Goal: Information Seeking & Learning: Learn about a topic

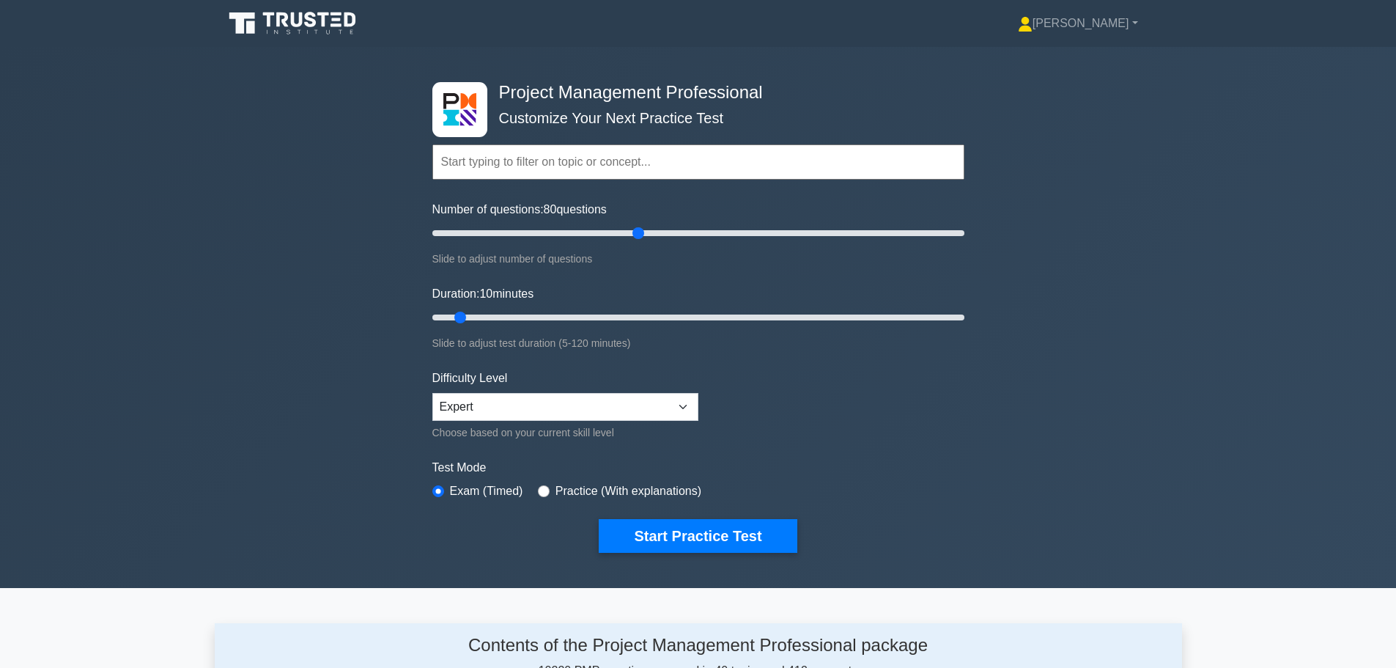
drag, startPoint x: 451, startPoint y: 230, endPoint x: 642, endPoint y: 224, distance: 191.3
type input "80"
click at [642, 224] on input "Number of questions: 80 questions" at bounding box center [698, 233] width 532 height 18
drag, startPoint x: 459, startPoint y: 319, endPoint x: 745, endPoint y: 311, distance: 286.6
click at [745, 311] on input "Duration: 75 minutes" at bounding box center [698, 317] width 532 height 18
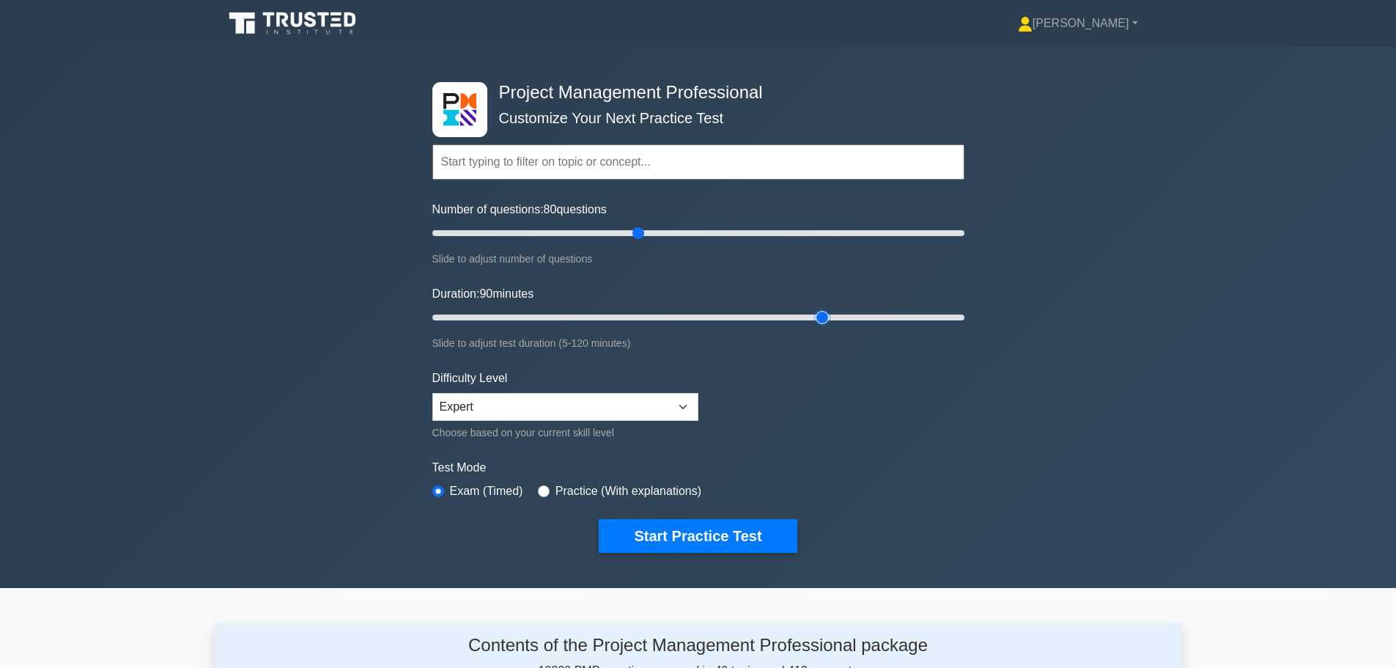
drag, startPoint x: 755, startPoint y: 315, endPoint x: 815, endPoint y: 317, distance: 59.4
type input "90"
click at [815, 317] on input "Duration: 90 minutes" at bounding box center [698, 317] width 532 height 18
click at [541, 155] on input "text" at bounding box center [698, 161] width 532 height 35
type input "theories"
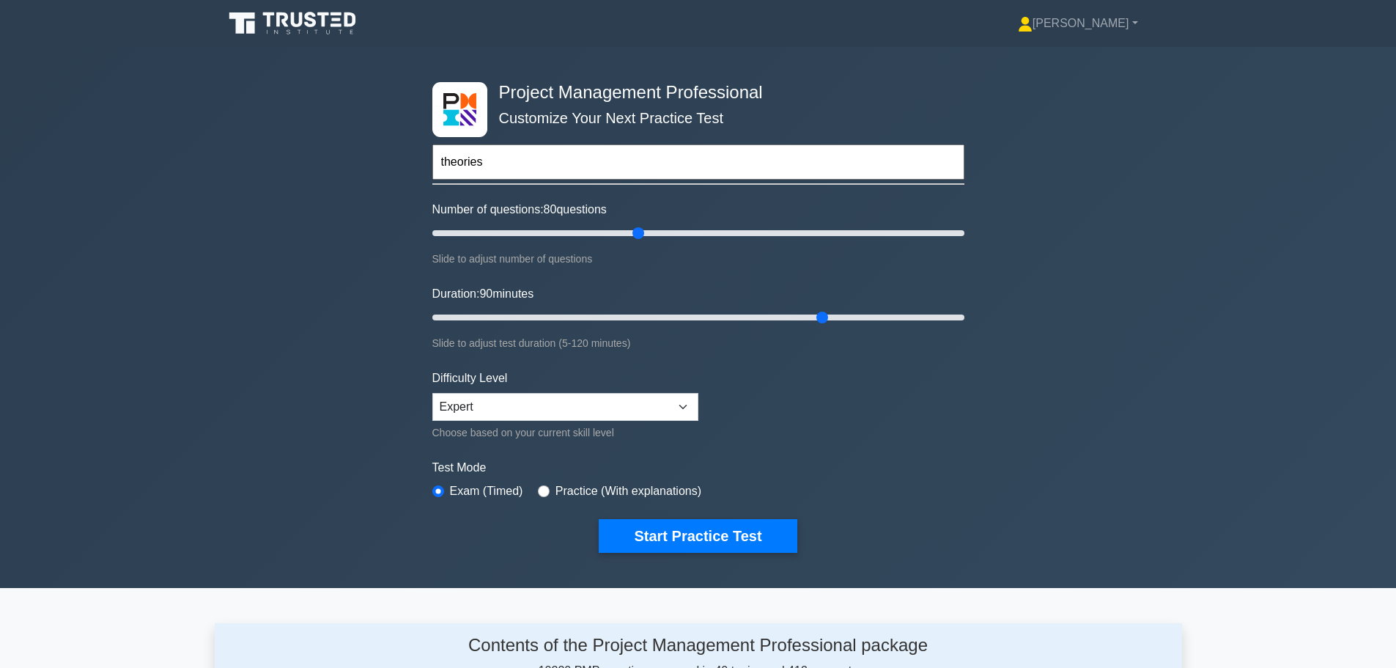
click at [599, 519] on button "Start Practice Test" at bounding box center [698, 536] width 198 height 34
click at [565, 170] on input "text" at bounding box center [698, 161] width 532 height 35
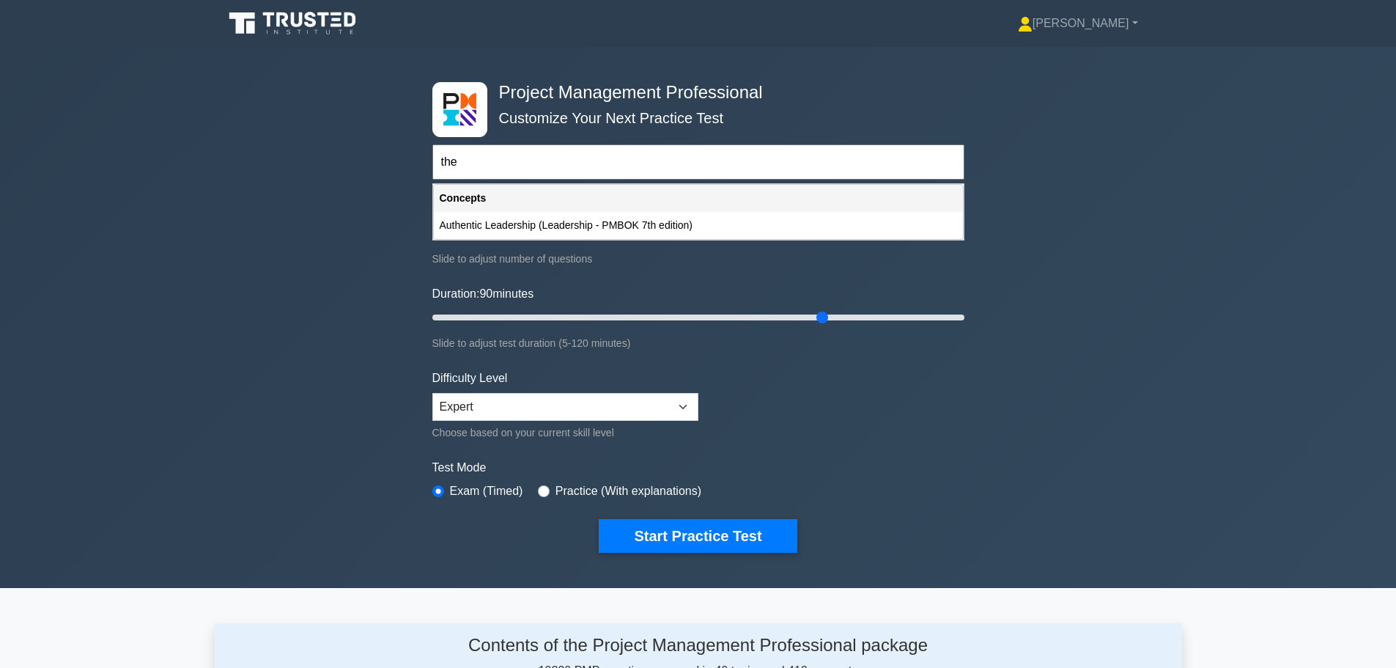
type input "the"
click at [292, 226] on div "Project Management Professional Customize Your Next Practice Test the Topics Sc…" at bounding box center [698, 317] width 1396 height 541
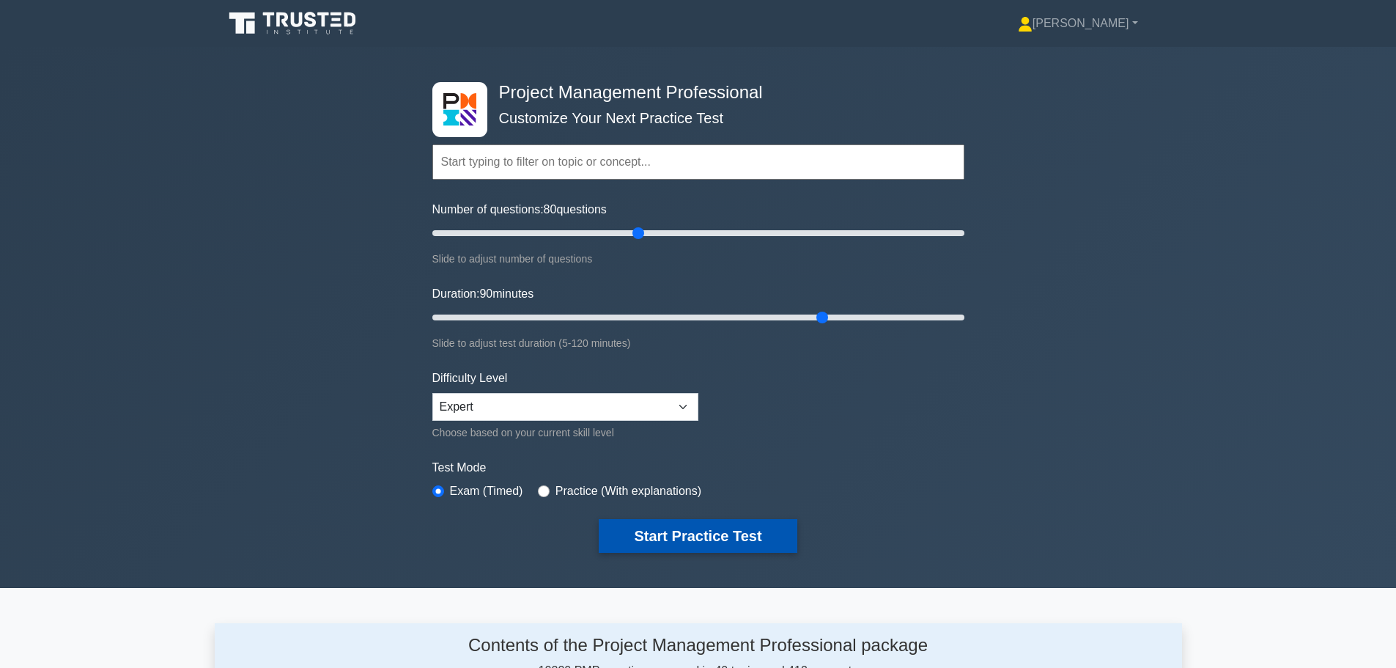
click at [691, 531] on button "Start Practice Test" at bounding box center [698, 536] width 198 height 34
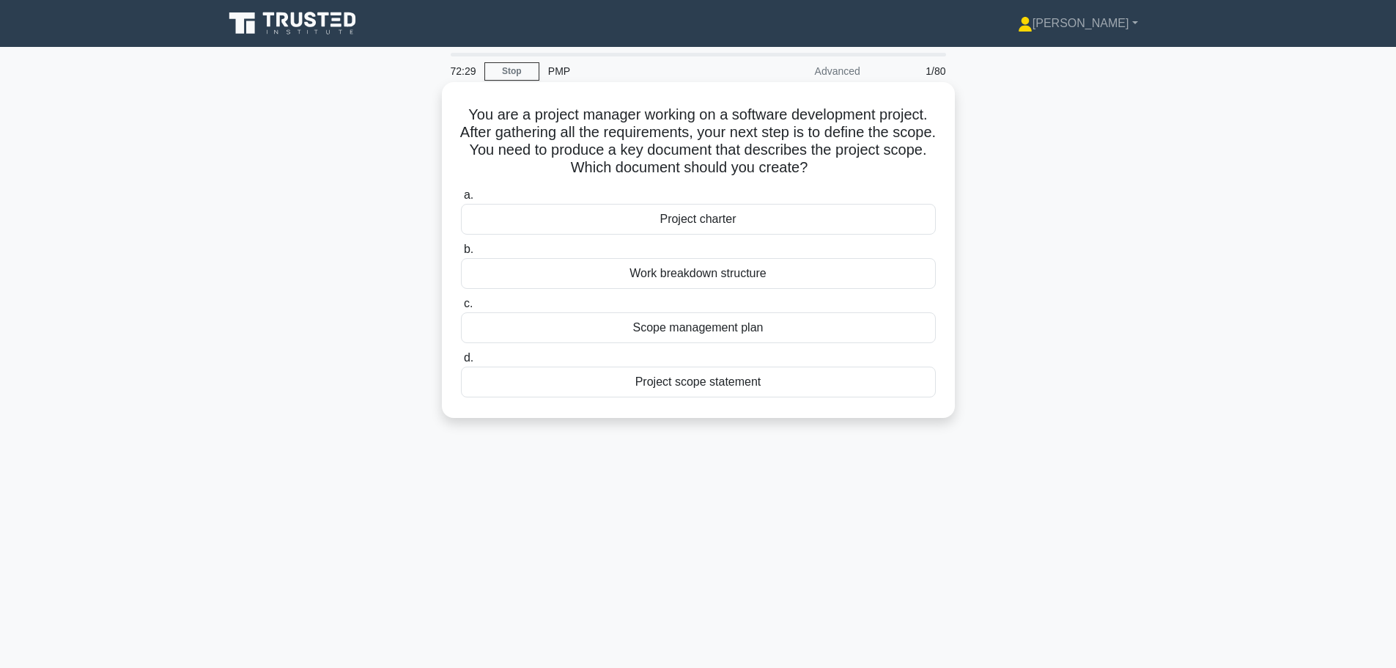
click at [625, 384] on div "Project scope statement" at bounding box center [698, 381] width 475 height 31
click at [461, 363] on input "d. Project scope statement" at bounding box center [461, 358] width 0 height 10
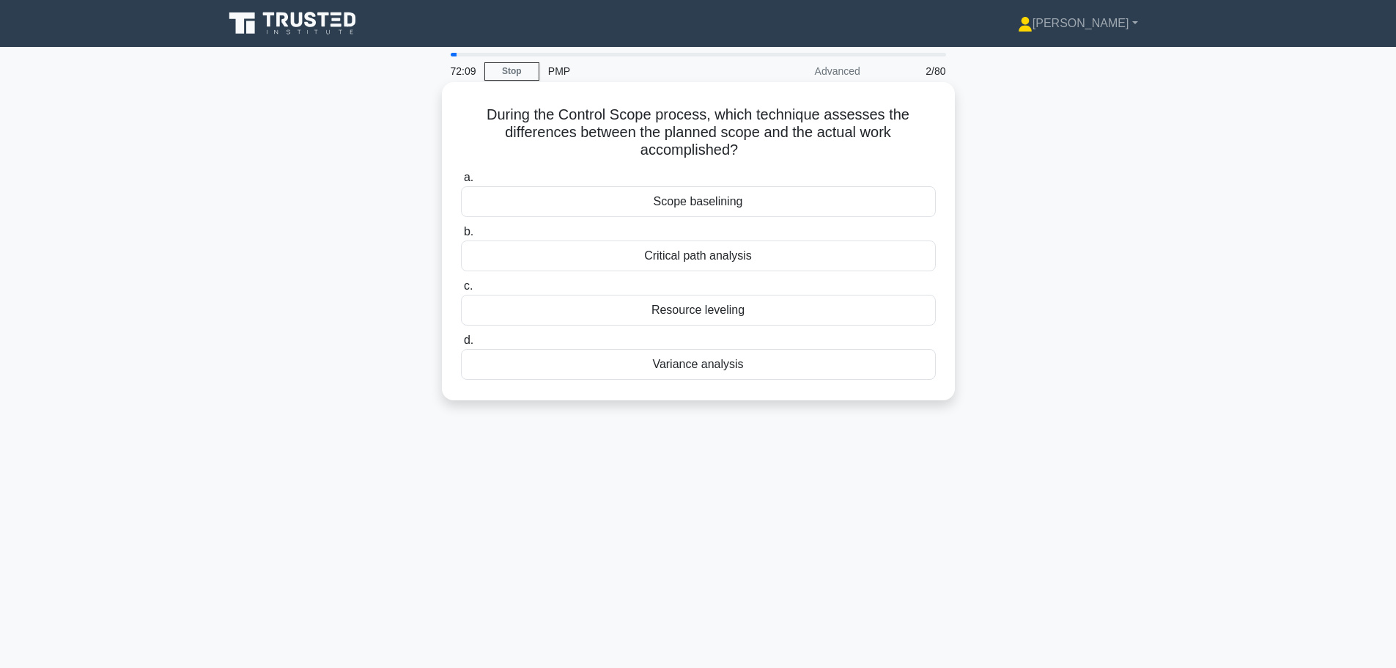
click at [626, 372] on div "Variance analysis" at bounding box center [698, 364] width 475 height 31
click at [461, 345] on input "d. Variance analysis" at bounding box center [461, 341] width 0 height 10
click at [646, 203] on div "Cost Performance Index (CPI)" at bounding box center [698, 201] width 475 height 31
click at [461, 182] on input "a. Cost Performance Index (CPI)" at bounding box center [461, 178] width 0 height 10
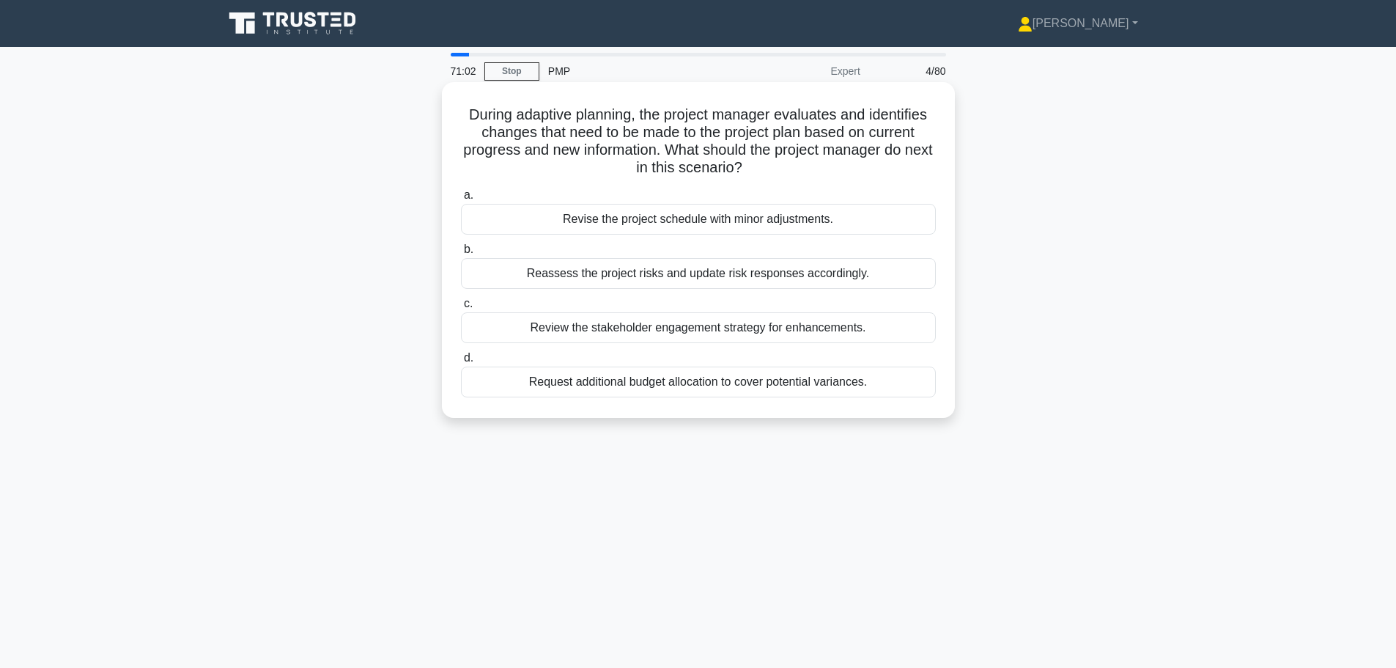
click at [624, 281] on div "Reassess the project risks and update risk responses accordingly." at bounding box center [698, 273] width 475 height 31
click at [461, 254] on input "b. Reassess the project risks and update risk responses accordingly." at bounding box center [461, 250] width 0 height 10
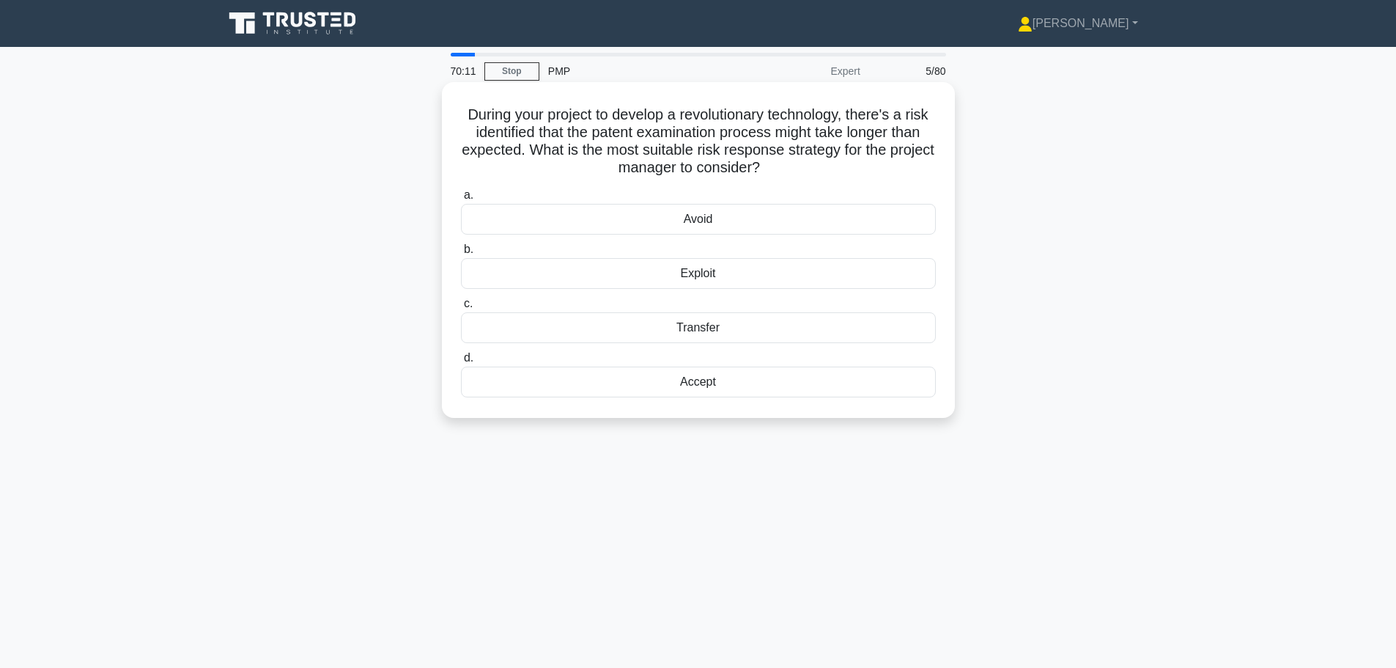
click at [659, 227] on div "Avoid" at bounding box center [698, 219] width 475 height 31
click at [461, 200] on input "a. Avoid" at bounding box center [461, 196] width 0 height 10
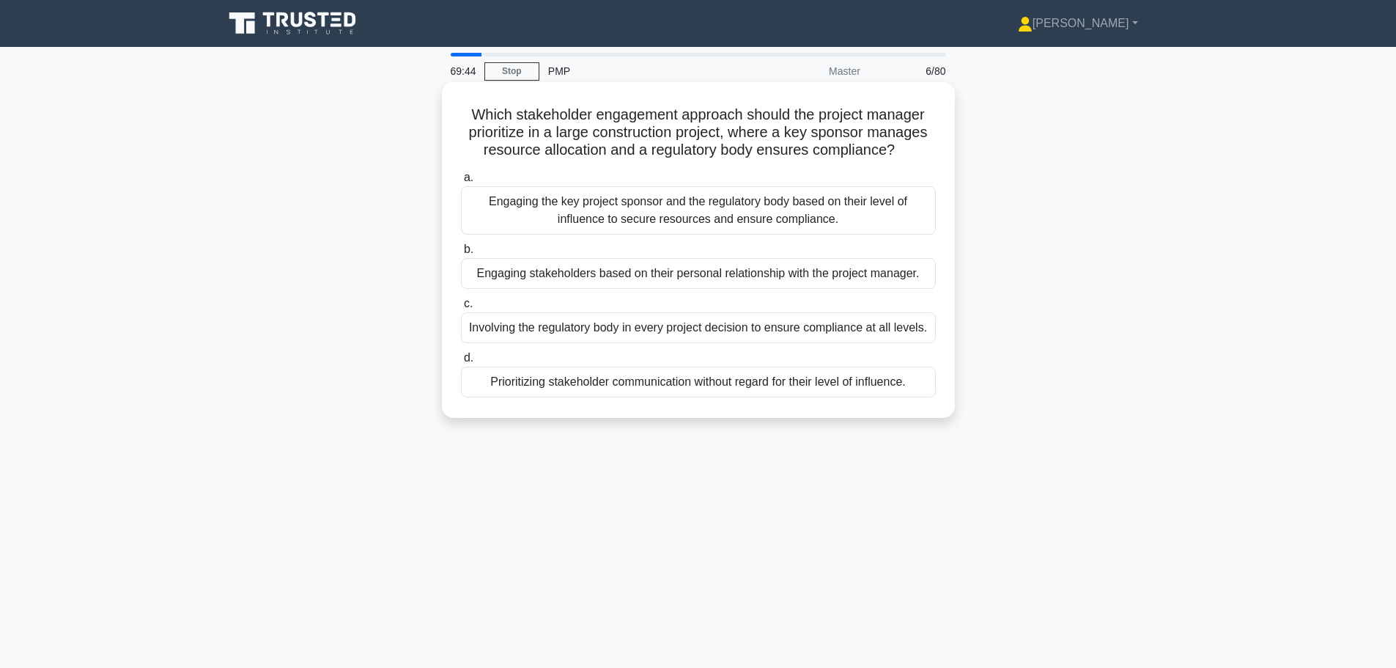
click at [657, 203] on div "Engaging the key project sponsor and the regulatory body based on their level o…" at bounding box center [698, 210] width 475 height 48
click at [461, 182] on input "a. Engaging the key project sponsor and the regulatory body based on their leve…" at bounding box center [461, 178] width 0 height 10
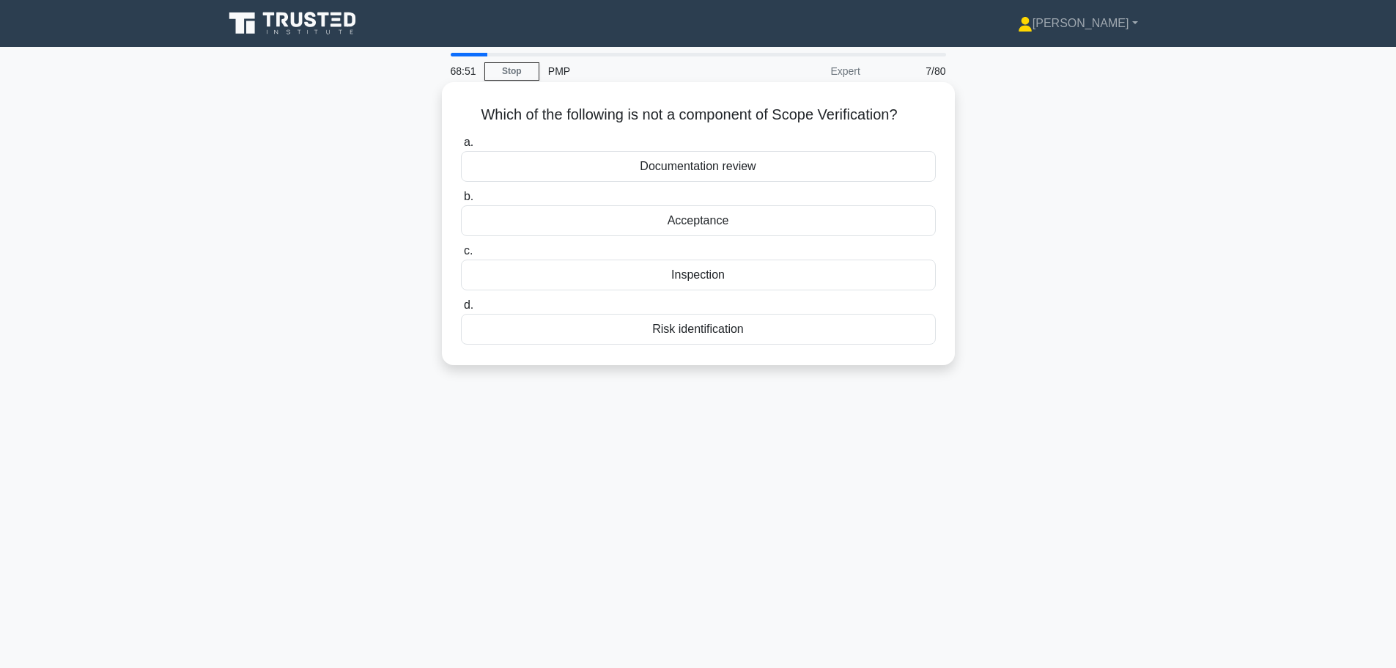
click at [708, 328] on div "Risk identification" at bounding box center [698, 329] width 475 height 31
click at [461, 310] on input "d. Risk identification" at bounding box center [461, 305] width 0 height 10
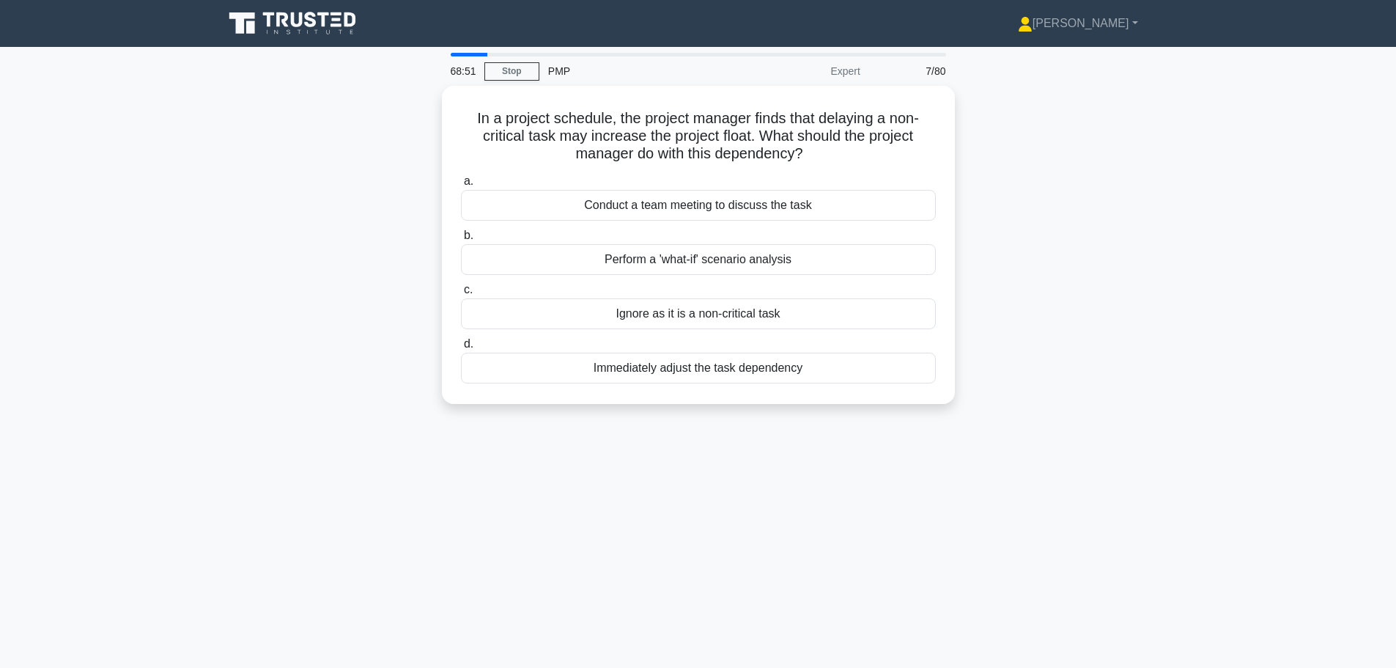
click at [708, 328] on div "a. Conduct a team meeting to discuss the task b. Perform a 'what-if' scenario a…" at bounding box center [698, 277] width 492 height 217
drag, startPoint x: 471, startPoint y: 117, endPoint x: 807, endPoint y: 157, distance: 337.9
click at [807, 157] on h5 "In a project schedule, the project manager finds that delaying a non-critical t…" at bounding box center [698, 133] width 478 height 54
copy h5 "In a project schedule, the project manager finds that delaying a non-critical t…"
click at [749, 316] on div "Ignore as it is a non-critical task" at bounding box center [698, 310] width 475 height 31
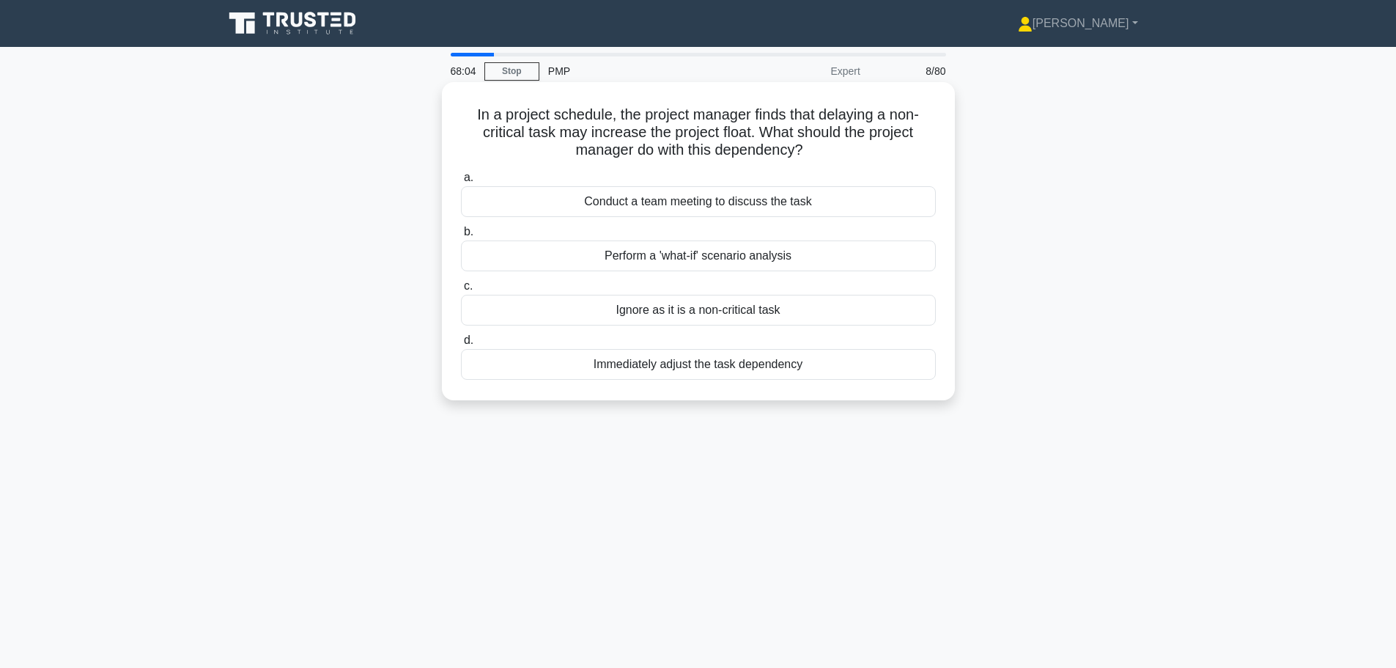
click at [461, 291] on input "c. Ignore as it is a non-critical task" at bounding box center [461, 286] width 0 height 10
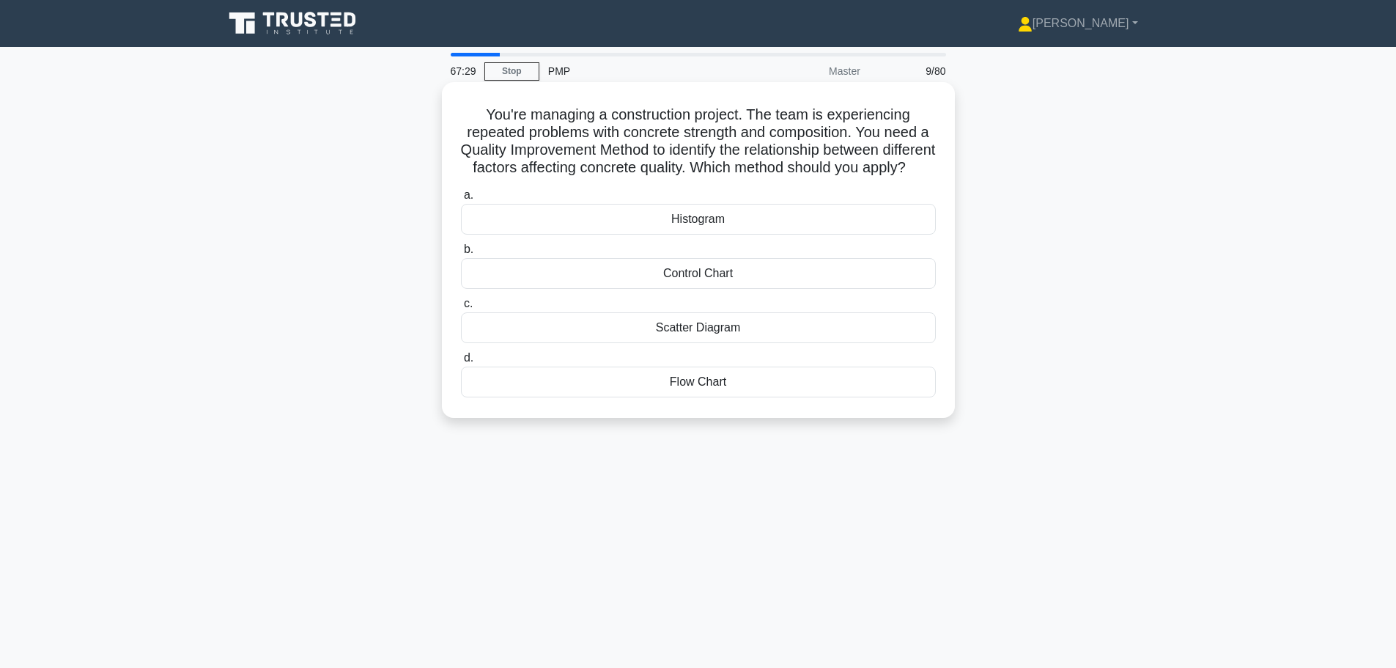
drag, startPoint x: 482, startPoint y: 108, endPoint x: 742, endPoint y: 184, distance: 271.0
click at [742, 177] on h5 "You're managing a construction project. The team is experiencing repeated probl…" at bounding box center [698, 142] width 478 height 72
copy h5 "You're managing a construction project. The team is experiencing repeated probl…"
click at [729, 343] on div "Scatter Diagram" at bounding box center [698, 327] width 475 height 31
click at [461, 308] on input "c. Scatter Diagram" at bounding box center [461, 304] width 0 height 10
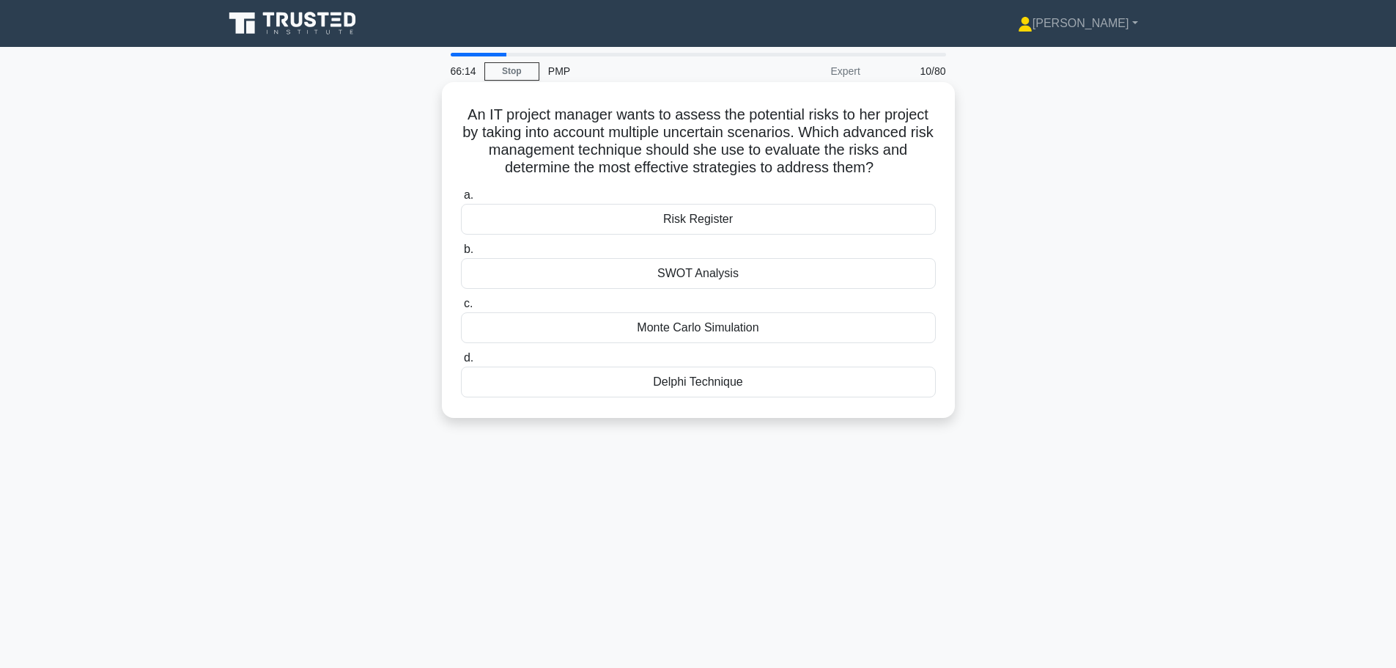
click at [749, 333] on div "Monte Carlo Simulation" at bounding box center [698, 327] width 475 height 31
click at [461, 308] on input "c. Monte Carlo Simulation" at bounding box center [461, 304] width 0 height 10
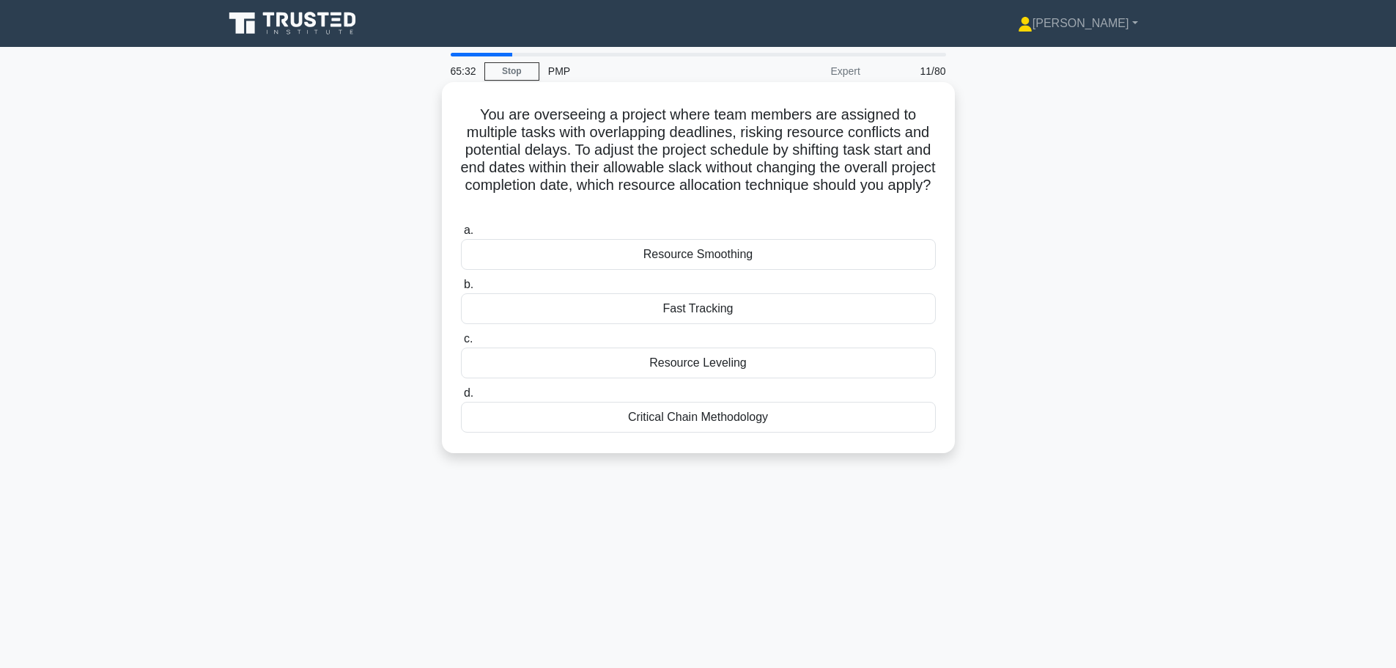
drag, startPoint x: 741, startPoint y: 213, endPoint x: 478, endPoint y: 113, distance: 280.9
click at [478, 113] on h5 "You are overseeing a project where team members are assigned to multiple tasks …" at bounding box center [698, 159] width 478 height 107
copy h5 "You are overseeing a project where team members are assigned to multiple tasks …"
click at [747, 357] on div "Resource Leveling" at bounding box center [698, 362] width 475 height 31
click at [461, 344] on input "c. Resource Leveling" at bounding box center [461, 339] width 0 height 10
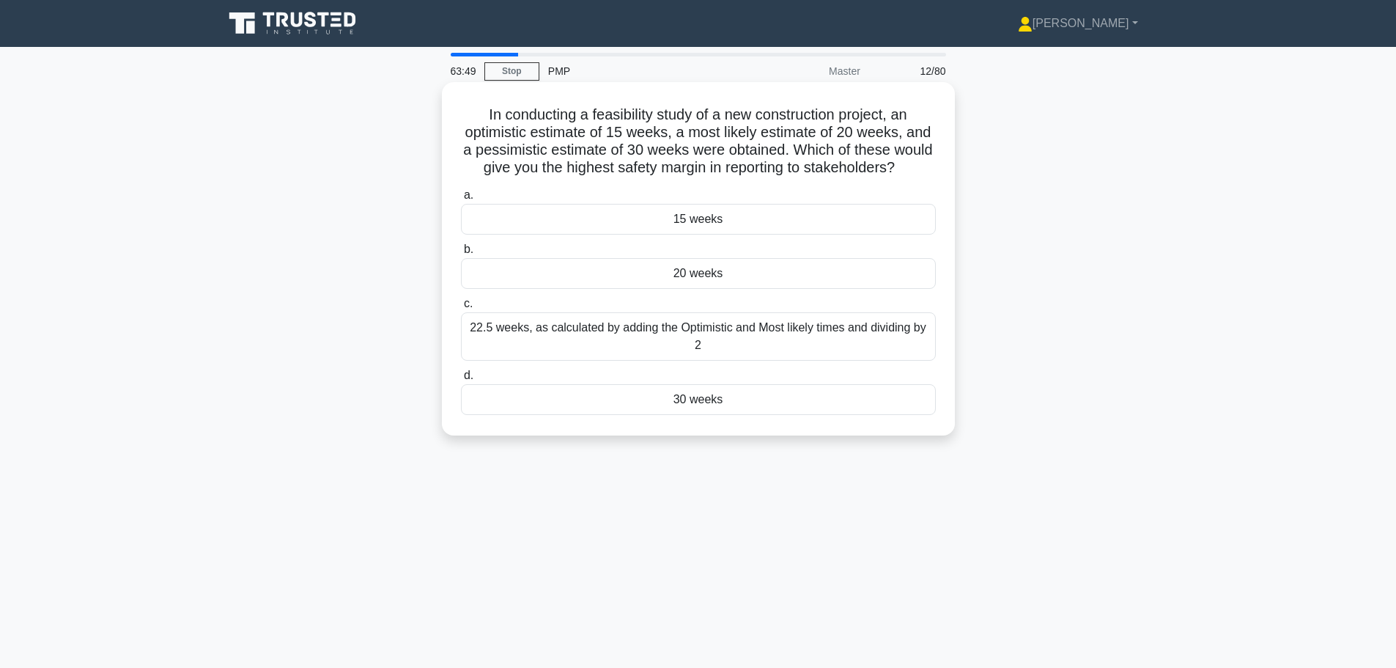
click at [758, 289] on div "20 weeks" at bounding box center [698, 273] width 475 height 31
click at [461, 254] on input "b. 20 weeks" at bounding box center [461, 250] width 0 height 10
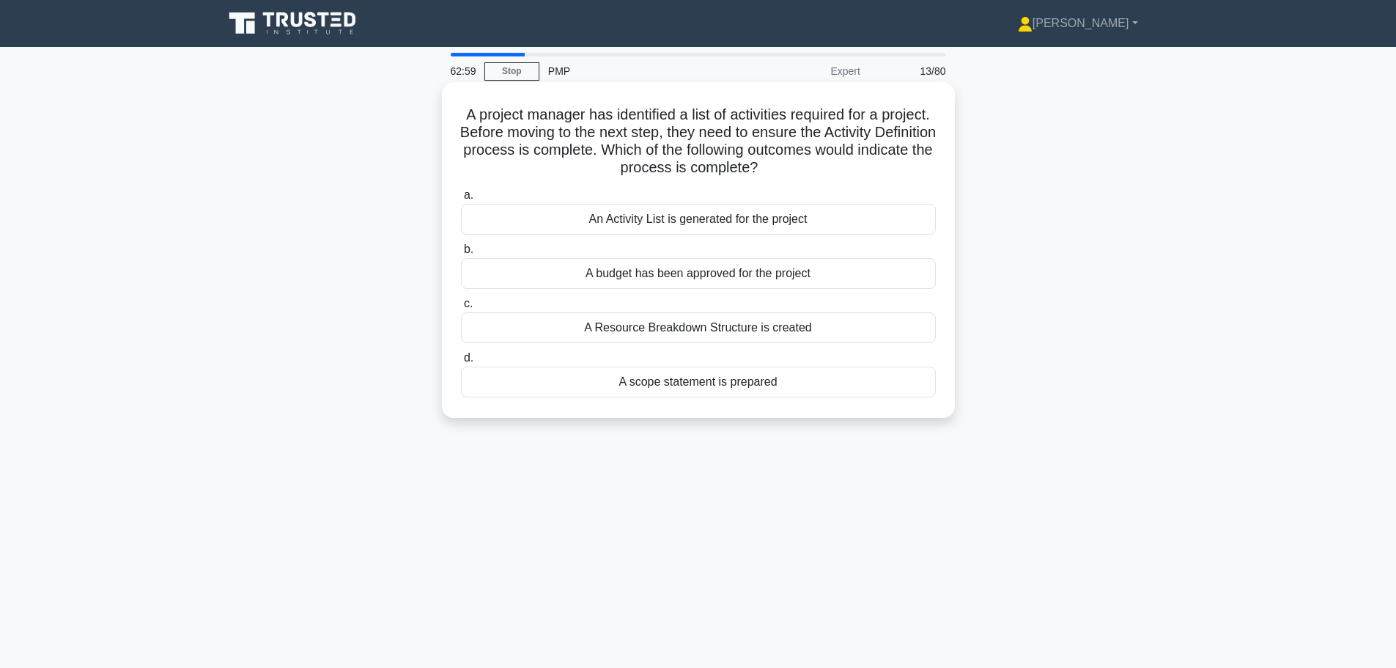
click at [749, 219] on div "An Activity List is generated for the project" at bounding box center [698, 219] width 475 height 31
click at [461, 200] on input "a. An Activity List is generated for the project" at bounding box center [461, 196] width 0 height 10
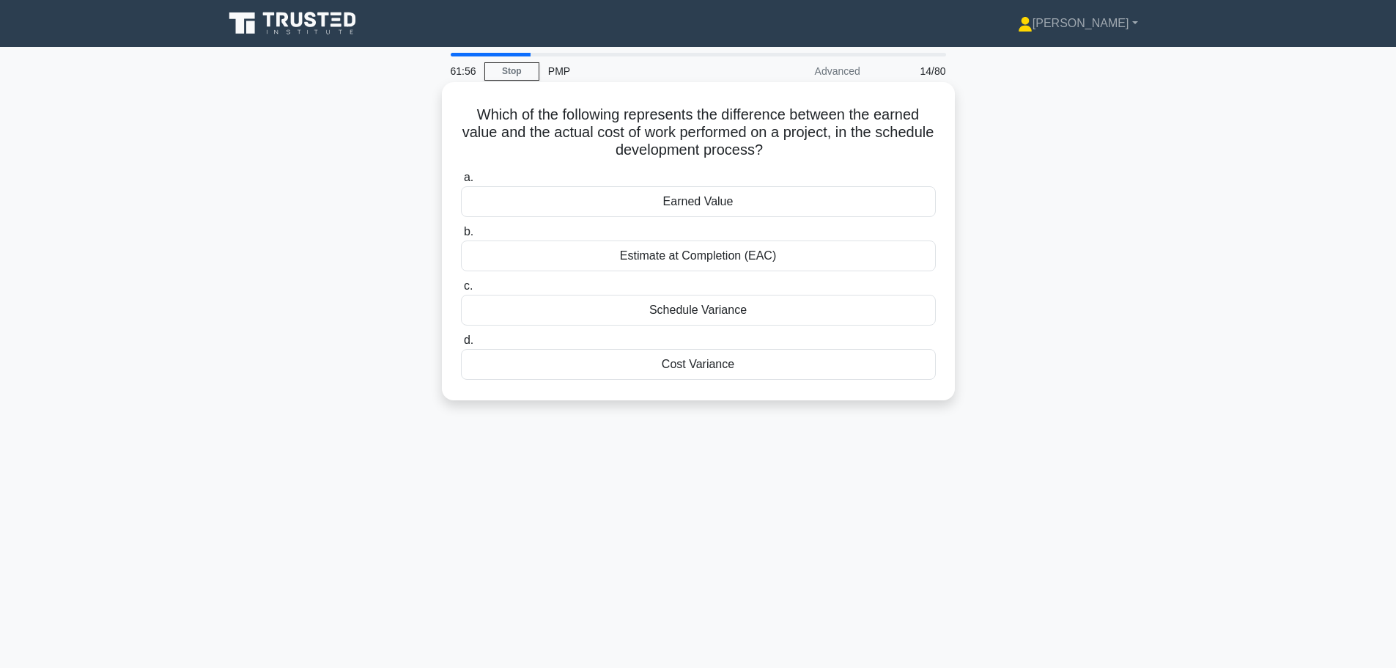
click at [720, 368] on div "Cost Variance" at bounding box center [698, 364] width 475 height 31
click at [461, 345] on input "d. Cost Variance" at bounding box center [461, 341] width 0 height 10
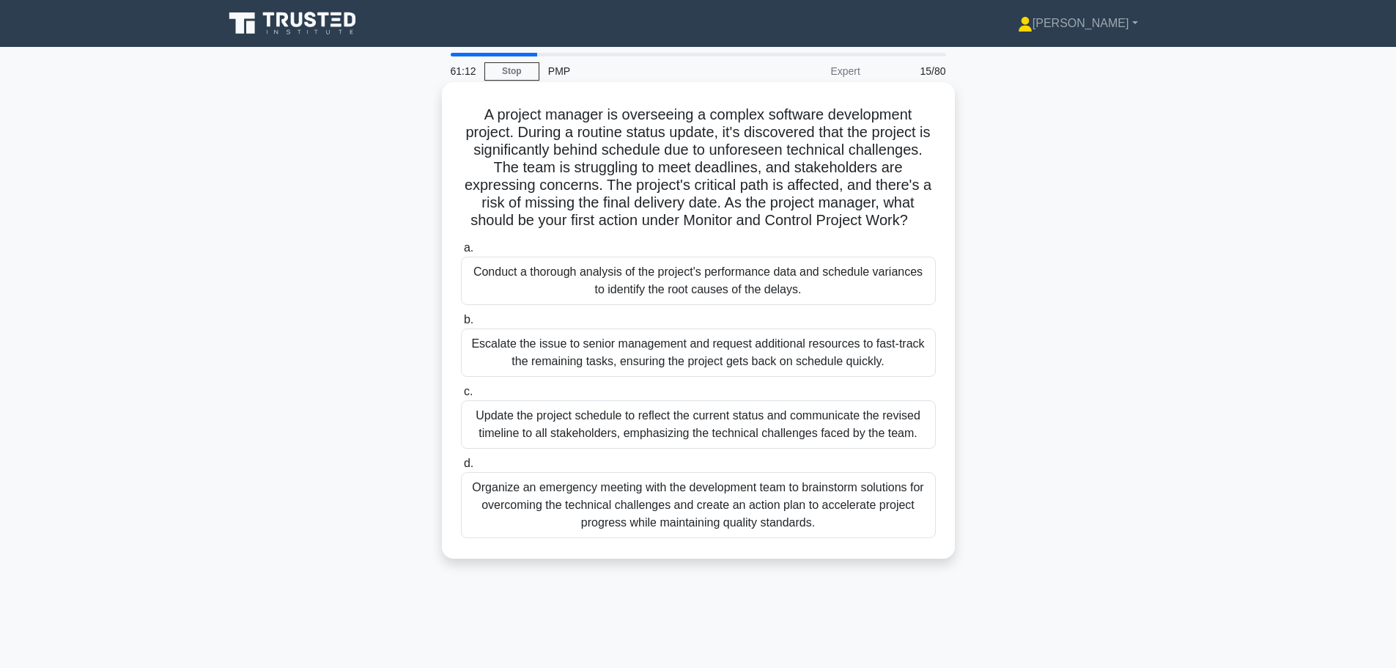
click at [707, 280] on div "Conduct a thorough analysis of the project's performance data and schedule vari…" at bounding box center [698, 280] width 475 height 48
click at [461, 253] on input "a. Conduct a thorough analysis of the project's performance data and schedule v…" at bounding box center [461, 248] width 0 height 10
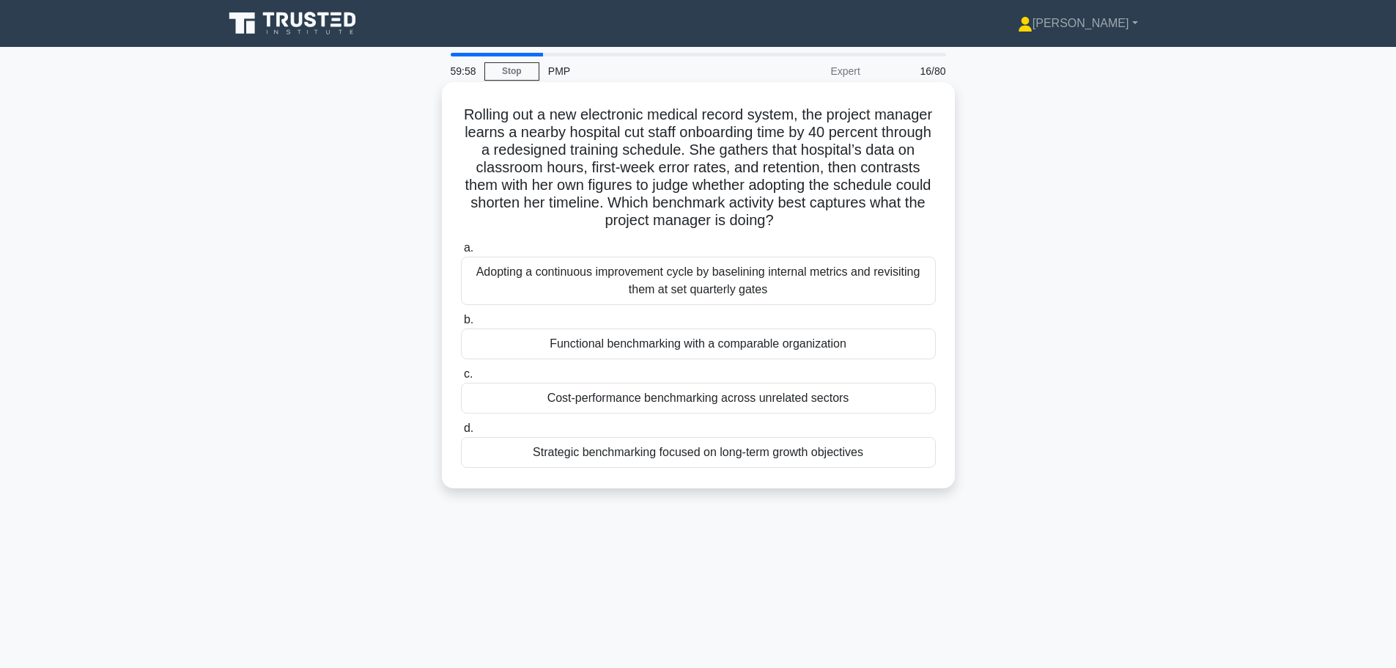
click at [676, 347] on div "Functional benchmarking with a comparable organization" at bounding box center [698, 343] width 475 height 31
click at [461, 325] on input "b. Functional benchmarking with a comparable organization" at bounding box center [461, 320] width 0 height 10
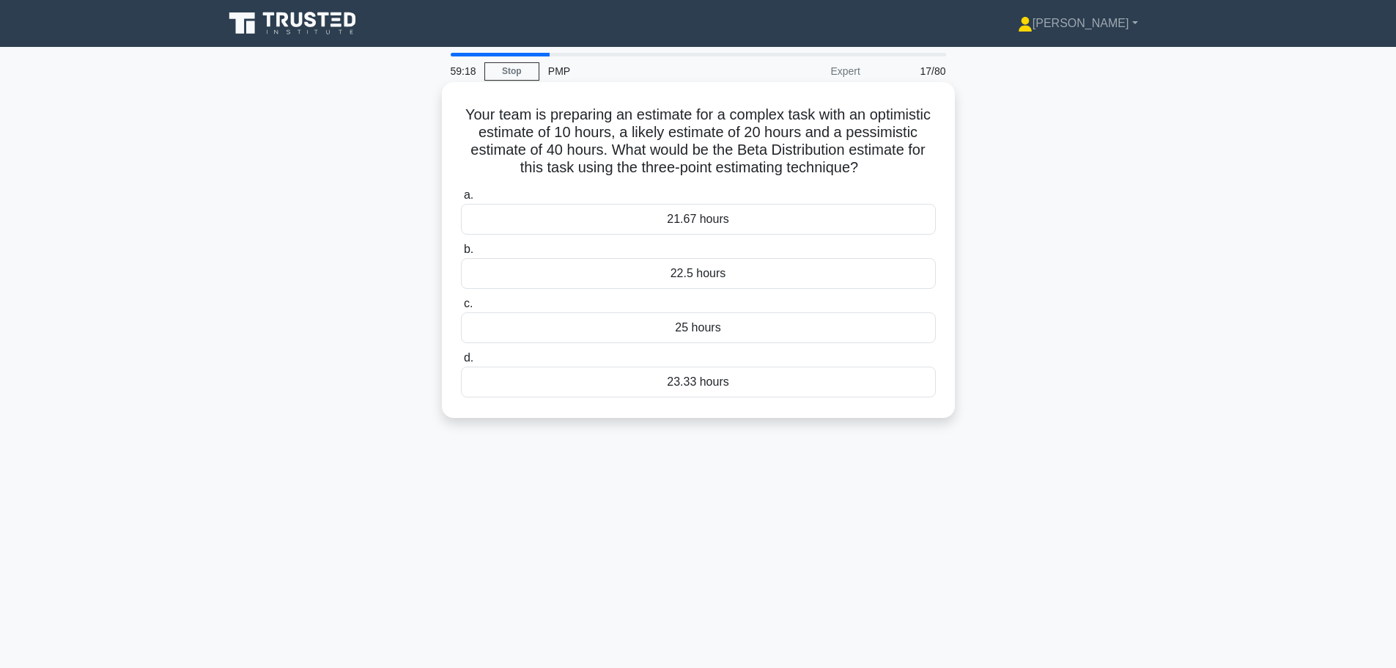
click at [740, 227] on div "21.67 hours" at bounding box center [698, 219] width 475 height 31
click at [461, 200] on input "a. 21.67 hours" at bounding box center [461, 196] width 0 height 10
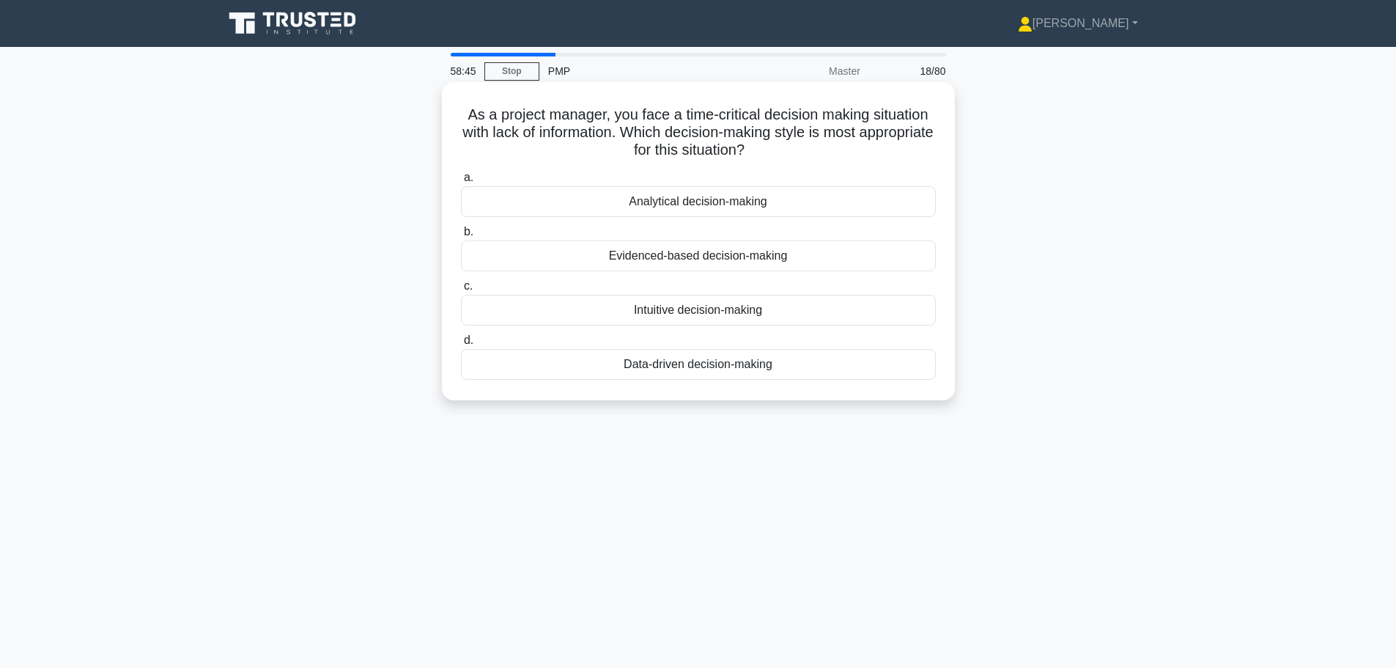
click at [691, 210] on div "Analytical decision-making" at bounding box center [698, 201] width 475 height 31
click at [461, 182] on input "a. Analytical decision-making" at bounding box center [461, 178] width 0 height 10
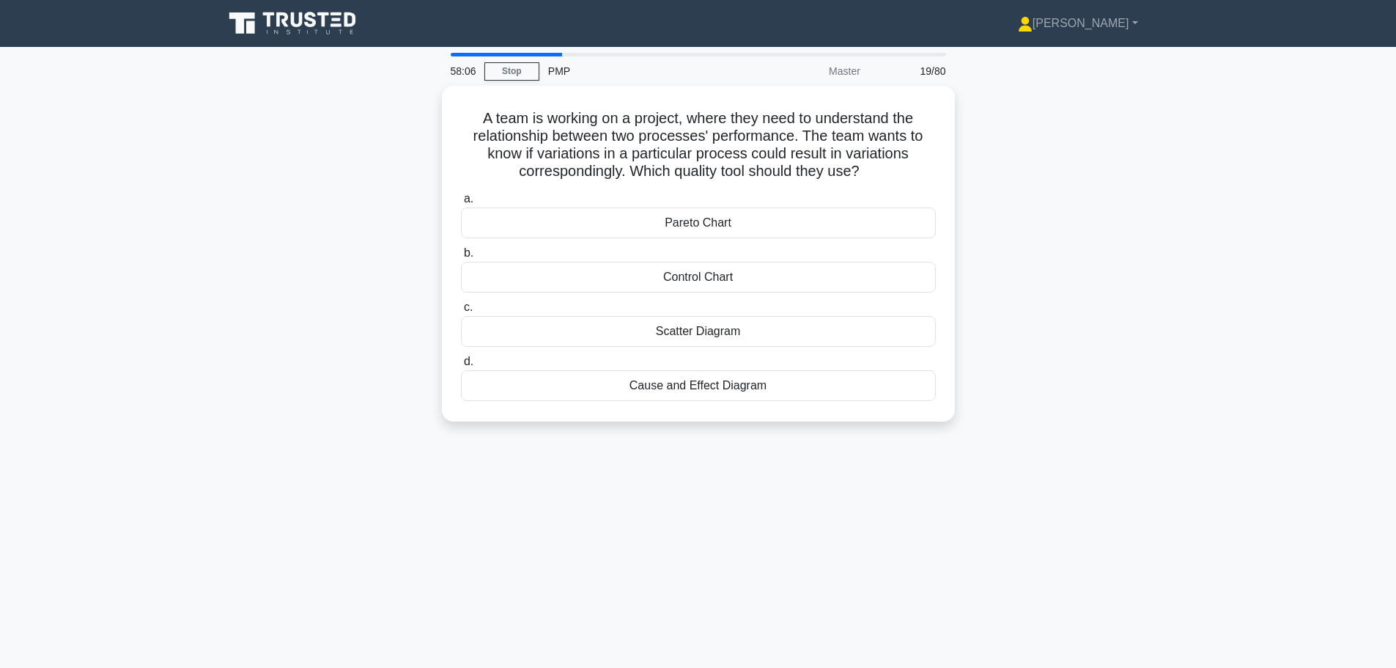
drag, startPoint x: 722, startPoint y: 388, endPoint x: 728, endPoint y: 425, distance: 37.0
click at [728, 425] on div "A team is working on a project, where they need to understand the relationship …" at bounding box center [698, 262] width 967 height 353
click at [660, 337] on div "Scatter Diagram" at bounding box center [698, 327] width 475 height 31
click at [461, 308] on input "c. Scatter Diagram" at bounding box center [461, 304] width 0 height 10
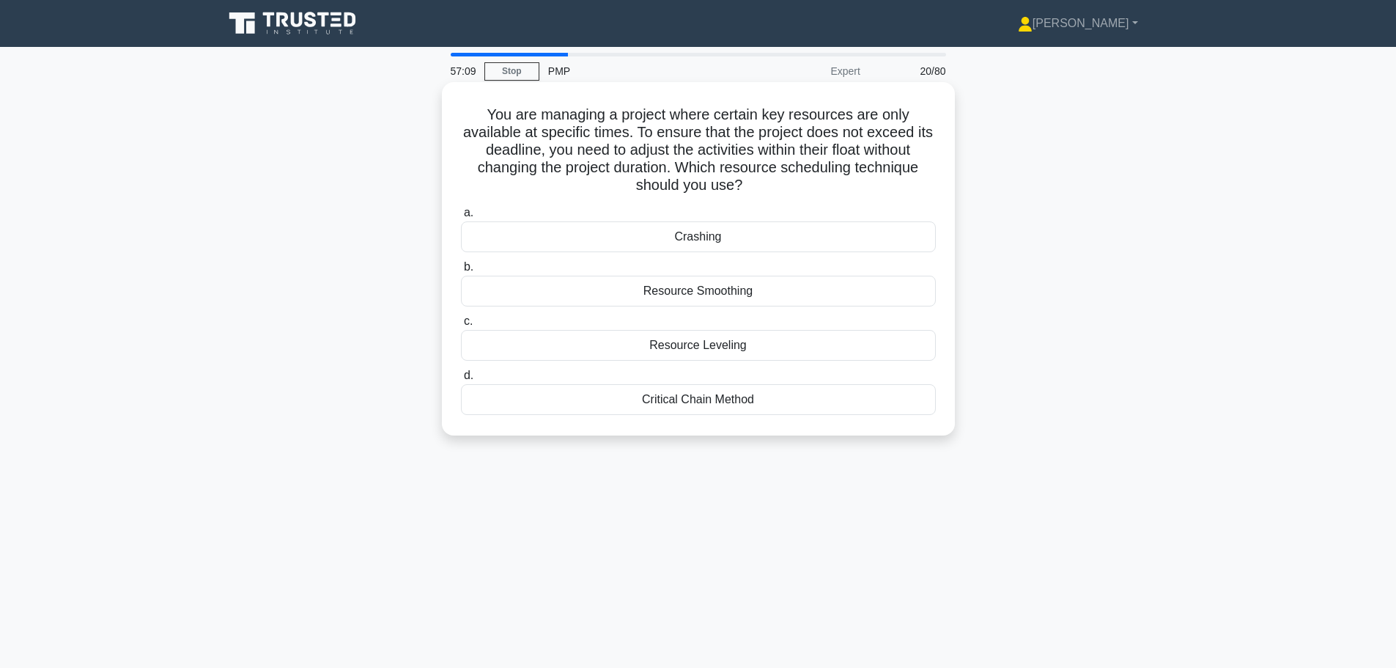
drag, startPoint x: 743, startPoint y: 185, endPoint x: 482, endPoint y: 111, distance: 271.1
click at [482, 111] on h5 "You are managing a project where certain key resources are only available at sp…" at bounding box center [698, 150] width 478 height 89
copy h5 "You are managing a project where certain key resources are only available at sp…"
click at [778, 292] on div "Resource Smoothing" at bounding box center [698, 291] width 475 height 31
click at [461, 272] on input "b. Resource Smoothing" at bounding box center [461, 267] width 0 height 10
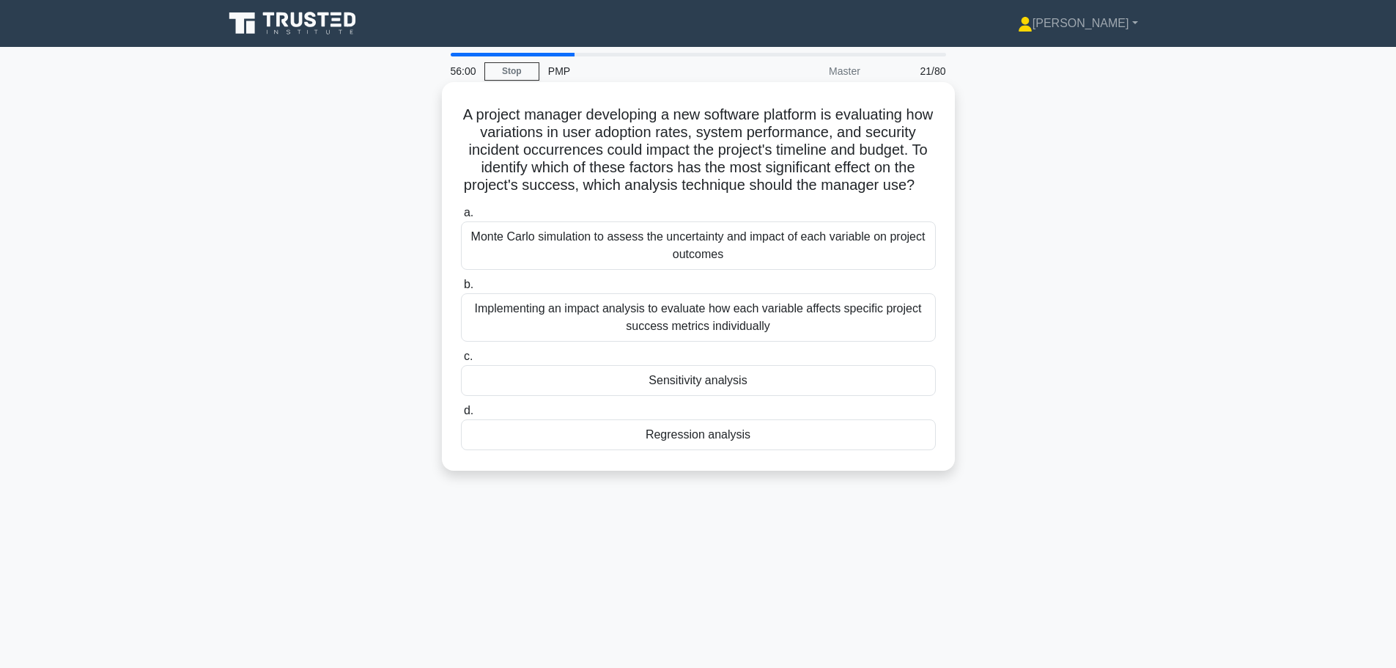
click at [643, 257] on div "Monte Carlo simulation to assess the uncertainty and impact of each variable on…" at bounding box center [698, 245] width 475 height 48
click at [461, 218] on input "a. Monte Carlo simulation to assess the uncertainty and impact of each variable…" at bounding box center [461, 213] width 0 height 10
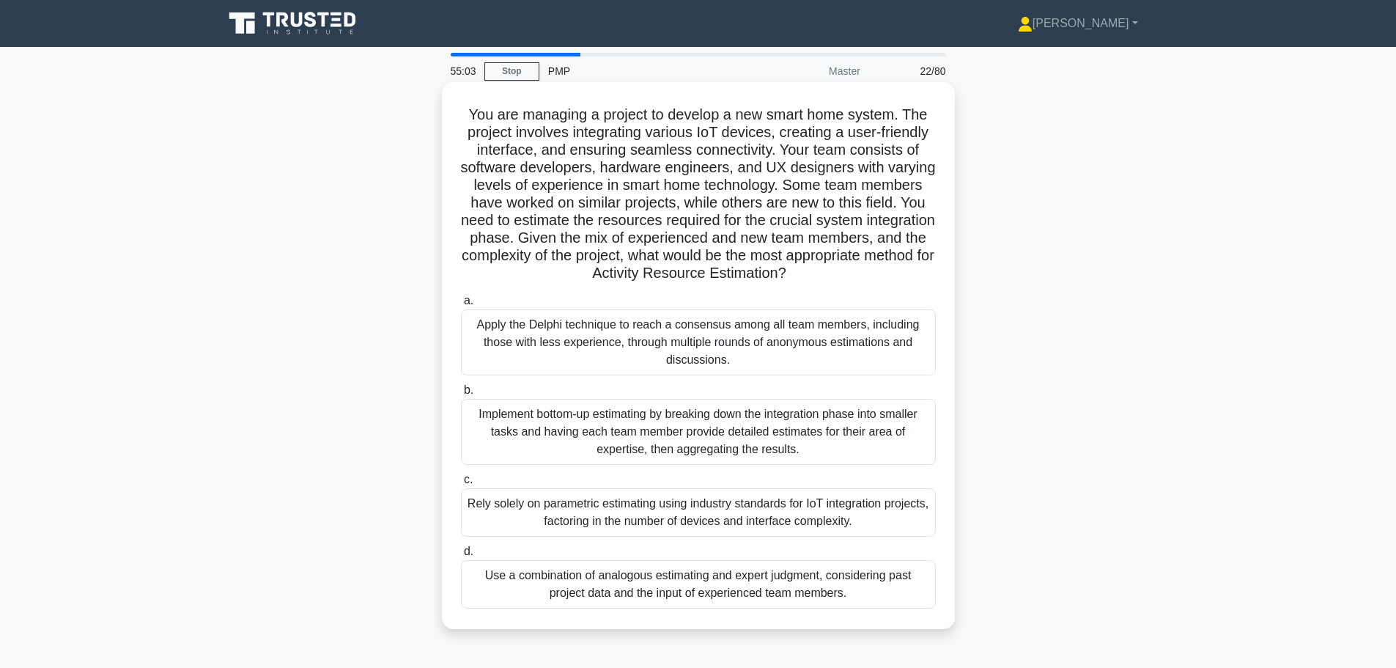
click at [654, 448] on div "Implement bottom-up estimating by breaking down the integration phase into smal…" at bounding box center [698, 432] width 475 height 66
click at [461, 395] on input "b. Implement bottom-up estimating by breaking down the integration phase into s…" at bounding box center [461, 390] width 0 height 10
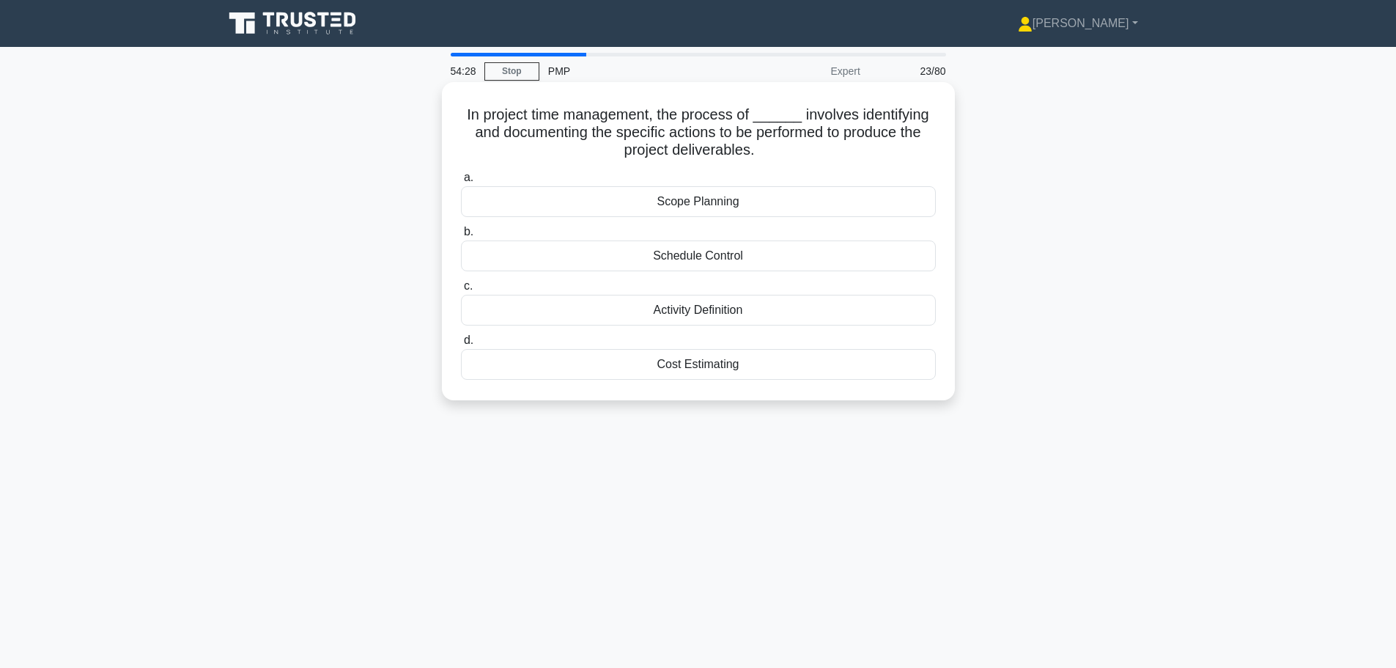
click at [702, 317] on div "Activity Definition" at bounding box center [698, 310] width 475 height 31
click at [461, 291] on input "c. Activity Definition" at bounding box center [461, 286] width 0 height 10
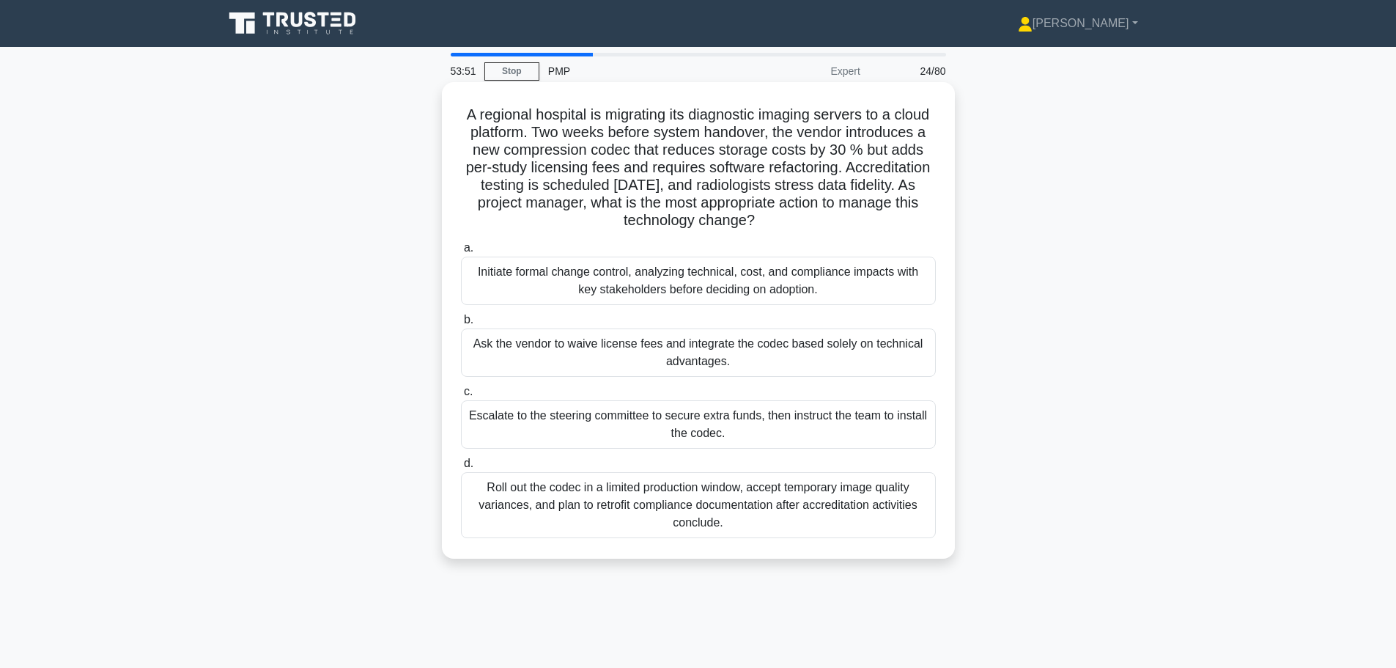
click at [523, 276] on div "Initiate formal change control, analyzing technical, cost, and compliance impac…" at bounding box center [698, 280] width 475 height 48
click at [461, 253] on input "a. Initiate formal change control, analyzing technical, cost, and compliance im…" at bounding box center [461, 248] width 0 height 10
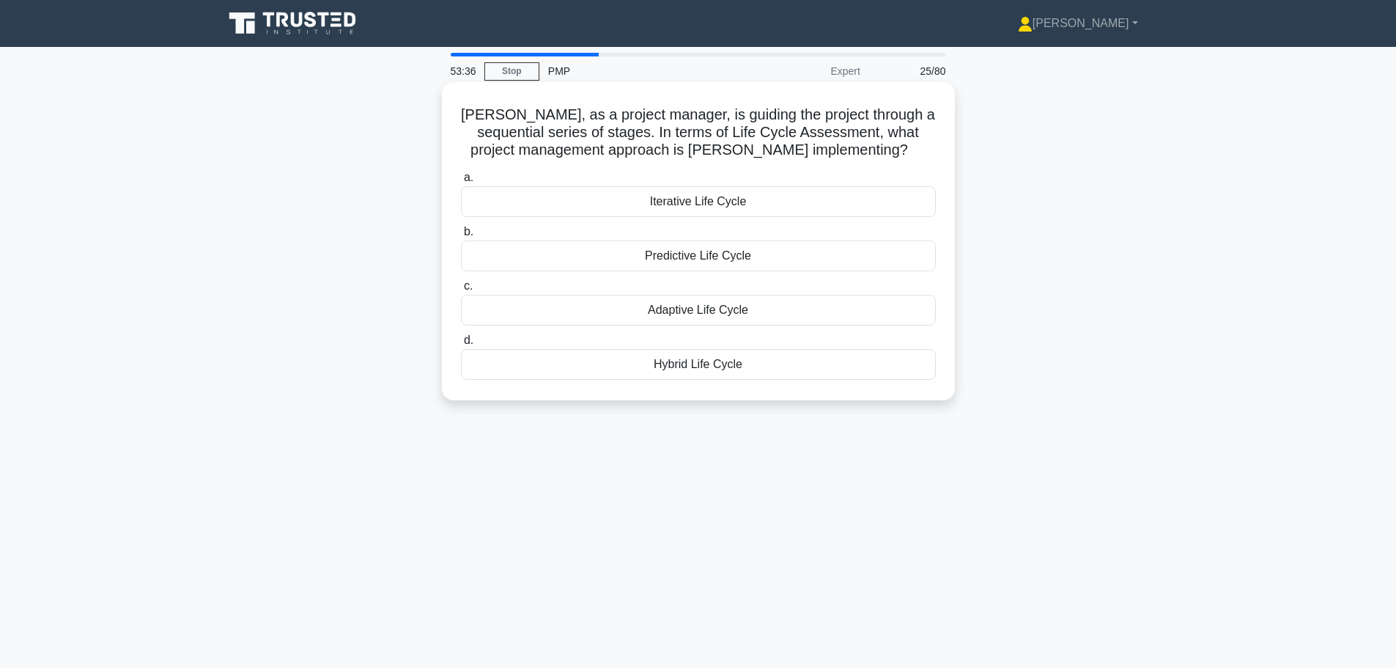
click at [665, 260] on div "Predictive Life Cycle" at bounding box center [698, 255] width 475 height 31
click at [461, 237] on input "b. Predictive Life Cycle" at bounding box center [461, 232] width 0 height 10
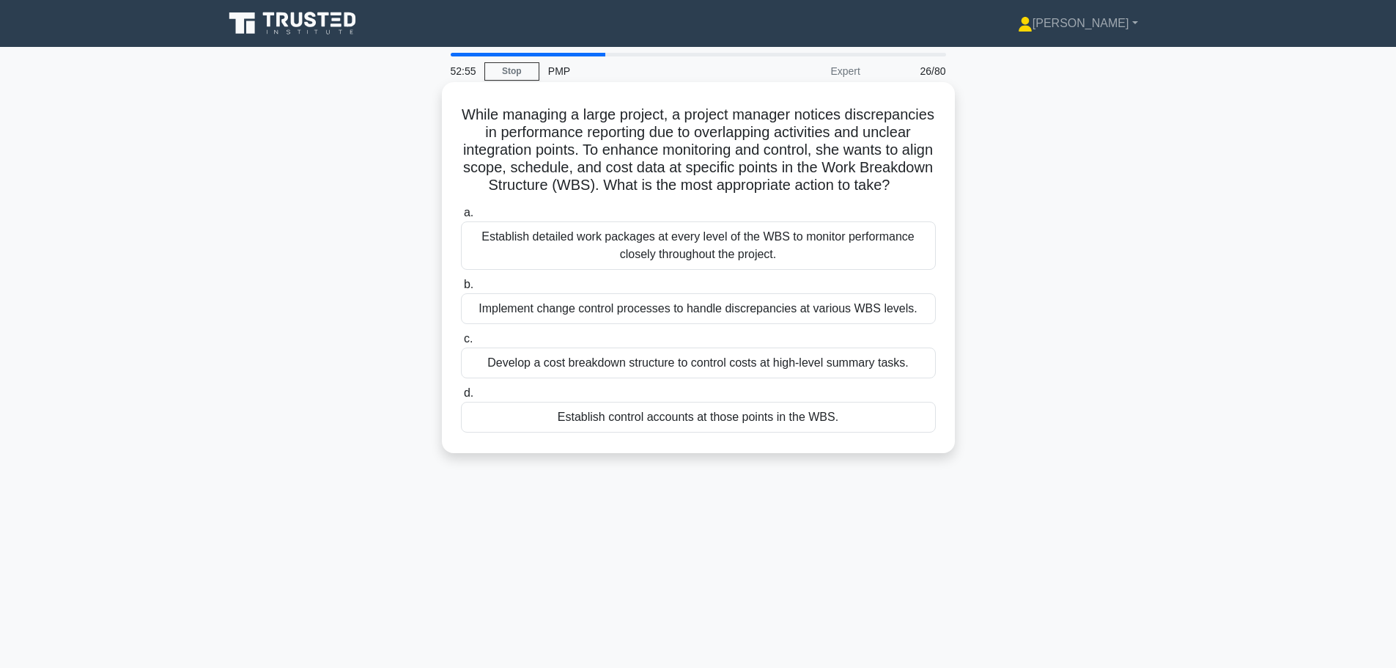
click at [636, 432] on div "Establish control accounts at those points in the WBS." at bounding box center [698, 417] width 475 height 31
click at [461, 398] on input "d. Establish control accounts at those points in the WBS." at bounding box center [461, 393] width 0 height 10
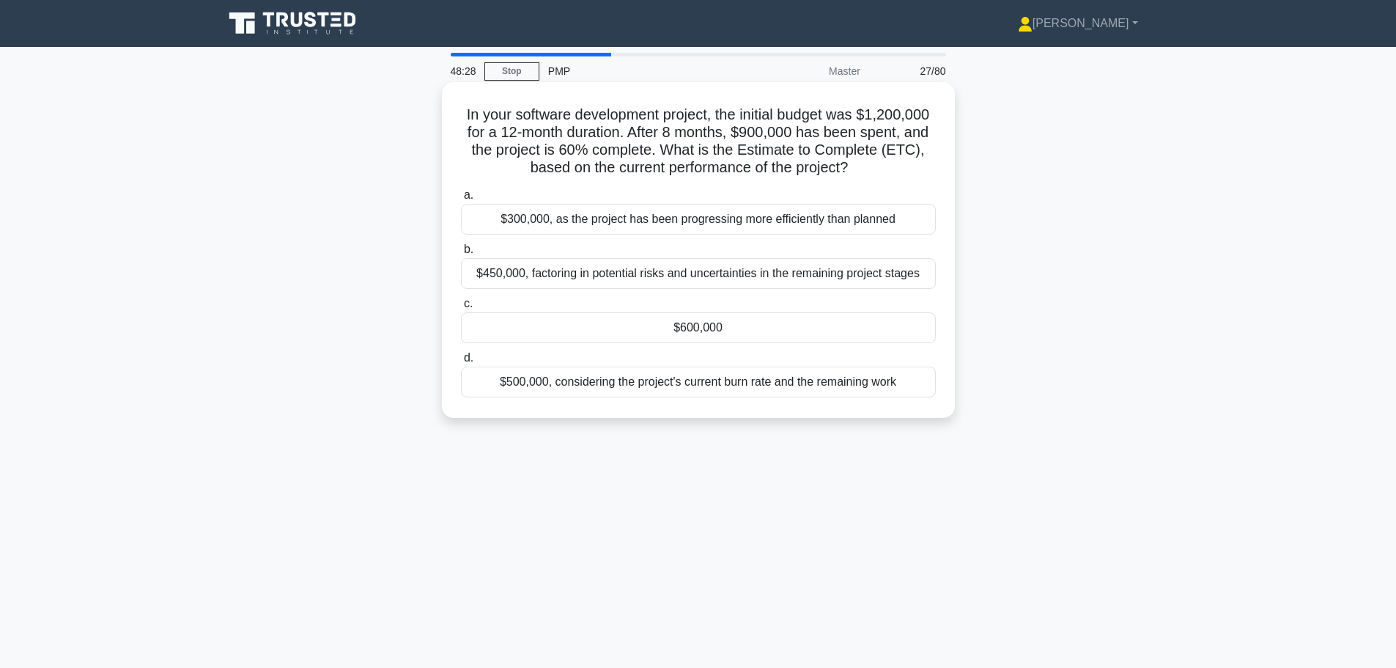
click at [653, 326] on div "$600,000" at bounding box center [698, 327] width 475 height 31
click at [461, 308] on input "c. $600,000" at bounding box center [461, 304] width 0 height 10
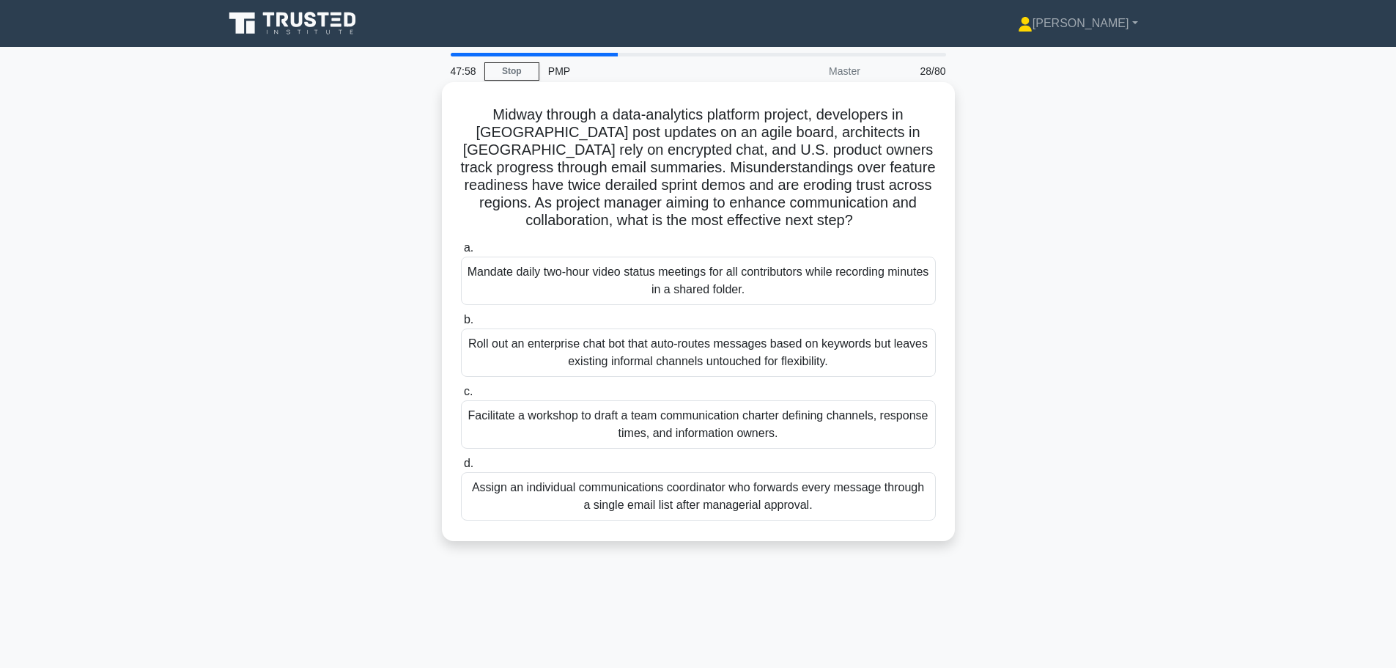
click at [762, 428] on div "Facilitate a workshop to draft a team communication charter defining channels, …" at bounding box center [698, 424] width 475 height 48
click at [461, 396] on input "c. Facilitate a workshop to draft a team communication charter defining channel…" at bounding box center [461, 392] width 0 height 10
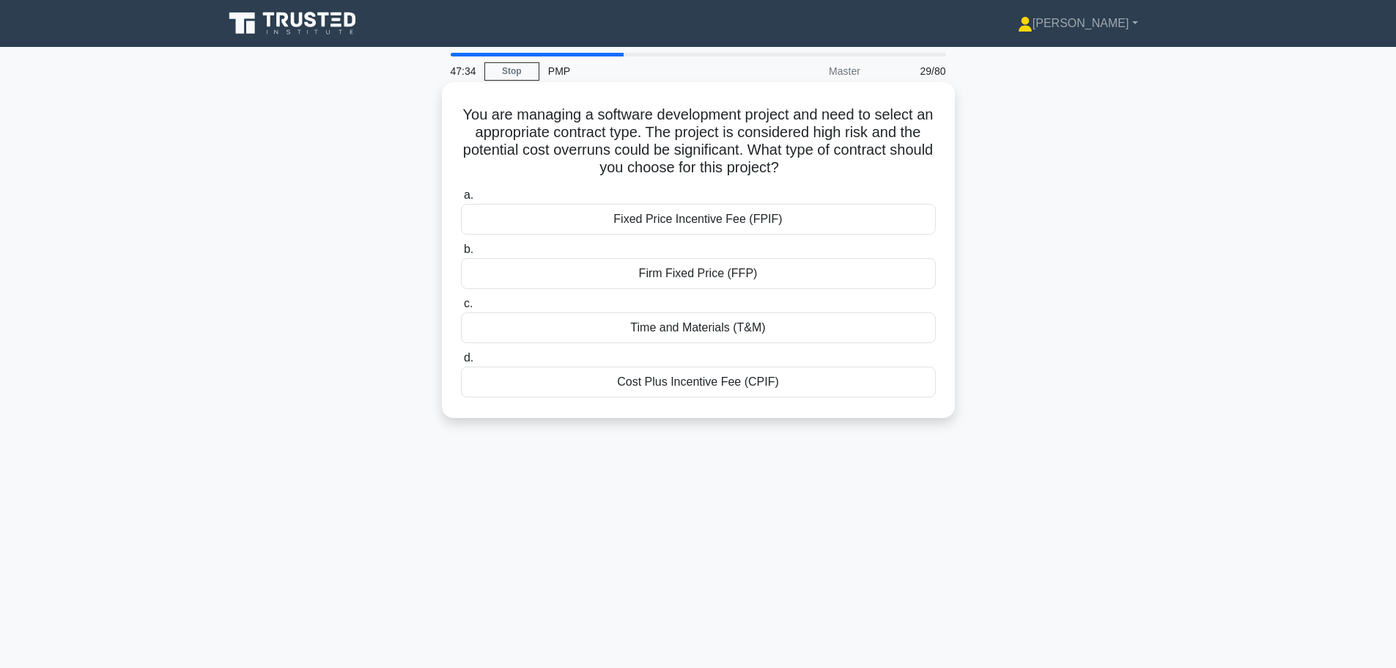
click at [664, 270] on div "Firm Fixed Price (FFP)" at bounding box center [698, 273] width 475 height 31
click at [461, 254] on input "b. Firm Fixed Price (FFP)" at bounding box center [461, 250] width 0 height 10
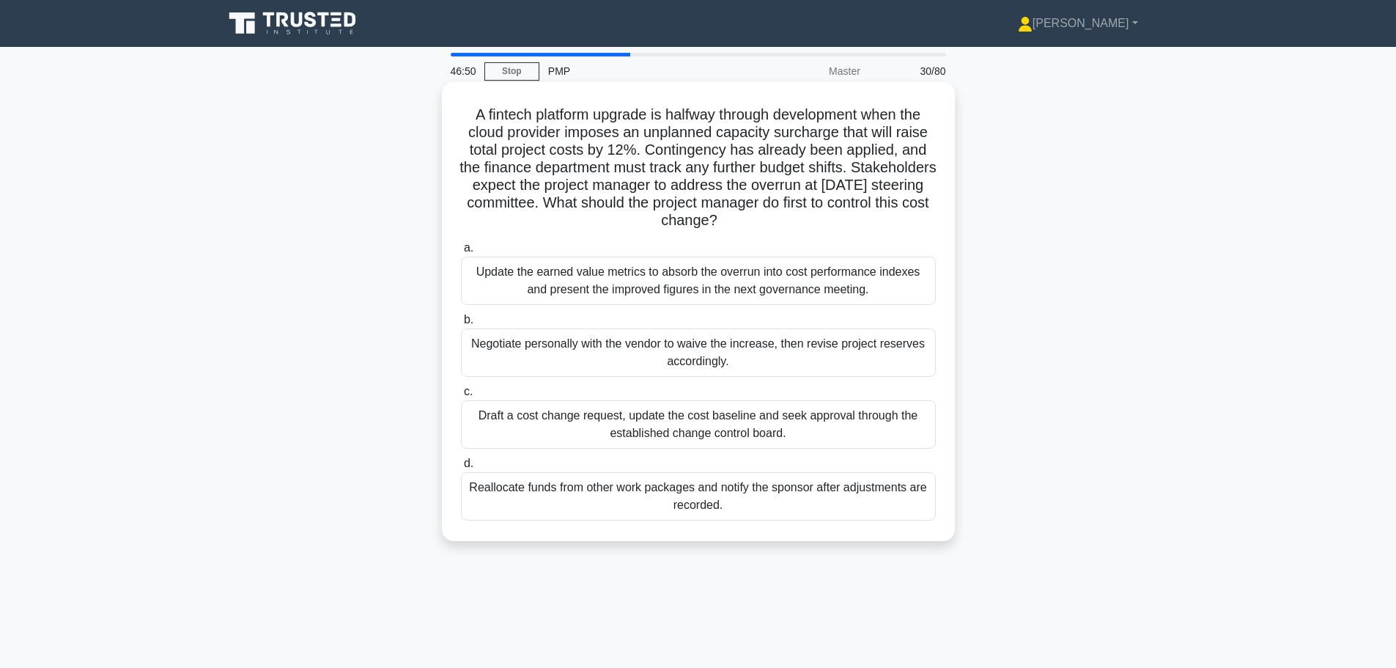
click at [723, 281] on div "Update the earned value metrics to absorb the overrun into cost performance ind…" at bounding box center [698, 280] width 475 height 48
click at [461, 253] on input "a. Update the earned value metrics to absorb the overrun into cost performance …" at bounding box center [461, 248] width 0 height 10
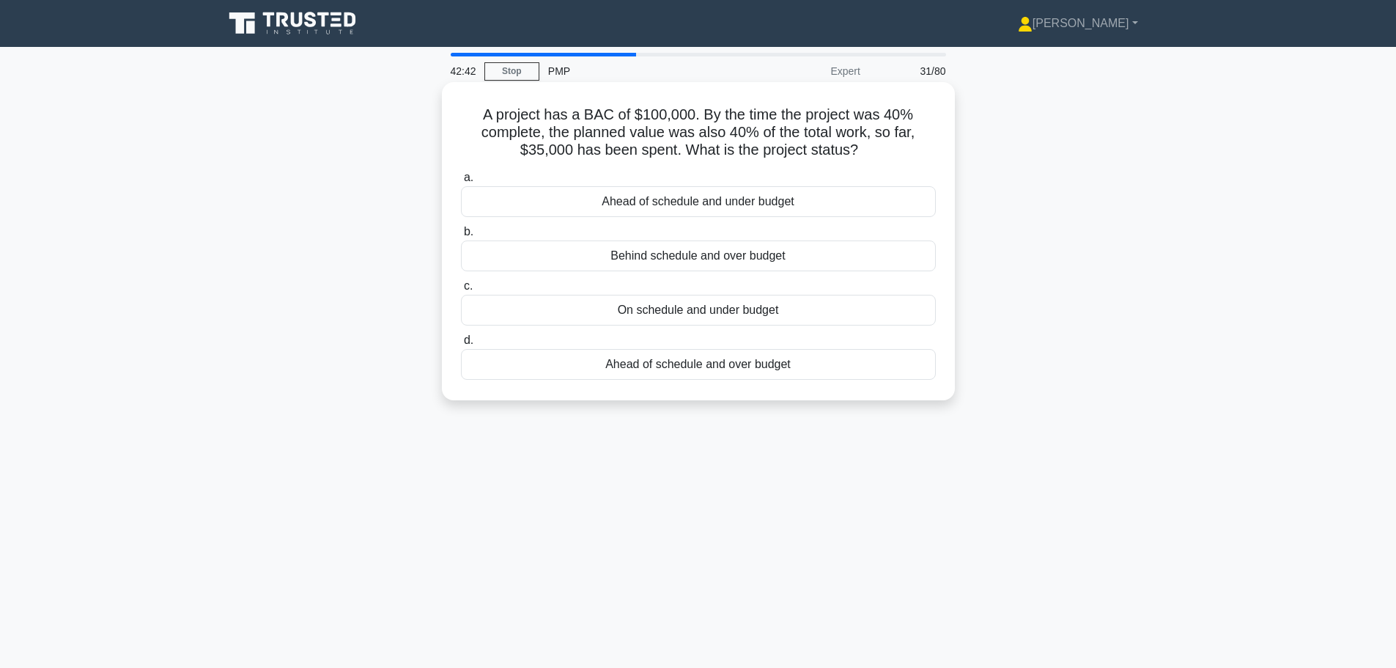
click at [802, 313] on div "On schedule and under budget" at bounding box center [698, 310] width 475 height 31
click at [461, 291] on input "c. On schedule and under budget" at bounding box center [461, 286] width 0 height 10
click at [772, 371] on div "Triangular distribution" at bounding box center [698, 364] width 475 height 31
click at [461, 345] on input "d. Triangular distribution" at bounding box center [461, 341] width 0 height 10
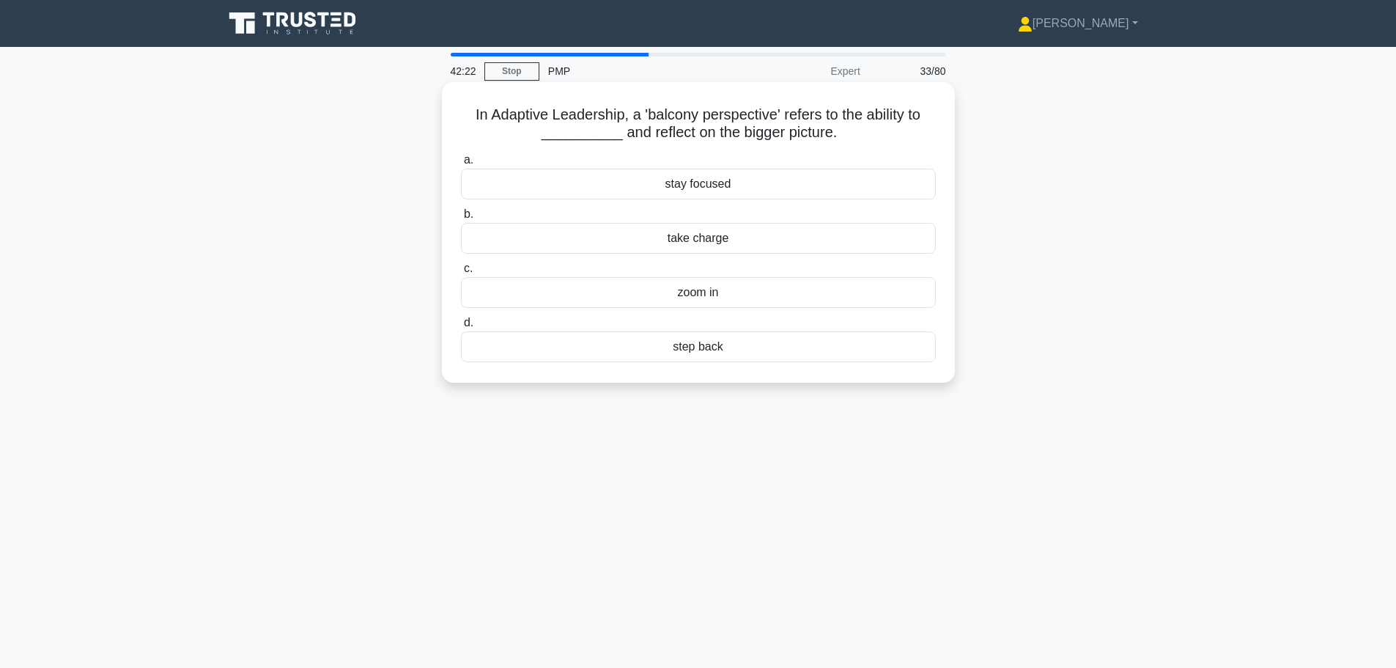
click at [668, 350] on div "step back" at bounding box center [698, 346] width 475 height 31
click at [461, 328] on input "d. step back" at bounding box center [461, 323] width 0 height 10
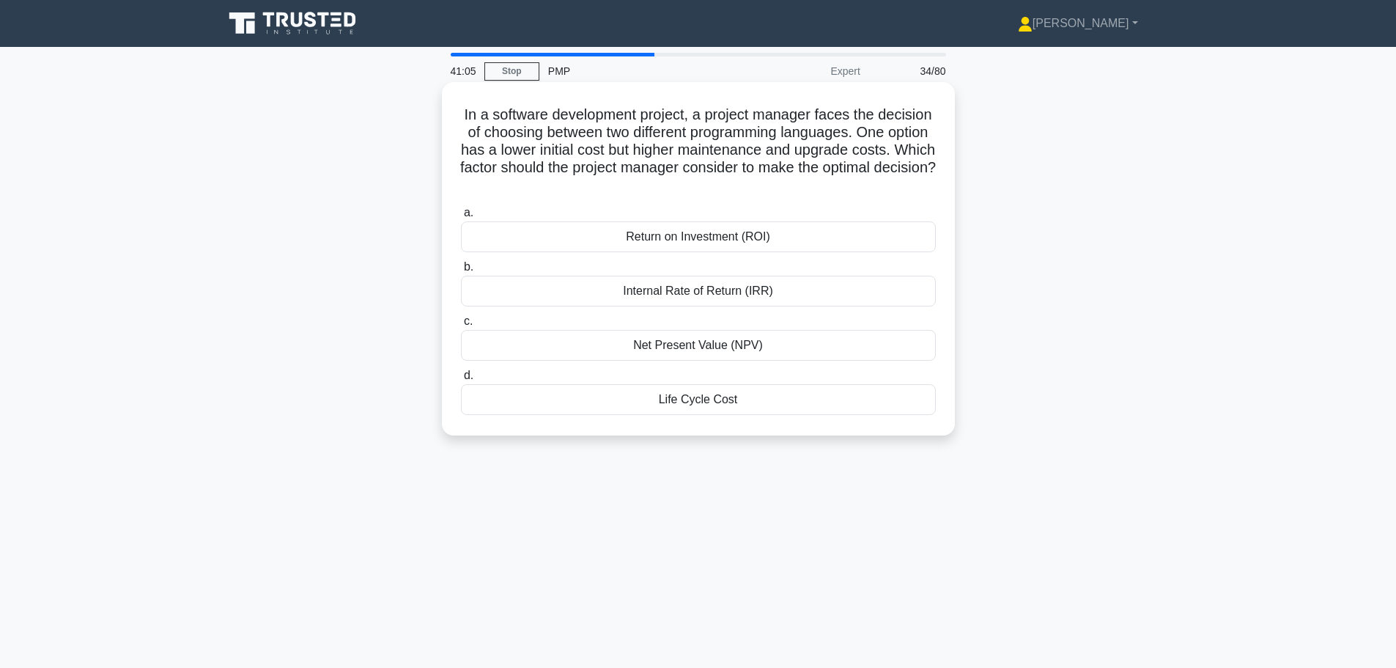
click at [687, 243] on div "Return on Investment (ROI)" at bounding box center [698, 236] width 475 height 31
click at [461, 218] on input "a. Return on Investment (ROI)" at bounding box center [461, 213] width 0 height 10
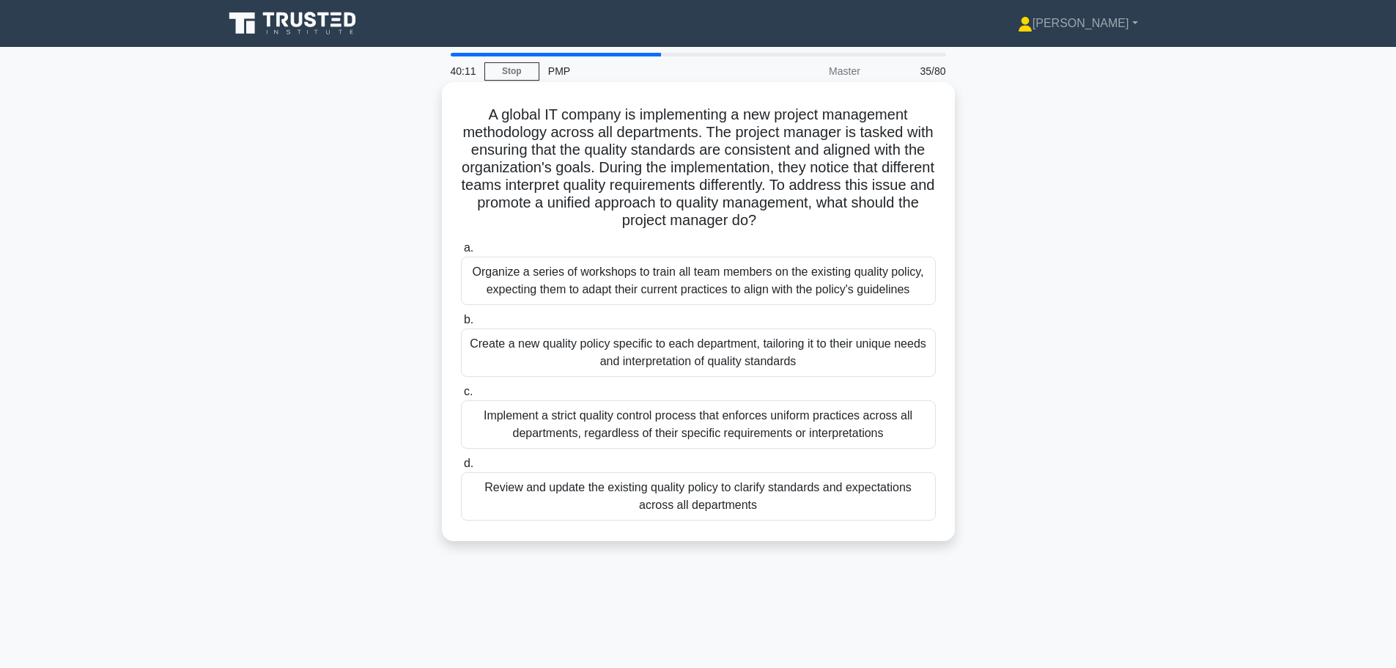
click at [728, 507] on div "Review and update the existing quality policy to clarify standards and expectat…" at bounding box center [698, 496] width 475 height 48
click at [461, 468] on input "d. Review and update the existing quality policy to clarify standards and expec…" at bounding box center [461, 464] width 0 height 10
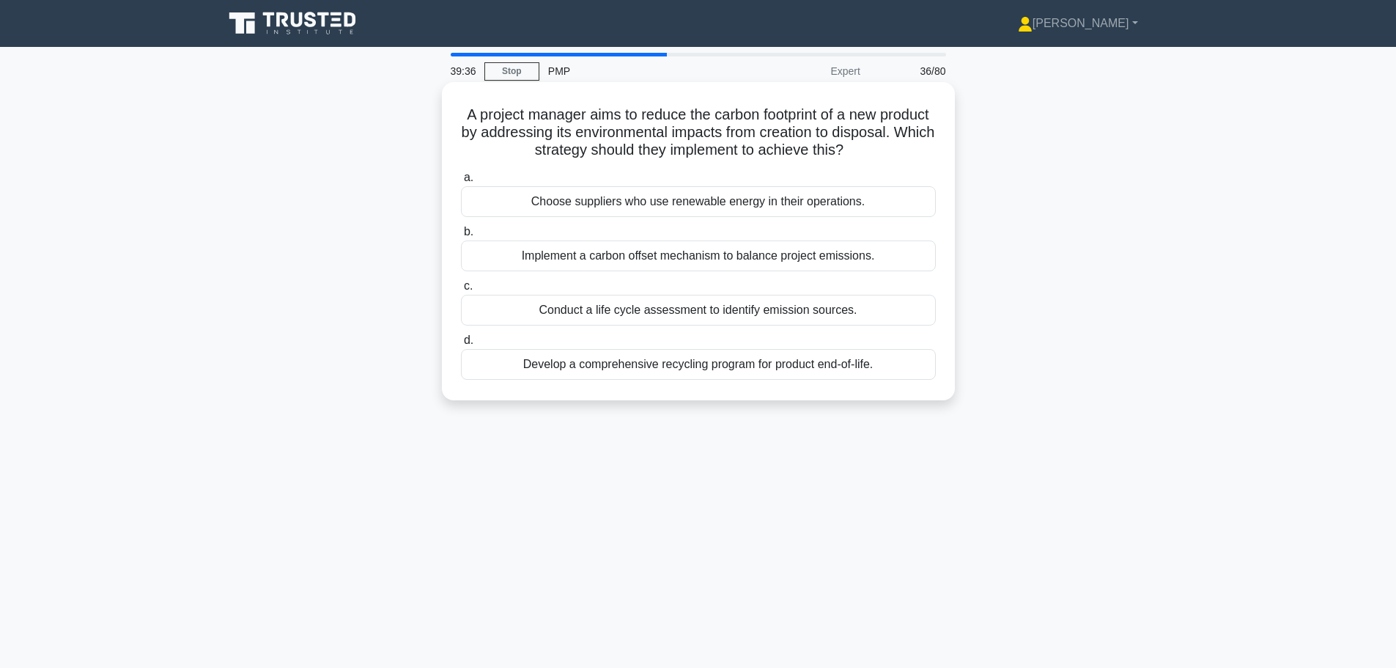
click at [558, 253] on div "Implement a carbon offset mechanism to balance project emissions." at bounding box center [698, 255] width 475 height 31
click at [461, 237] on input "b. Implement a carbon offset mechanism to balance project emissions." at bounding box center [461, 232] width 0 height 10
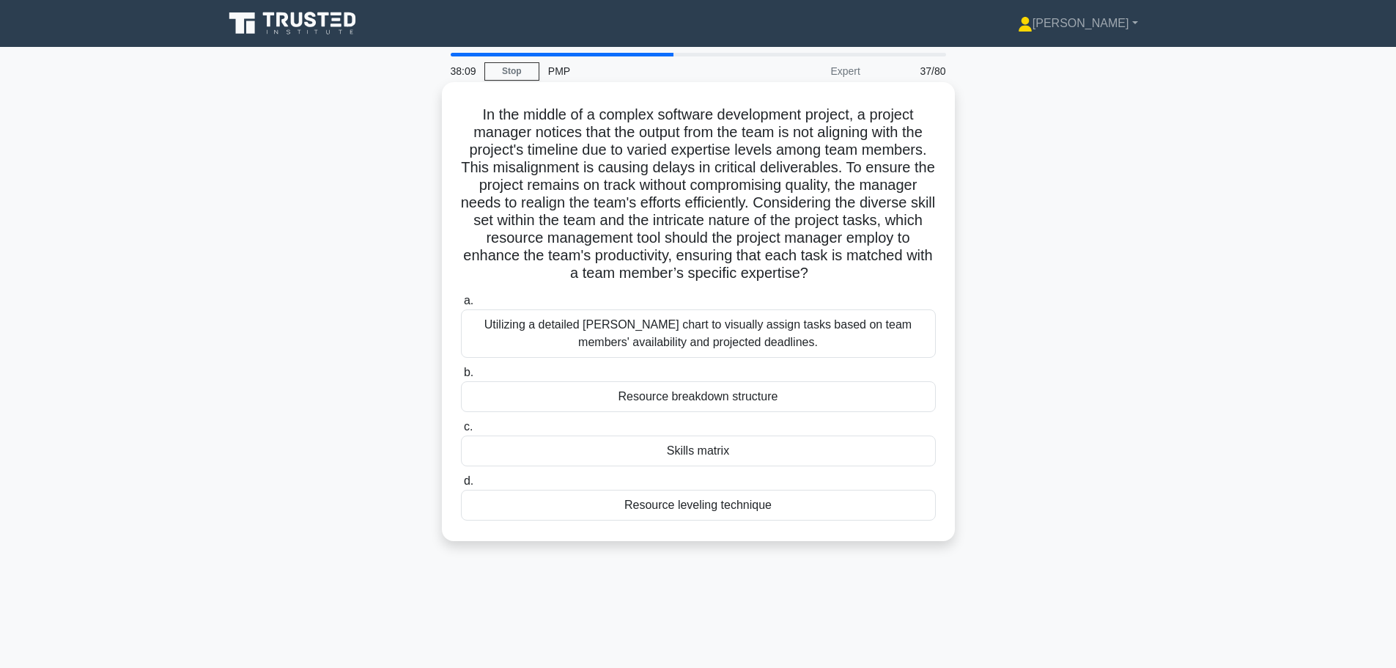
click at [670, 451] on div "Skills matrix" at bounding box center [698, 450] width 475 height 31
click at [461, 432] on input "c. Skills matrix" at bounding box center [461, 427] width 0 height 10
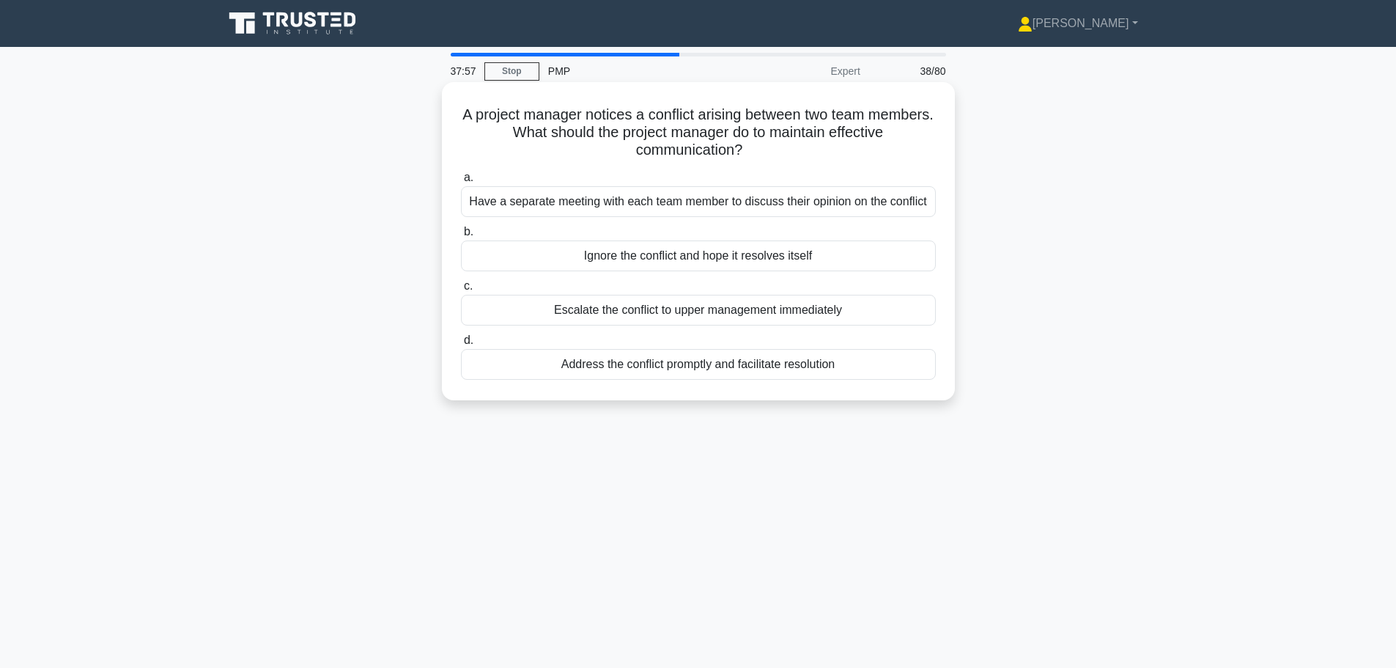
click at [607, 363] on div "Address the conflict promptly and facilitate resolution" at bounding box center [698, 364] width 475 height 31
click at [461, 345] on input "d. Address the conflict promptly and facilitate resolution" at bounding box center [461, 341] width 0 height 10
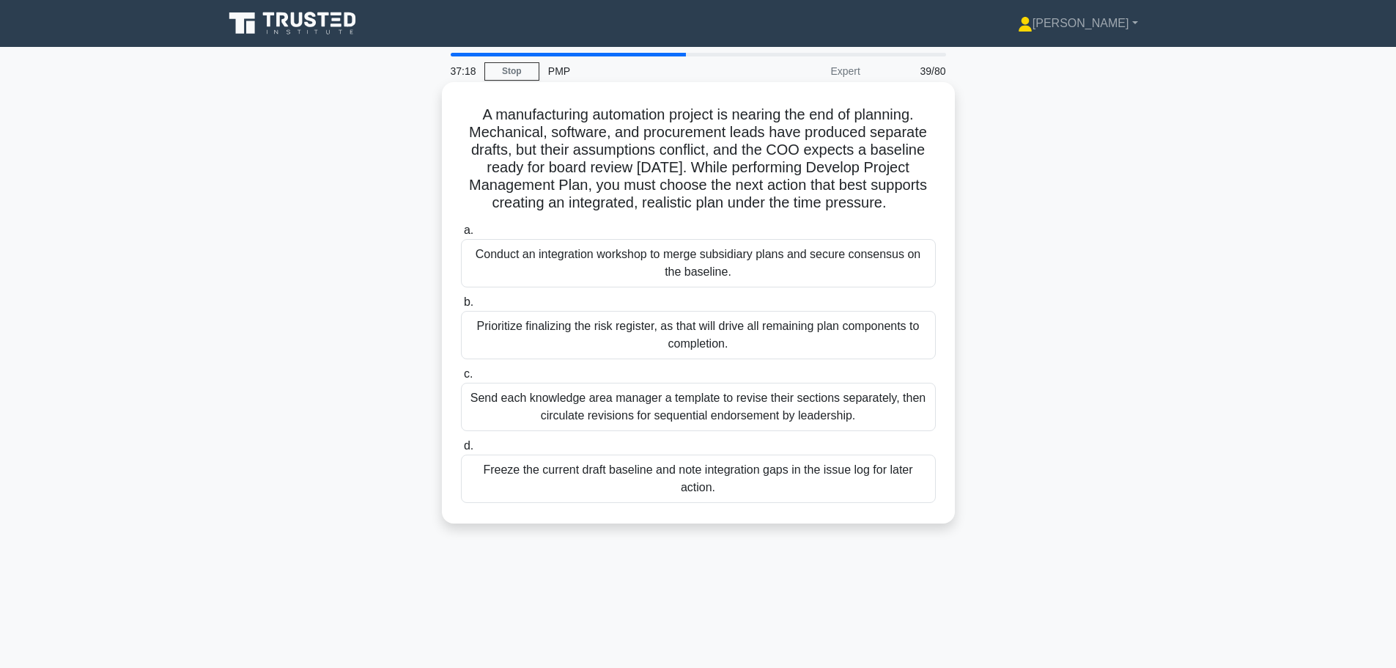
click at [859, 256] on div "Conduct an integration workshop to merge subsidiary plans and secure consensus …" at bounding box center [698, 263] width 475 height 48
click at [461, 235] on input "a. Conduct an integration workshop to merge subsidiary plans and secure consens…" at bounding box center [461, 231] width 0 height 10
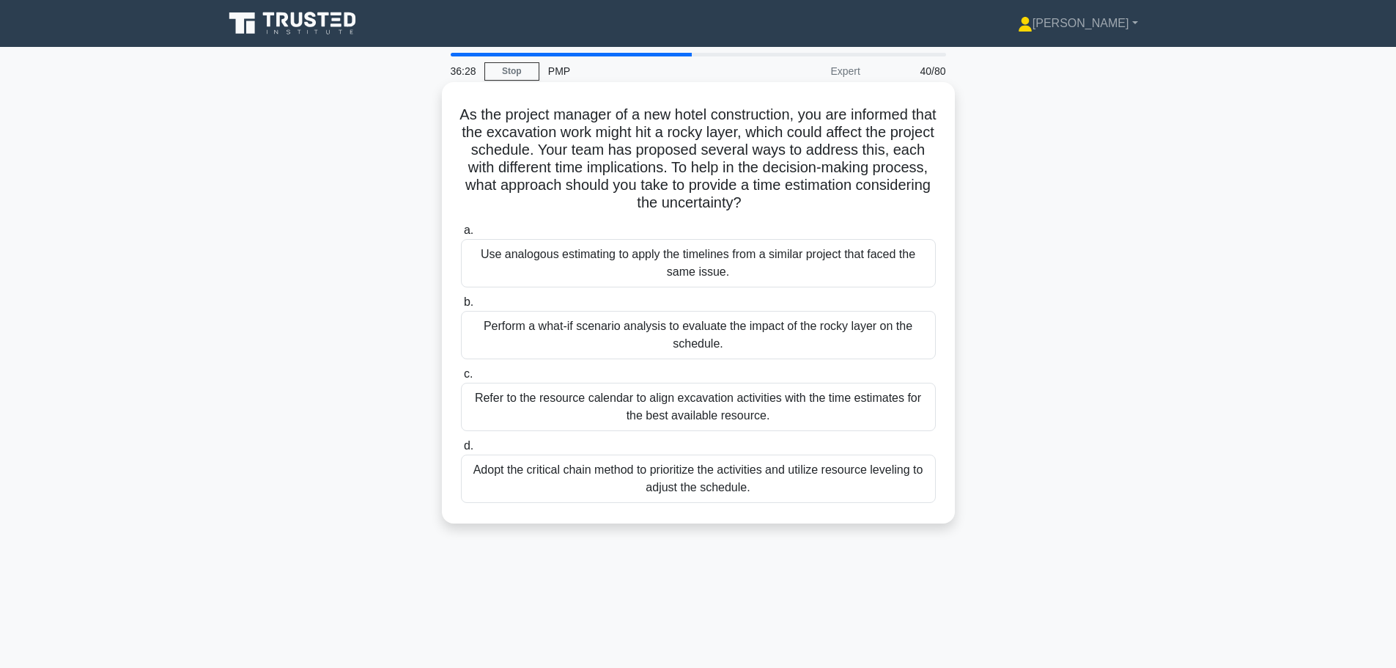
click at [700, 333] on div "Perform a what-if scenario analysis to evaluate the impact of the rocky layer o…" at bounding box center [698, 335] width 475 height 48
click at [461, 307] on input "b. Perform a what-if scenario analysis to evaluate the impact of the rocky laye…" at bounding box center [461, 302] width 0 height 10
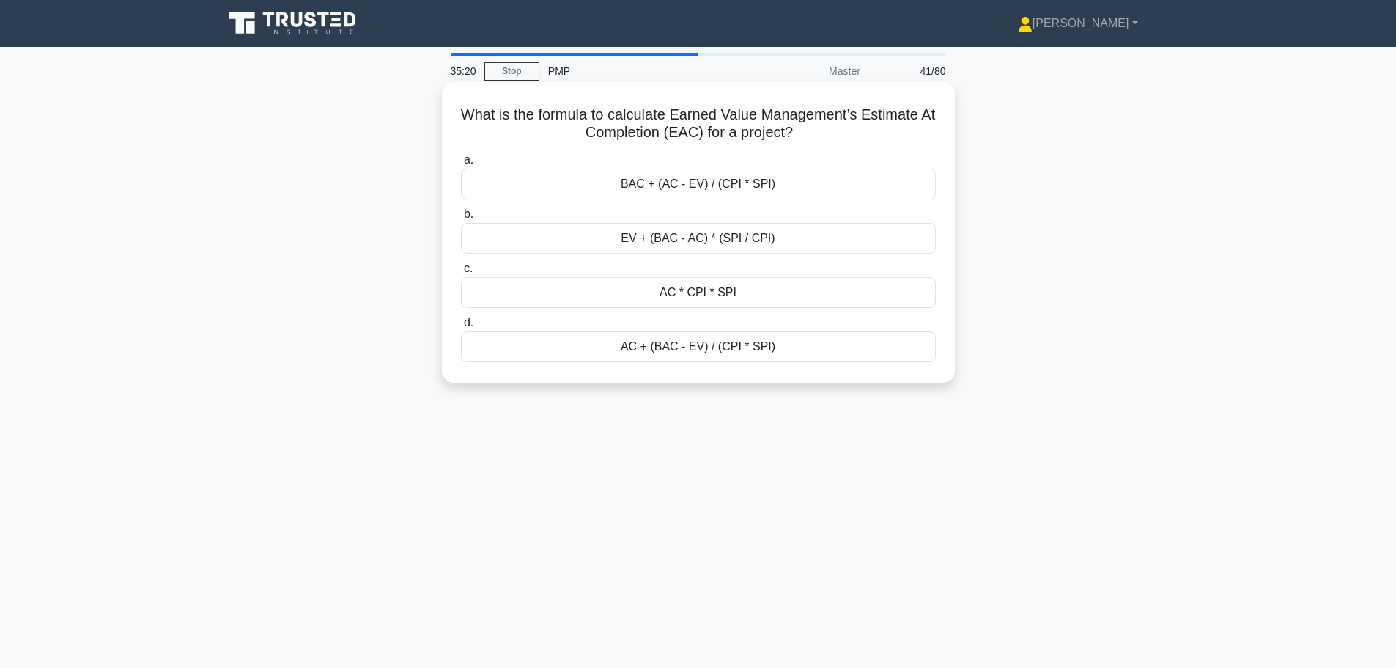
click at [677, 358] on div "AC + (BAC - EV) / (CPI * SPI)" at bounding box center [698, 346] width 475 height 31
click at [461, 328] on input "d. AC + (BAC - EV) / (CPI * SPI)" at bounding box center [461, 323] width 0 height 10
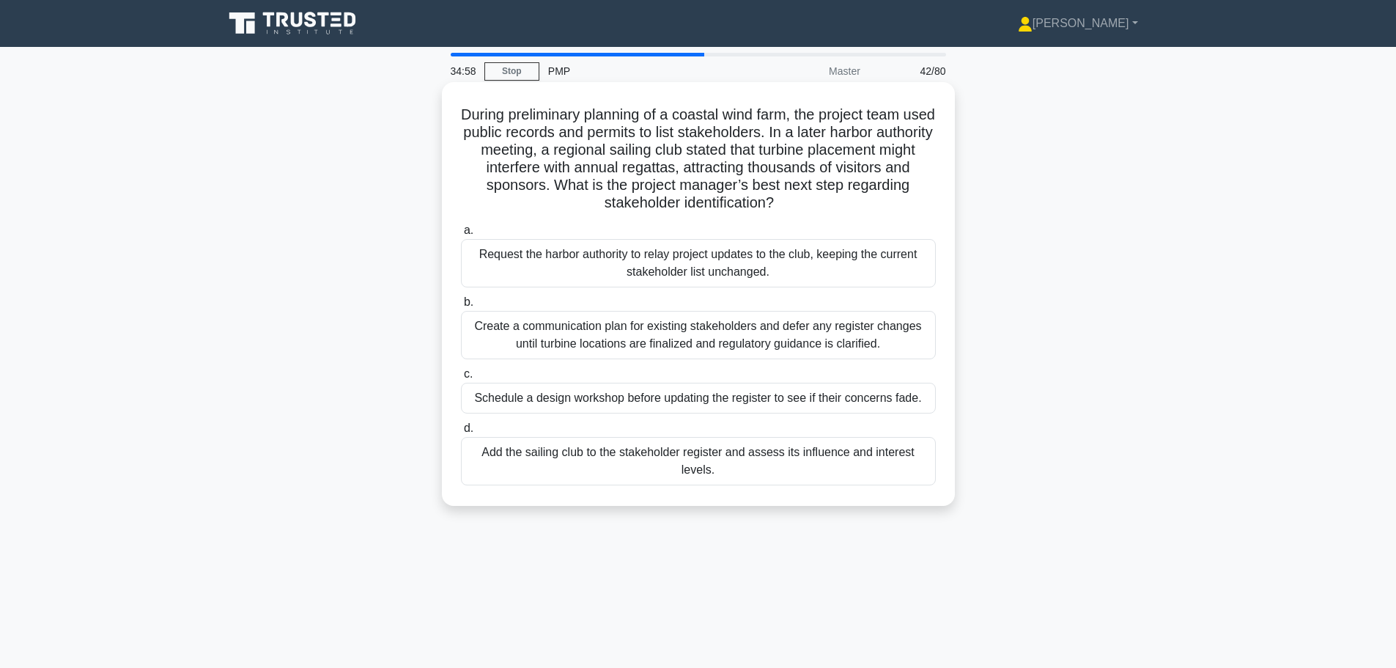
click at [724, 451] on div "Add the sailing club to the stakeholder register and assess its influence and i…" at bounding box center [698, 461] width 475 height 48
click at [461, 433] on input "d. Add the sailing club to the stakeholder register and assess its influence an…" at bounding box center [461, 429] width 0 height 10
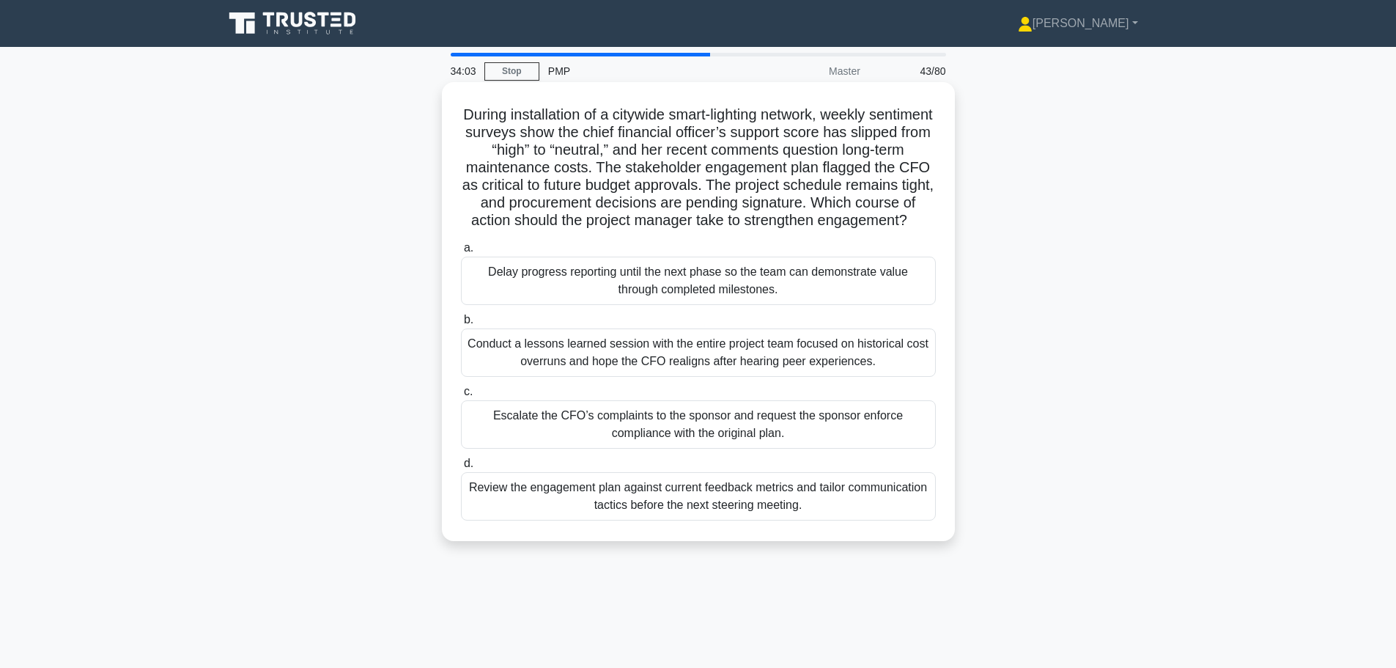
click at [737, 520] on div "Review the engagement plan against current feedback metrics and tailor communic…" at bounding box center [698, 496] width 475 height 48
click at [461, 468] on input "d. Review the engagement plan against current feedback metrics and tailor commu…" at bounding box center [461, 464] width 0 height 10
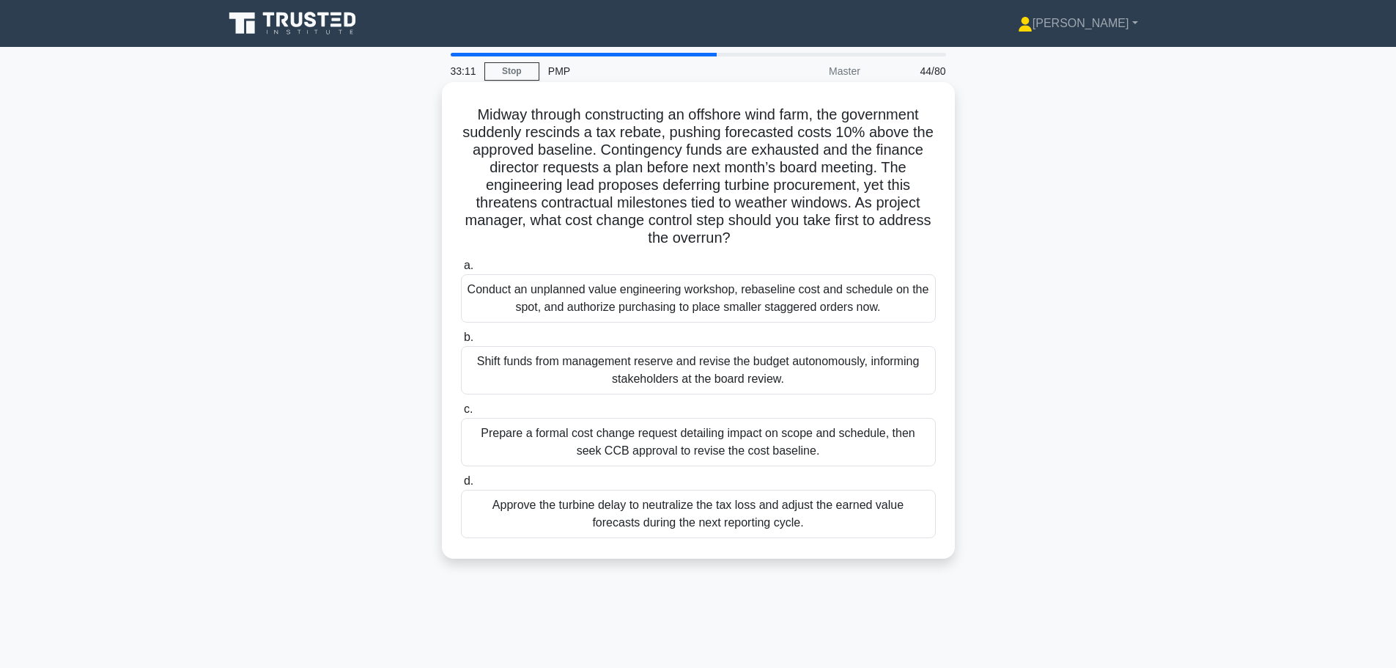
click at [616, 440] on div "Prepare a formal cost change request detailing impact on scope and schedule, th…" at bounding box center [698, 442] width 475 height 48
click at [461, 414] on input "c. Prepare a formal cost change request detailing impact on scope and schedule,…" at bounding box center [461, 409] width 0 height 10
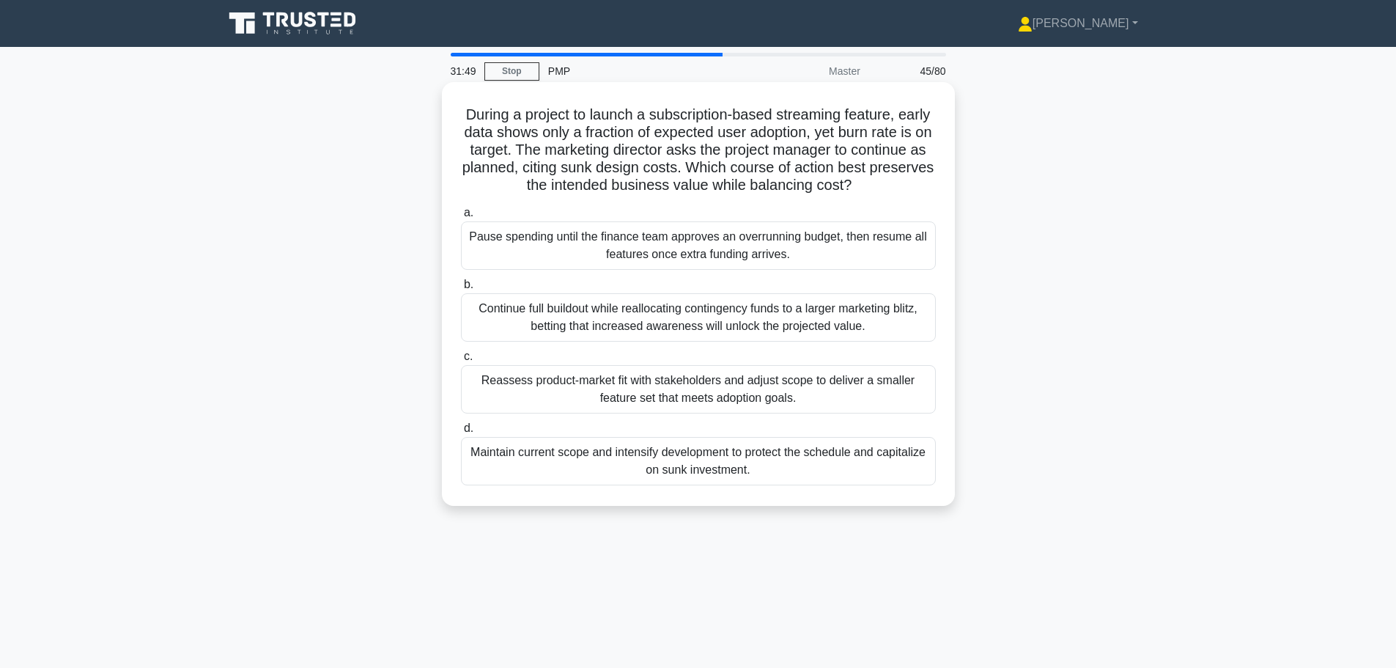
click at [626, 395] on div "Reassess product-market fit with stakeholders and adjust scope to deliver a sma…" at bounding box center [698, 389] width 475 height 48
click at [461, 361] on input "c. Reassess product-market fit with stakeholders and adjust scope to deliver a …" at bounding box center [461, 357] width 0 height 10
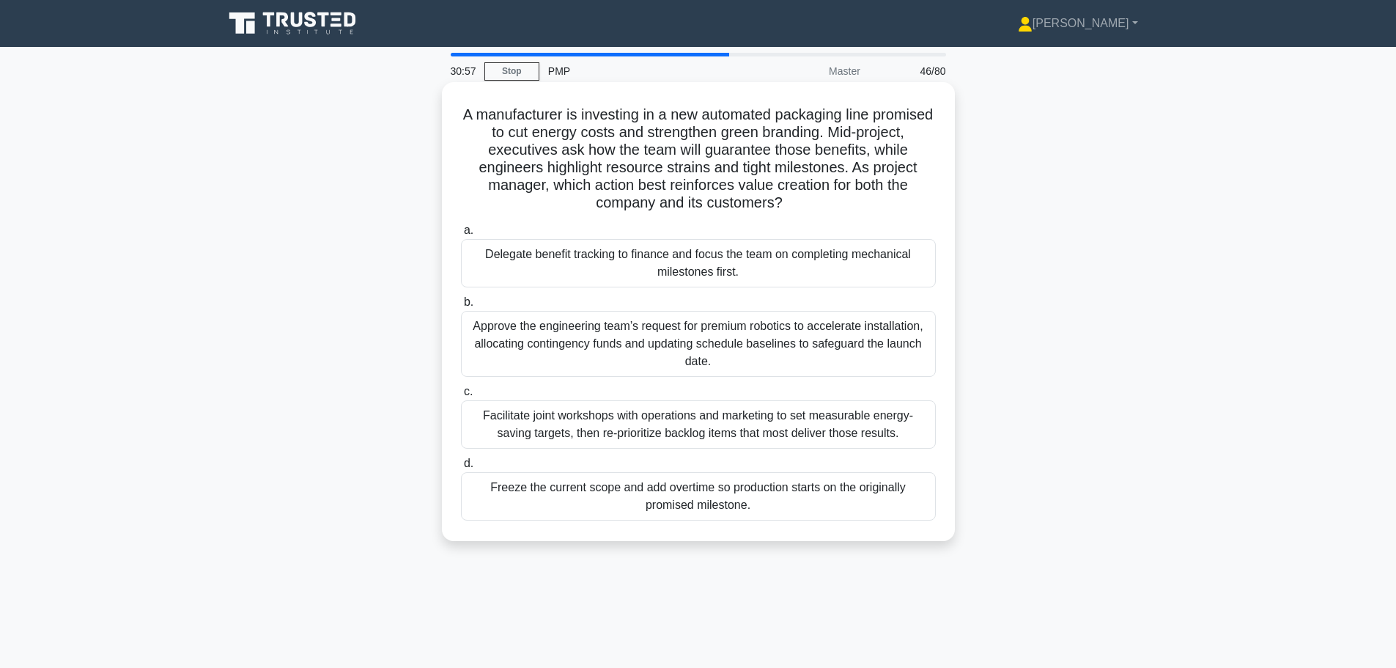
click at [615, 426] on div "Facilitate joint workshops with operations and marketing to set measurable ener…" at bounding box center [698, 424] width 475 height 48
click at [461, 396] on input "c. Facilitate joint workshops with operations and marketing to set measurable e…" at bounding box center [461, 392] width 0 height 10
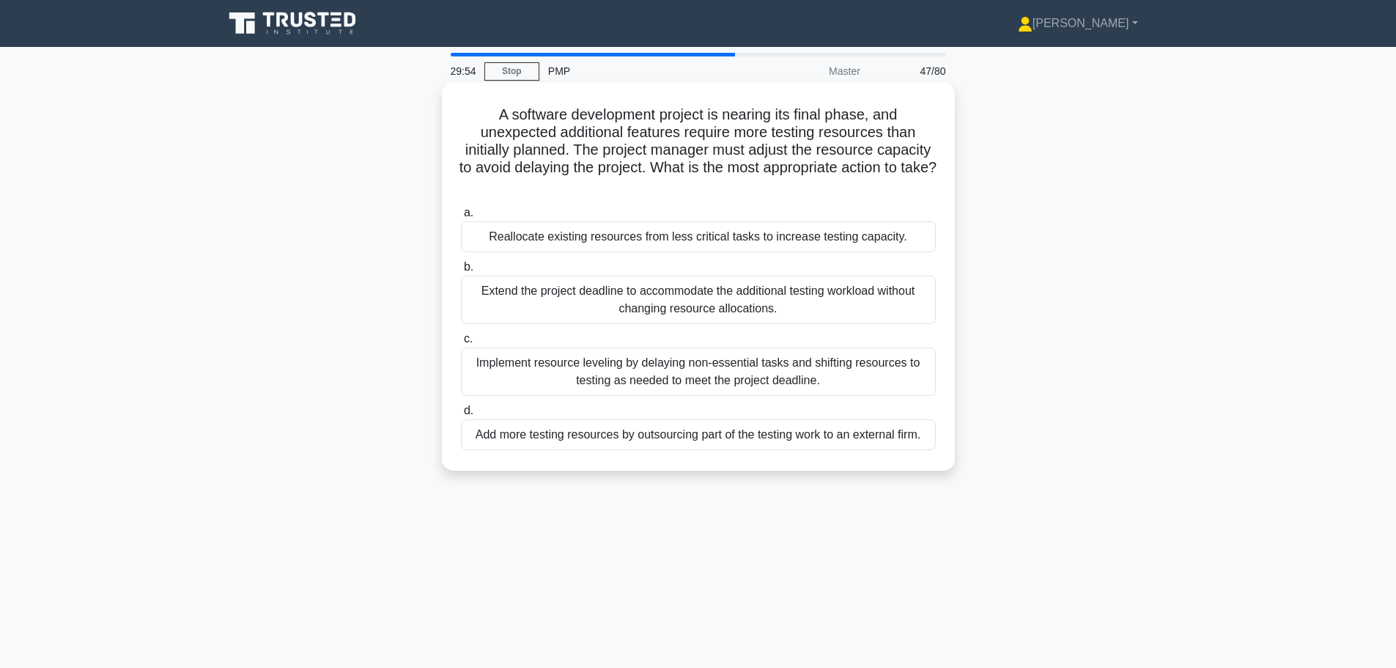
click at [610, 246] on div "Reallocate existing resources from less critical tasks to increase testing capa…" at bounding box center [698, 236] width 475 height 31
click at [461, 218] on input "a. Reallocate existing resources from less critical tasks to increase testing c…" at bounding box center [461, 213] width 0 height 10
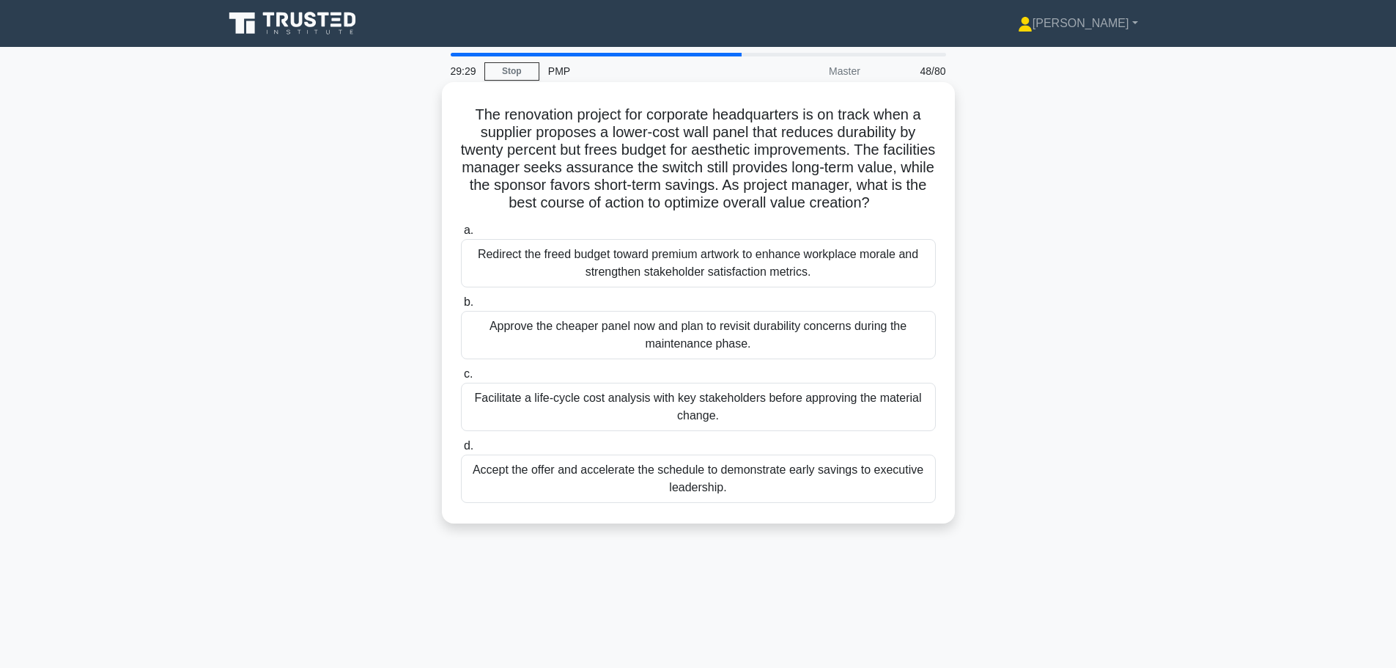
click at [732, 407] on div "Facilitate a life-cycle cost analysis with key stakeholders before approving th…" at bounding box center [698, 406] width 475 height 48
click at [461, 379] on input "c. Facilitate a life-cycle cost analysis with key stakeholders before approving…" at bounding box center [461, 374] width 0 height 10
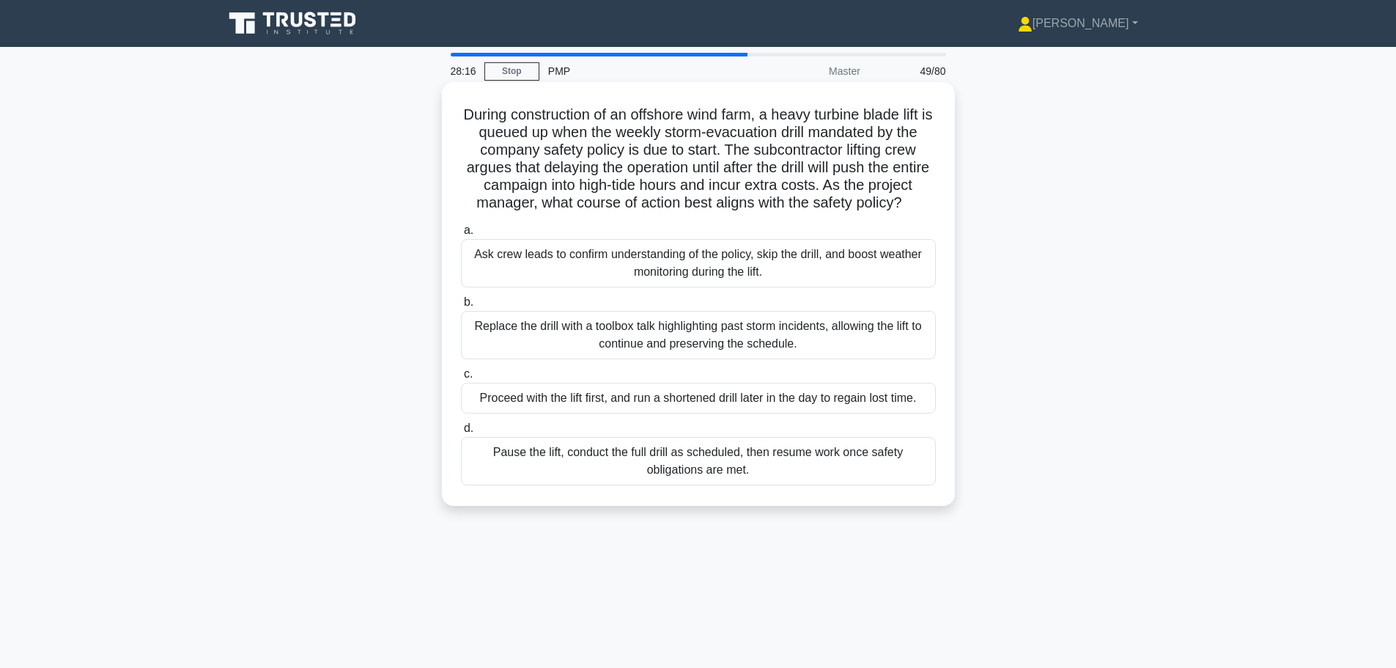
click at [695, 482] on div "Pause the lift, conduct the full drill as scheduled, then resume work once safe…" at bounding box center [698, 461] width 475 height 48
click at [461, 433] on input "d. Pause the lift, conduct the full drill as scheduled, then resume work once s…" at bounding box center [461, 429] width 0 height 10
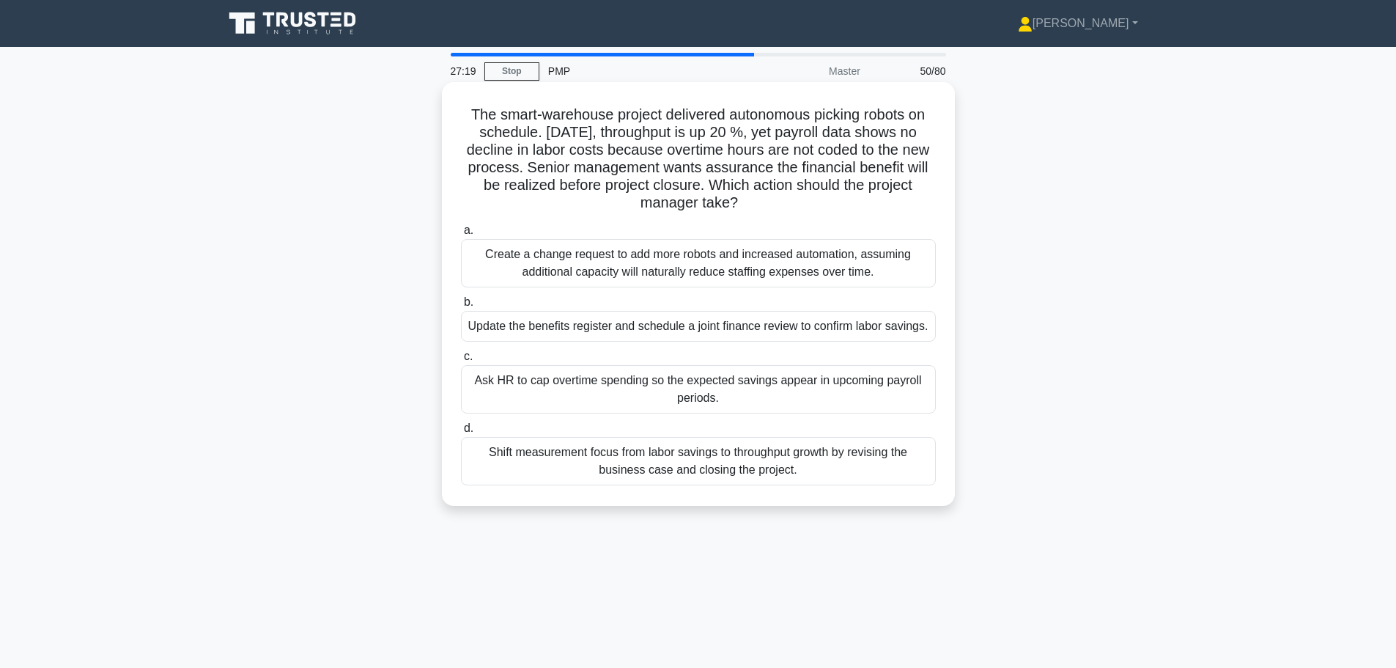
click at [631, 322] on div "Update the benefits register and schedule a joint finance review to confirm lab…" at bounding box center [698, 326] width 475 height 31
click at [461, 307] on input "b. Update the benefits register and schedule a joint finance review to confirm …" at bounding box center [461, 302] width 0 height 10
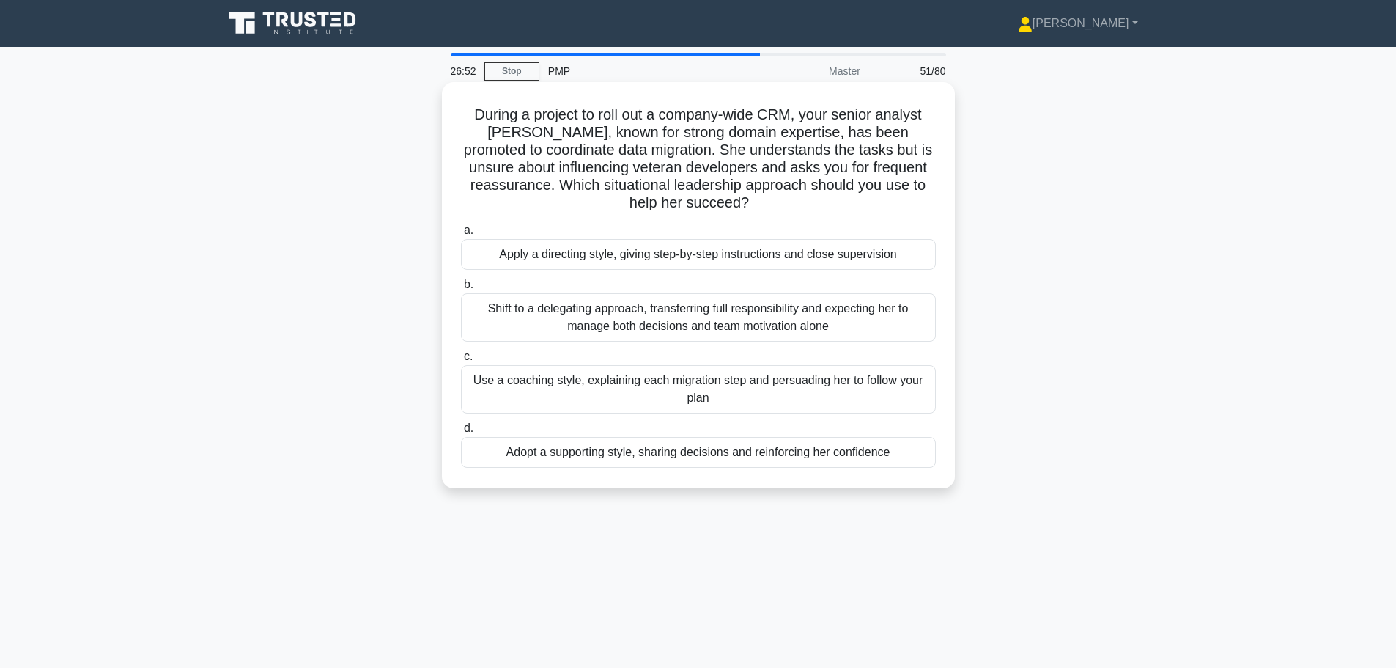
click at [687, 453] on div "Adopt a supporting style, sharing decisions and reinforcing her confidence" at bounding box center [698, 452] width 475 height 31
click at [461, 433] on input "d. Adopt a supporting style, sharing decisions and reinforcing her confidence" at bounding box center [461, 429] width 0 height 10
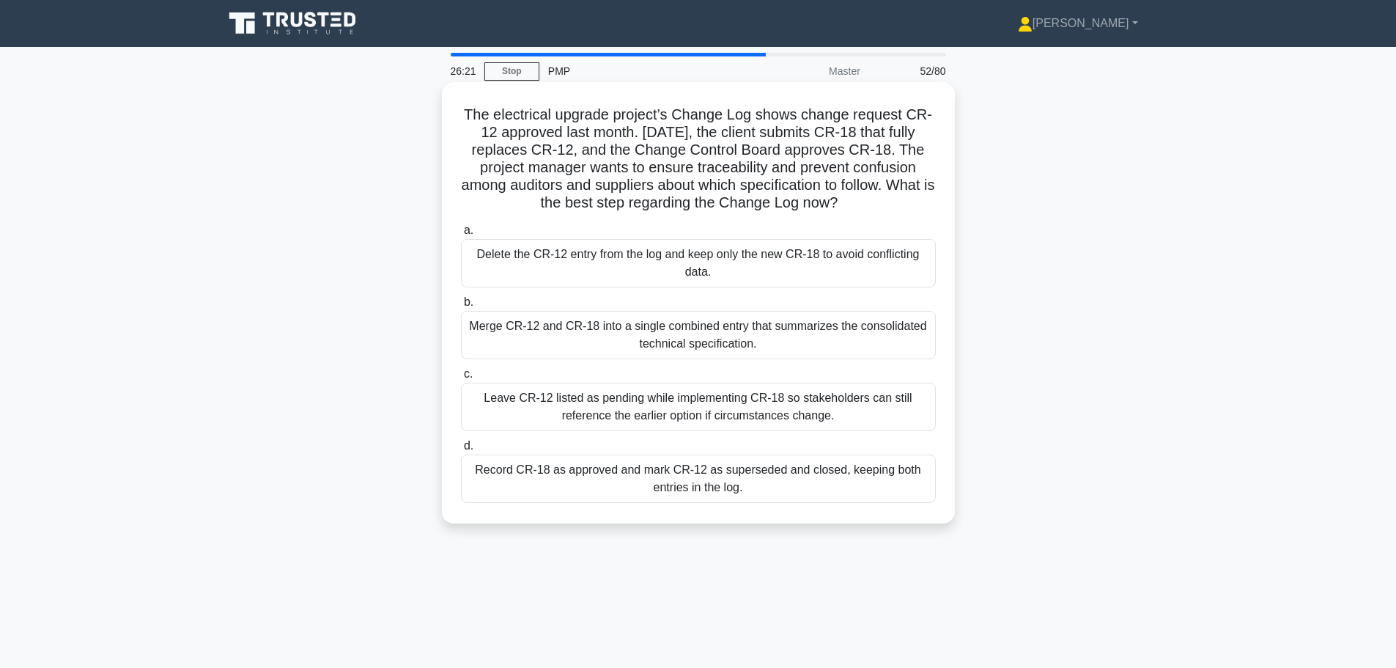
click at [720, 483] on div "Record CR-18 as approved and mark CR-12 as superseded and closed, keeping both …" at bounding box center [698, 478] width 475 height 48
click at [461, 451] on input "d. Record CR-18 as approved and mark CR-12 as superseded and closed, keeping bo…" at bounding box center [461, 446] width 0 height 10
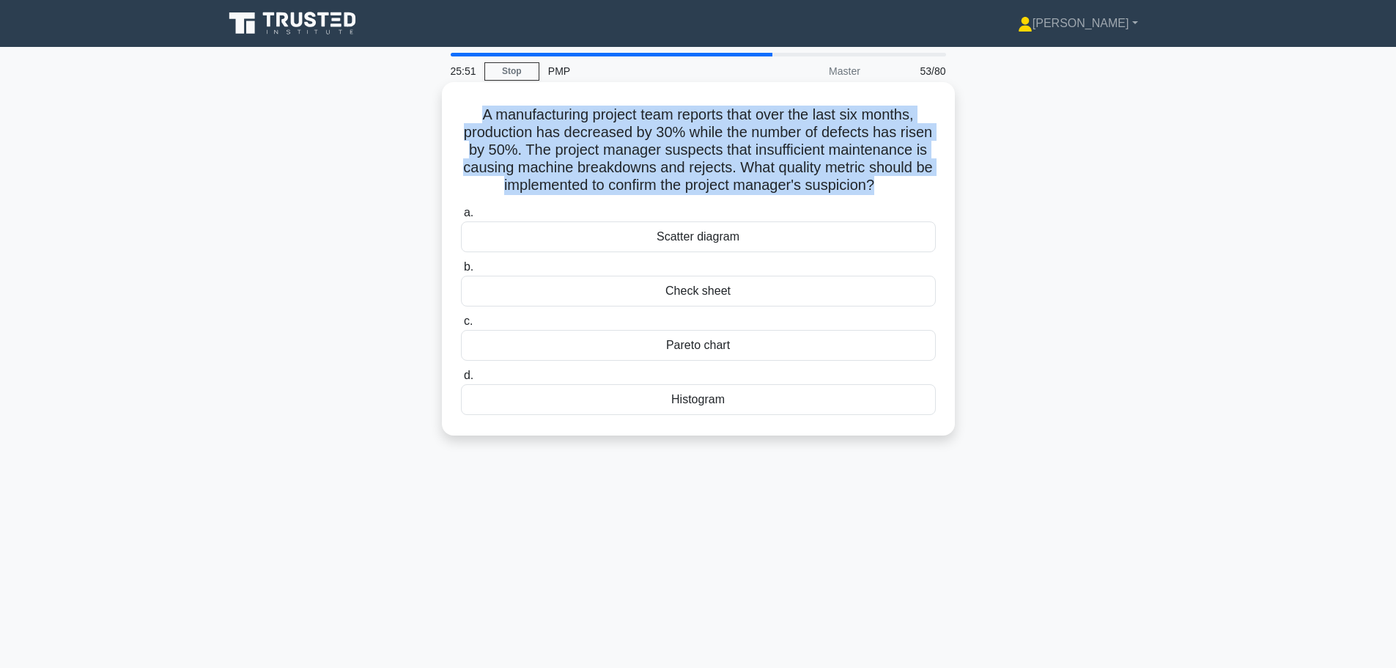
drag, startPoint x: 471, startPoint y: 116, endPoint x: 890, endPoint y: 185, distance: 424.0
click at [890, 185] on h5 "A manufacturing project team reports that over the last six months, production …" at bounding box center [698, 150] width 478 height 89
copy h5 "A manufacturing project team reports that over the last six months, production …"
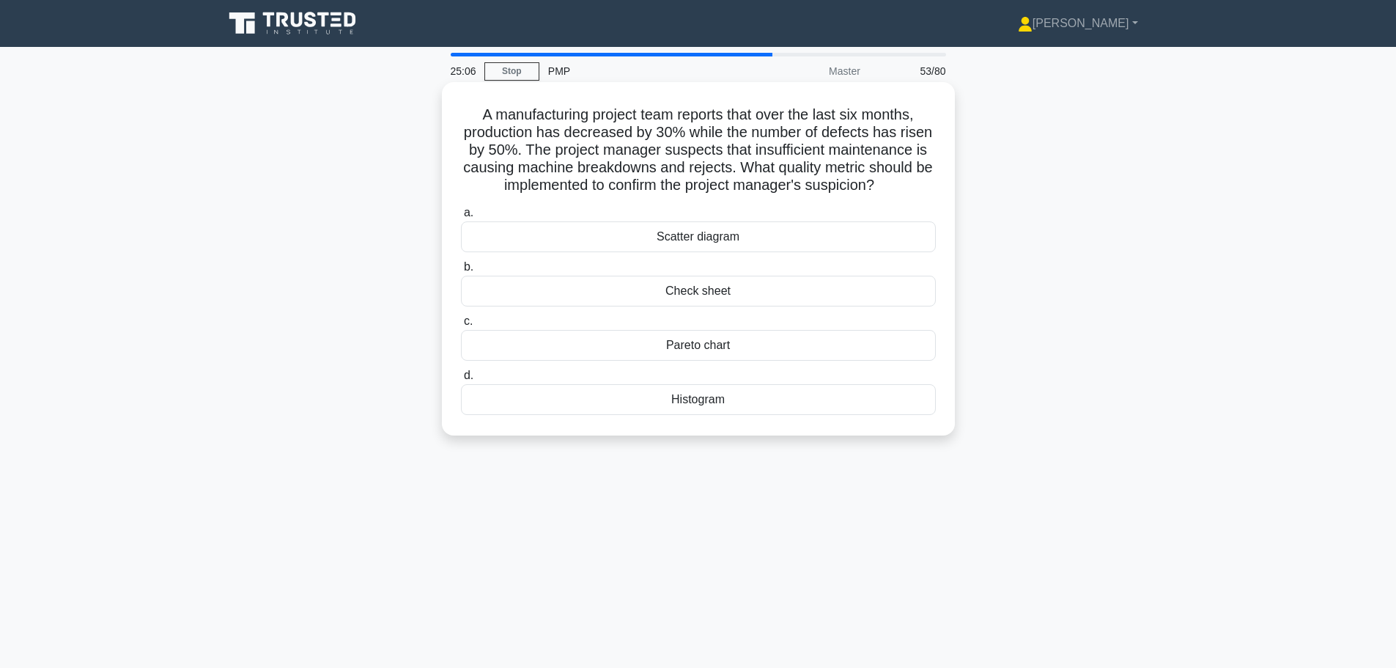
click at [854, 233] on div "Scatter diagram" at bounding box center [698, 236] width 475 height 31
click at [461, 218] on input "a. Scatter diagram" at bounding box center [461, 213] width 0 height 10
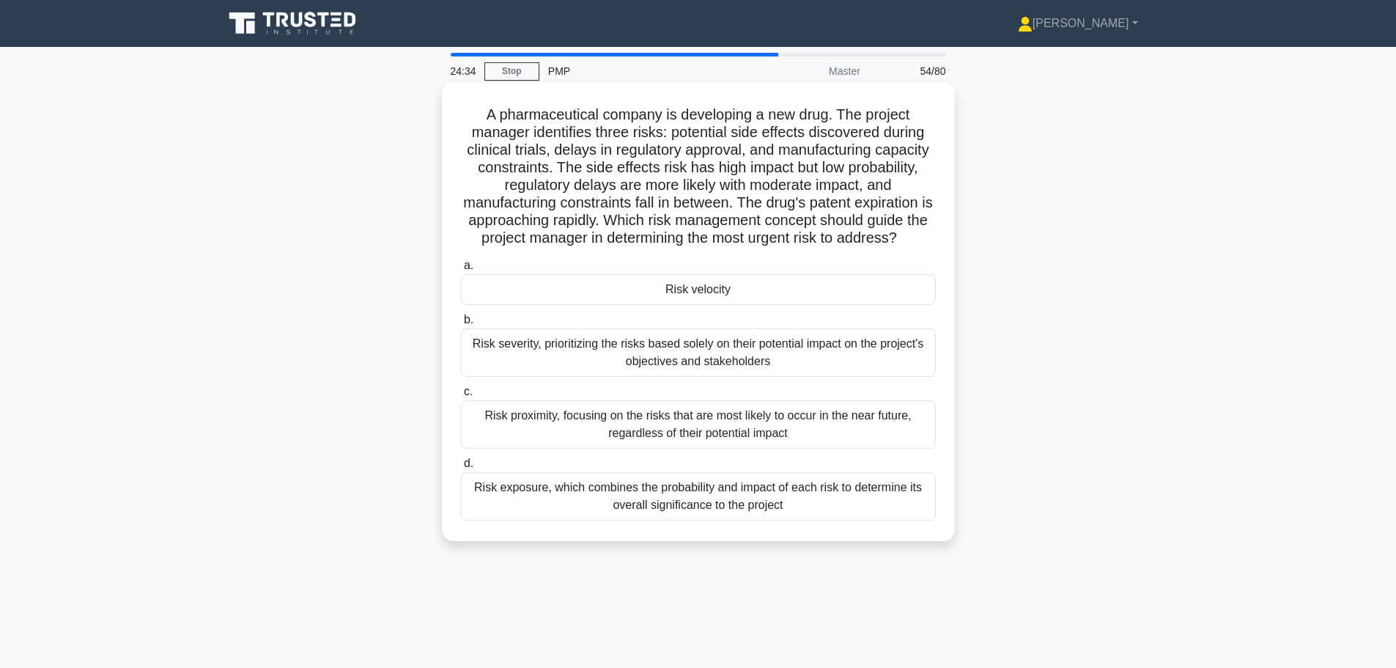
click at [722, 510] on div "Risk exposure, which combines the probability and impact of each risk to determ…" at bounding box center [698, 496] width 475 height 48
click at [461, 468] on input "d. Risk exposure, which combines the probability and impact of each risk to det…" at bounding box center [461, 464] width 0 height 10
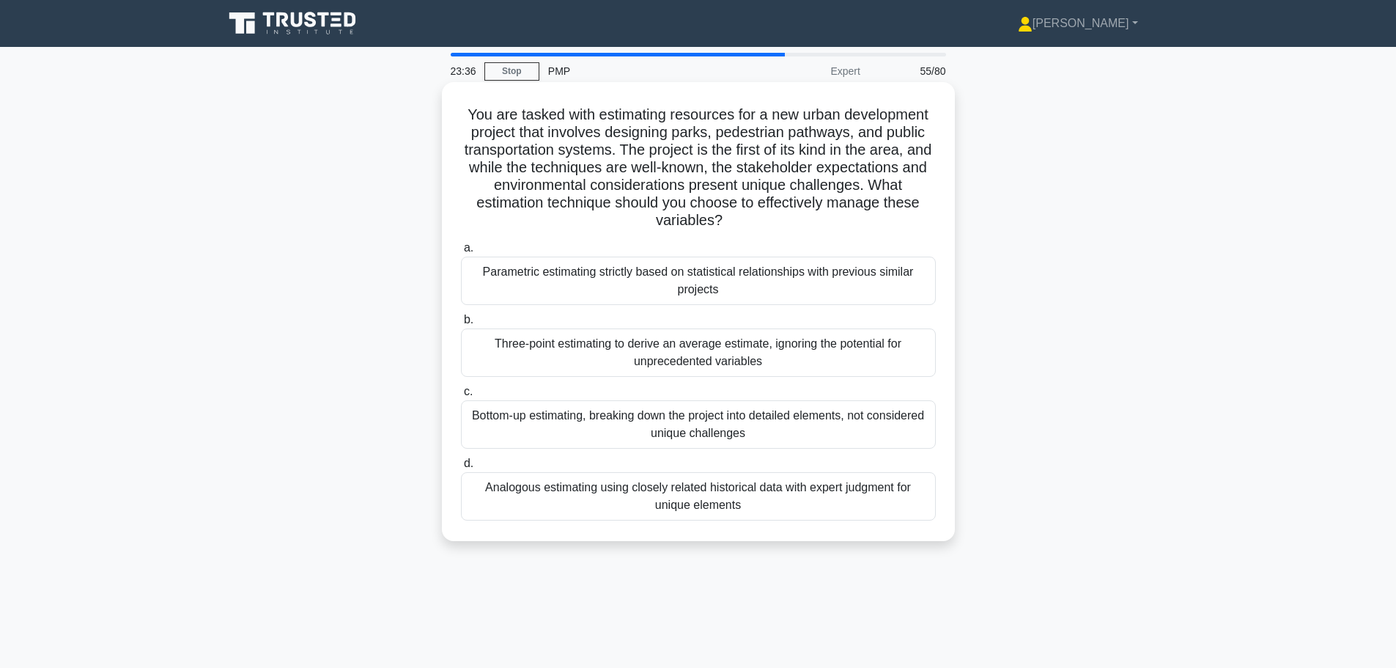
click at [715, 508] on div "Analogous estimating using closely related historical data with expert judgment…" at bounding box center [698, 496] width 475 height 48
click at [461, 468] on input "d. Analogous estimating using closely related historical data with expert judgm…" at bounding box center [461, 464] width 0 height 10
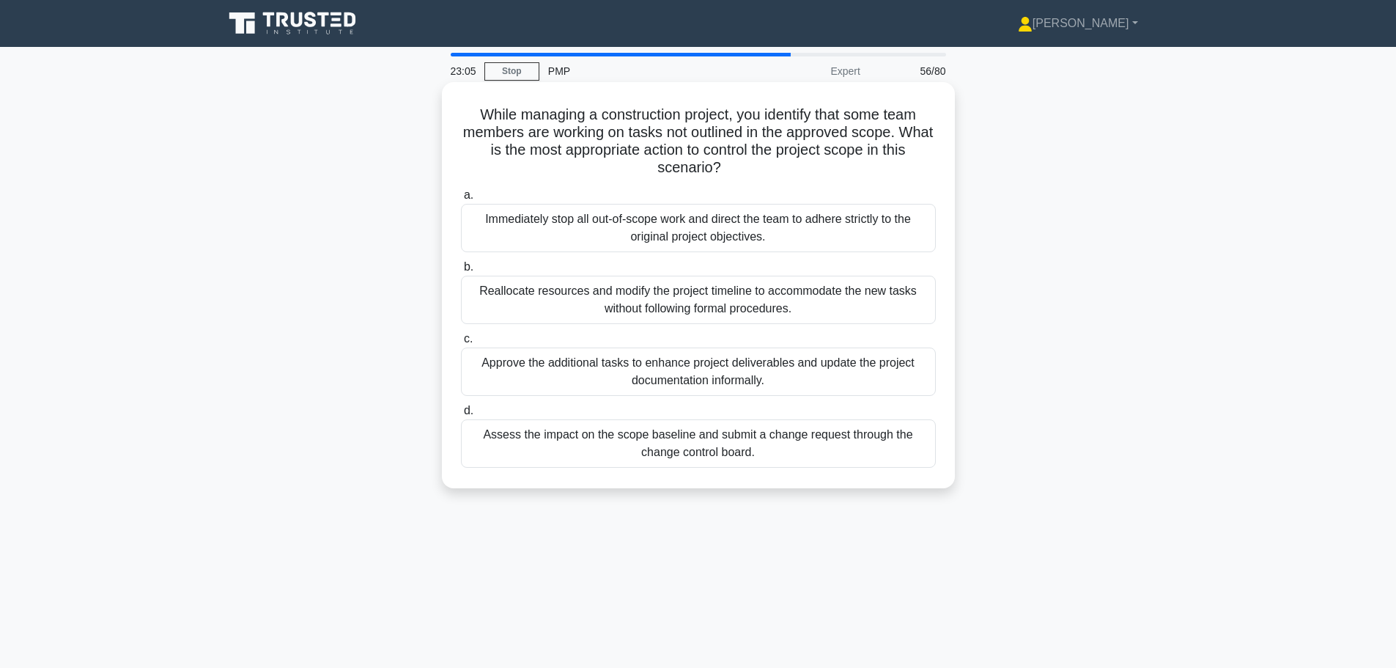
click at [711, 452] on div "Assess the impact on the scope baseline and submit a change request through the…" at bounding box center [698, 443] width 475 height 48
click at [461, 415] on input "d. Assess the impact on the scope baseline and submit a change request through …" at bounding box center [461, 411] width 0 height 10
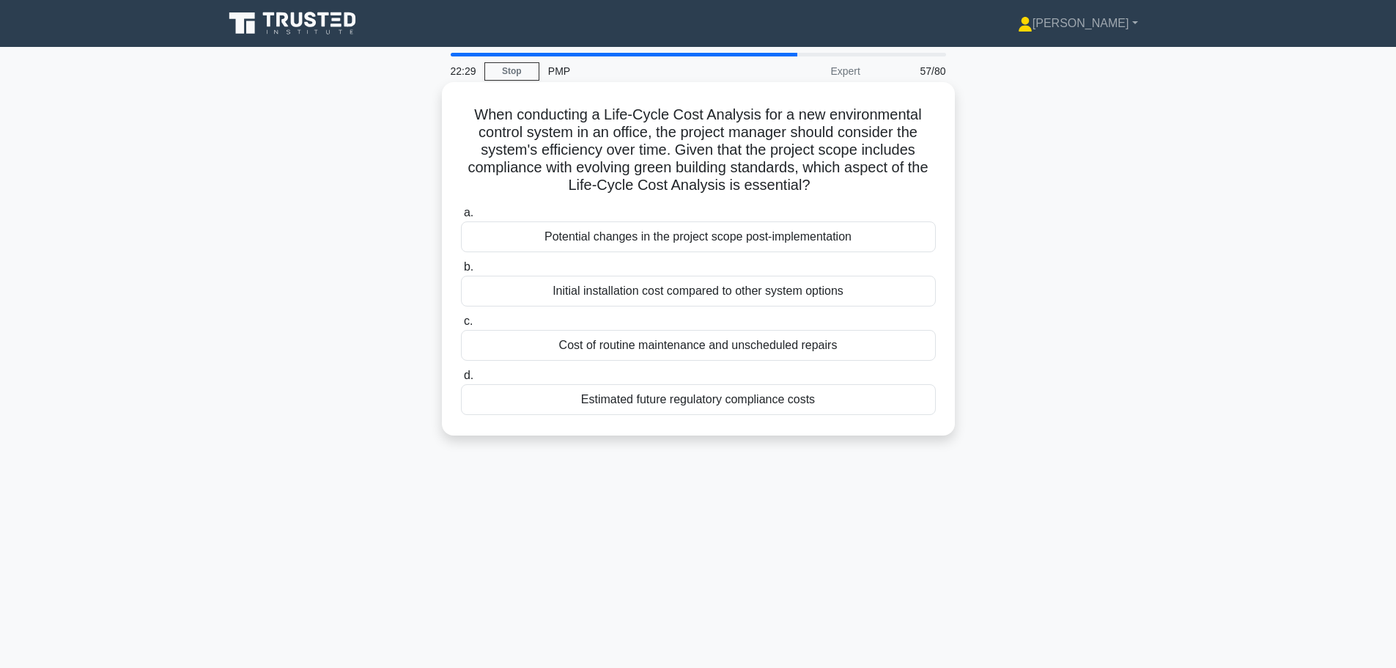
click at [739, 404] on div "Estimated future regulatory compliance costs" at bounding box center [698, 399] width 475 height 31
click at [461, 380] on input "d. Estimated future regulatory compliance costs" at bounding box center [461, 376] width 0 height 10
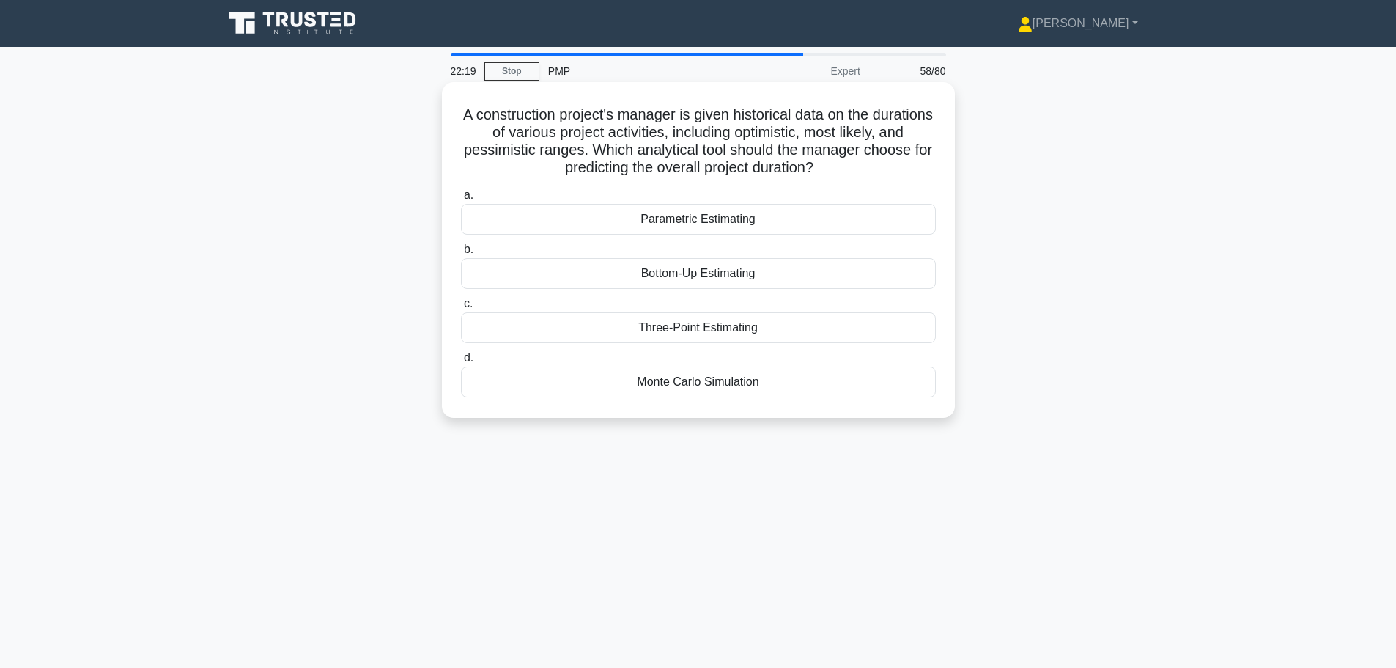
click at [739, 336] on div "Three-Point Estimating" at bounding box center [698, 327] width 475 height 31
click at [461, 308] on input "c. Three-Point Estimating" at bounding box center [461, 304] width 0 height 10
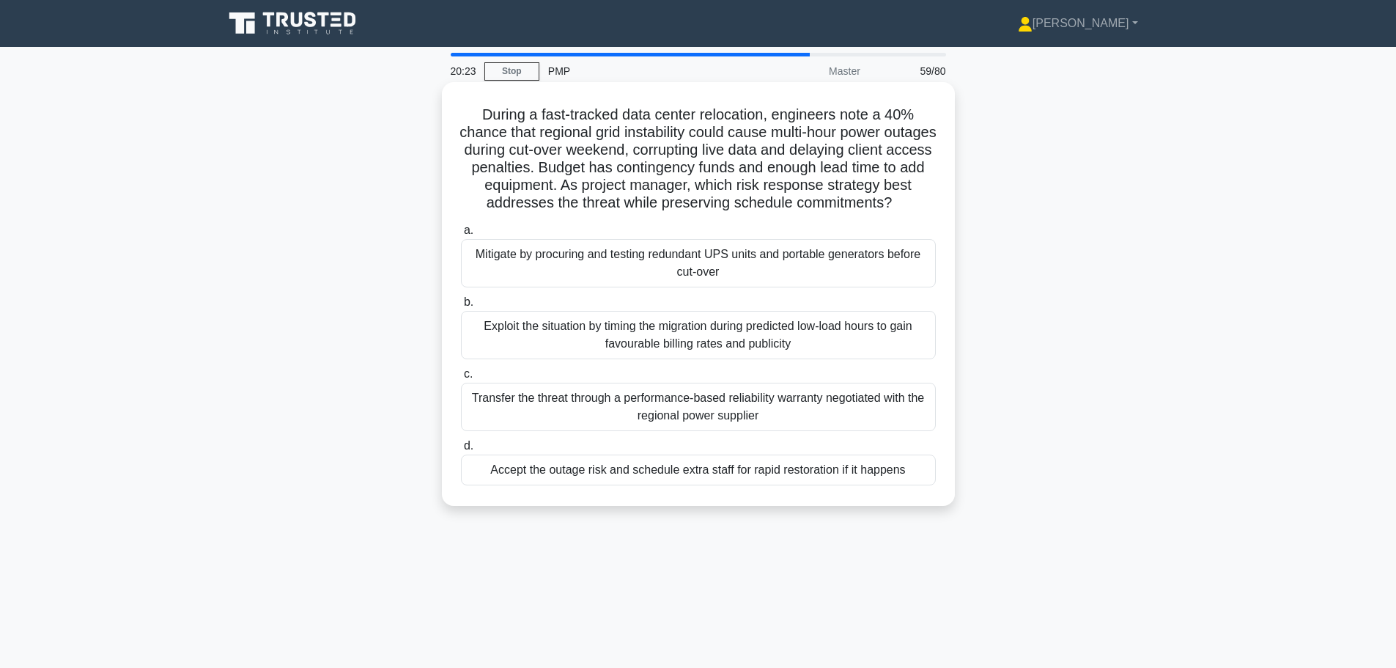
click at [525, 273] on div "Mitigate by procuring and testing redundant UPS units and portable generators b…" at bounding box center [698, 263] width 475 height 48
click at [461, 235] on input "a. Mitigate by procuring and testing redundant UPS units and portable generator…" at bounding box center [461, 231] width 0 height 10
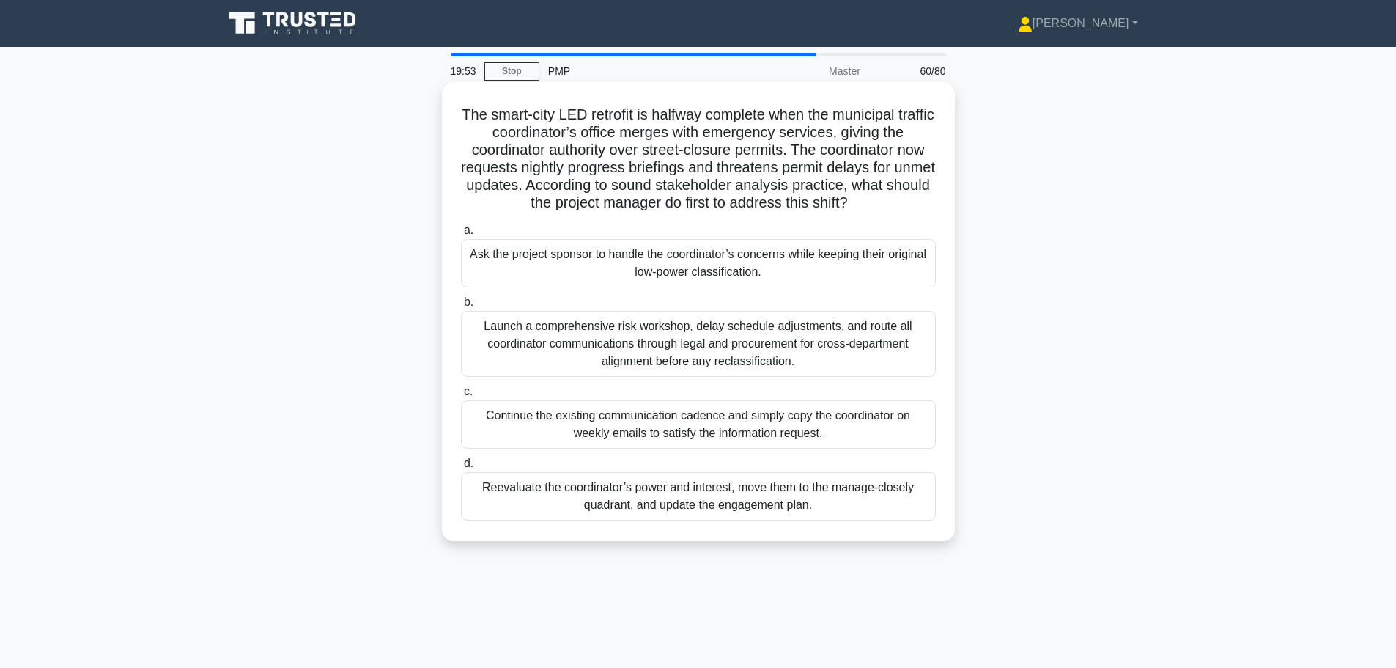
click at [560, 501] on div "Reevaluate the coordinator’s power and interest, move them to the manage-closel…" at bounding box center [698, 496] width 475 height 48
click at [461, 468] on input "d. Reevaluate the coordinator’s power and interest, move them to the manage-clo…" at bounding box center [461, 464] width 0 height 10
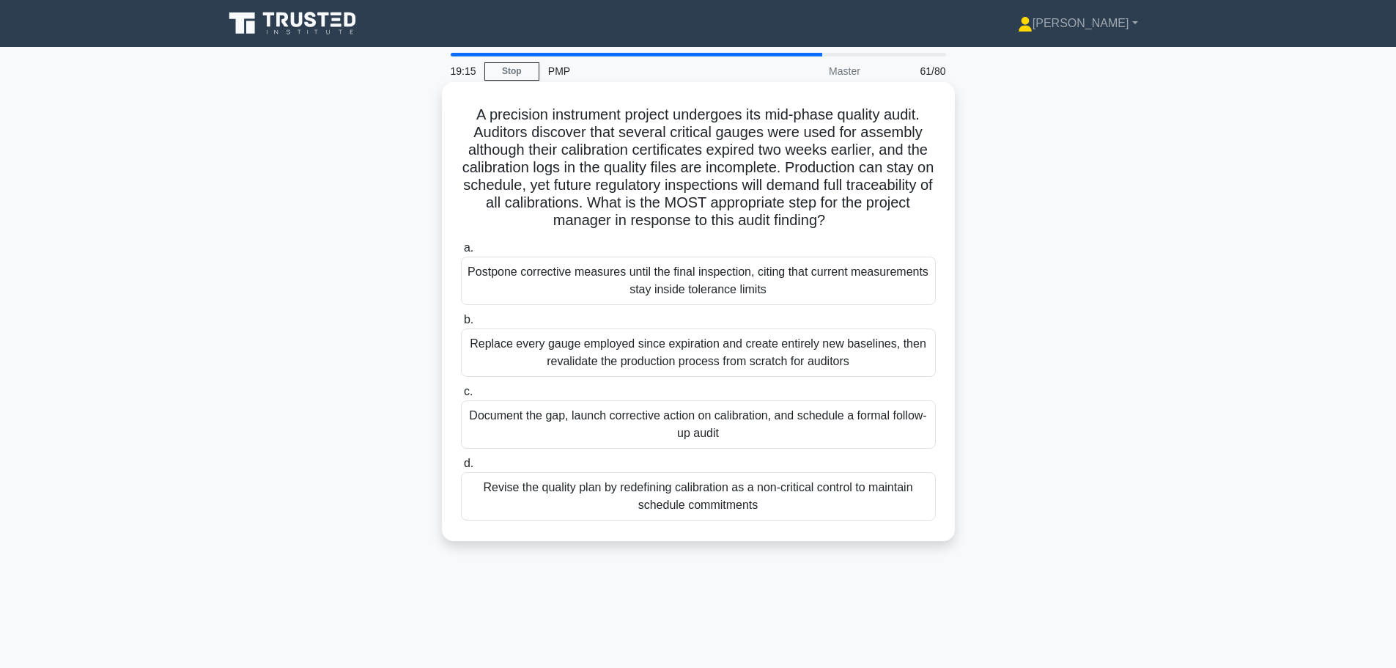
click at [582, 419] on div "Document the gap, launch corrective action on calibration, and schedule a forma…" at bounding box center [698, 424] width 475 height 48
click at [461, 396] on input "c. Document the gap, launch corrective action on calibration, and schedule a fo…" at bounding box center [461, 392] width 0 height 10
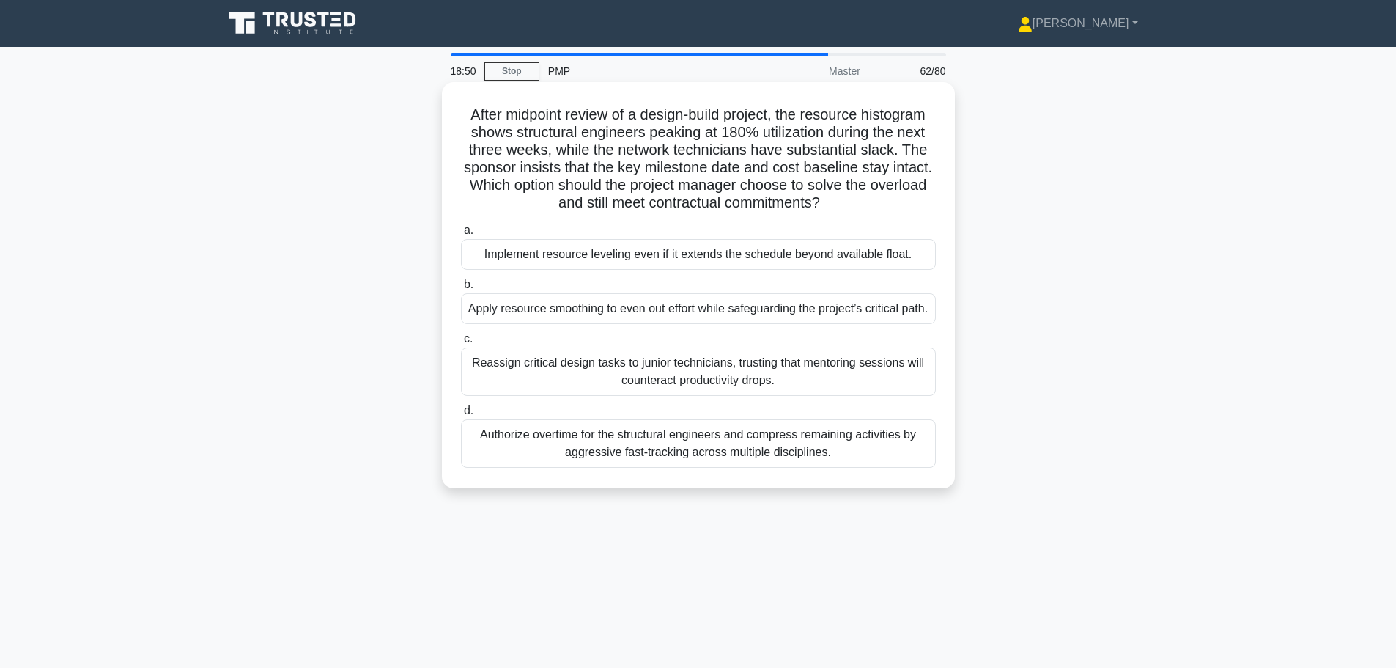
click at [572, 324] on div "Apply resource smoothing to even out effort while safeguarding the project’s cr…" at bounding box center [698, 308] width 475 height 31
click at [461, 289] on input "b. Apply resource smoothing to even out effort while safeguarding the project’s…" at bounding box center [461, 285] width 0 height 10
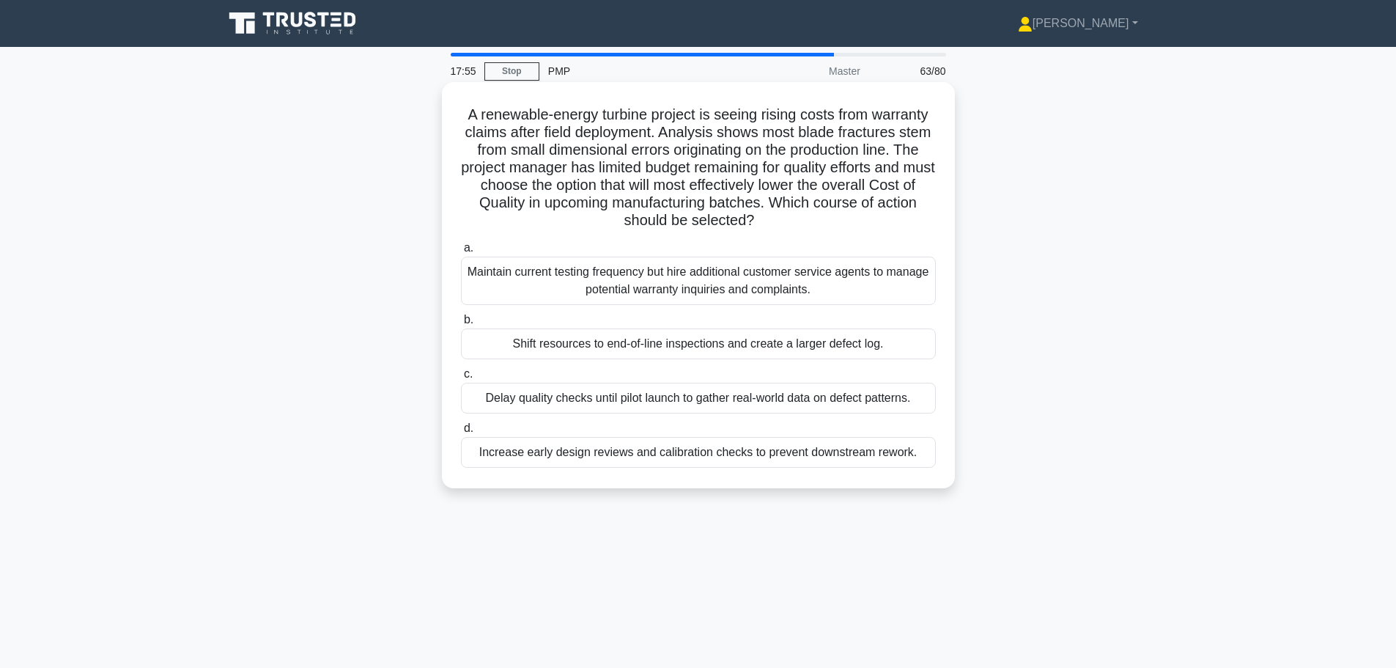
click at [643, 464] on div "Increase early design reviews and calibration checks to prevent downstream rewo…" at bounding box center [698, 452] width 475 height 31
click at [461, 433] on input "d. Increase early design reviews and calibration checks to prevent downstream r…" at bounding box center [461, 429] width 0 height 10
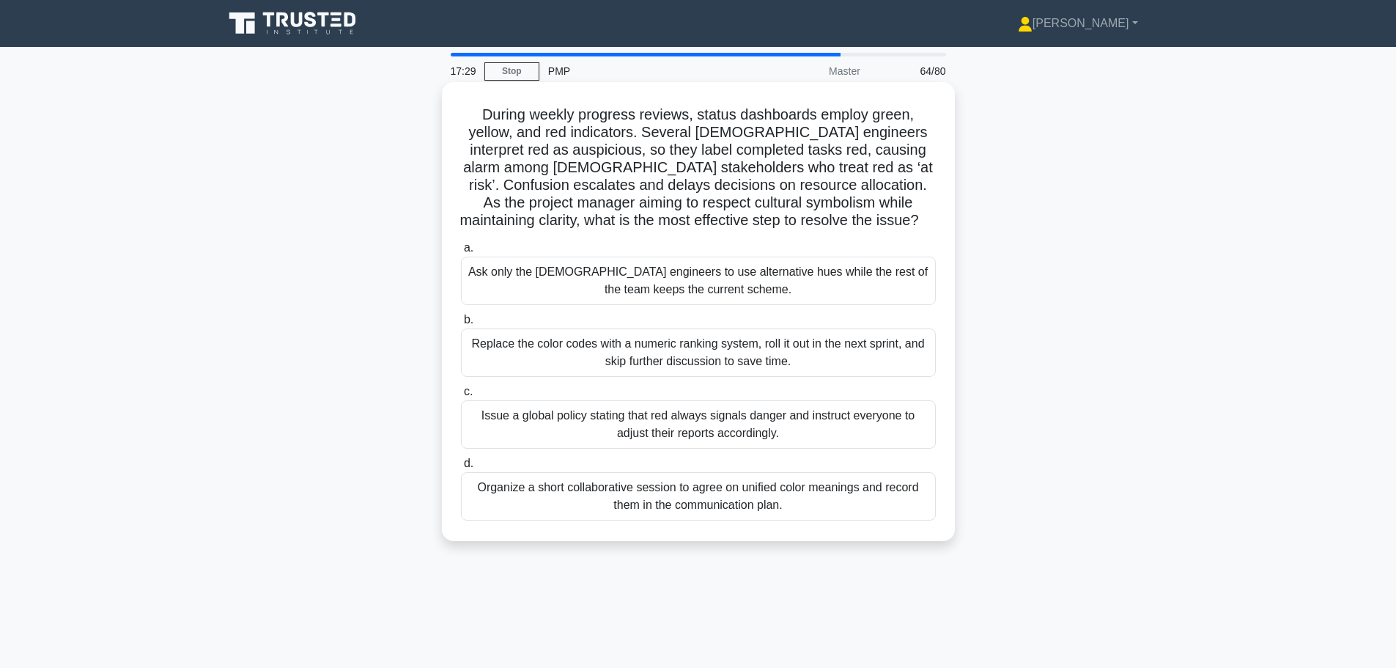
click at [648, 492] on div "Organize a short collaborative session to agree on unified color meanings and r…" at bounding box center [698, 496] width 475 height 48
click at [461, 468] on input "d. Organize a short collaborative session to agree on unified color meanings an…" at bounding box center [461, 464] width 0 height 10
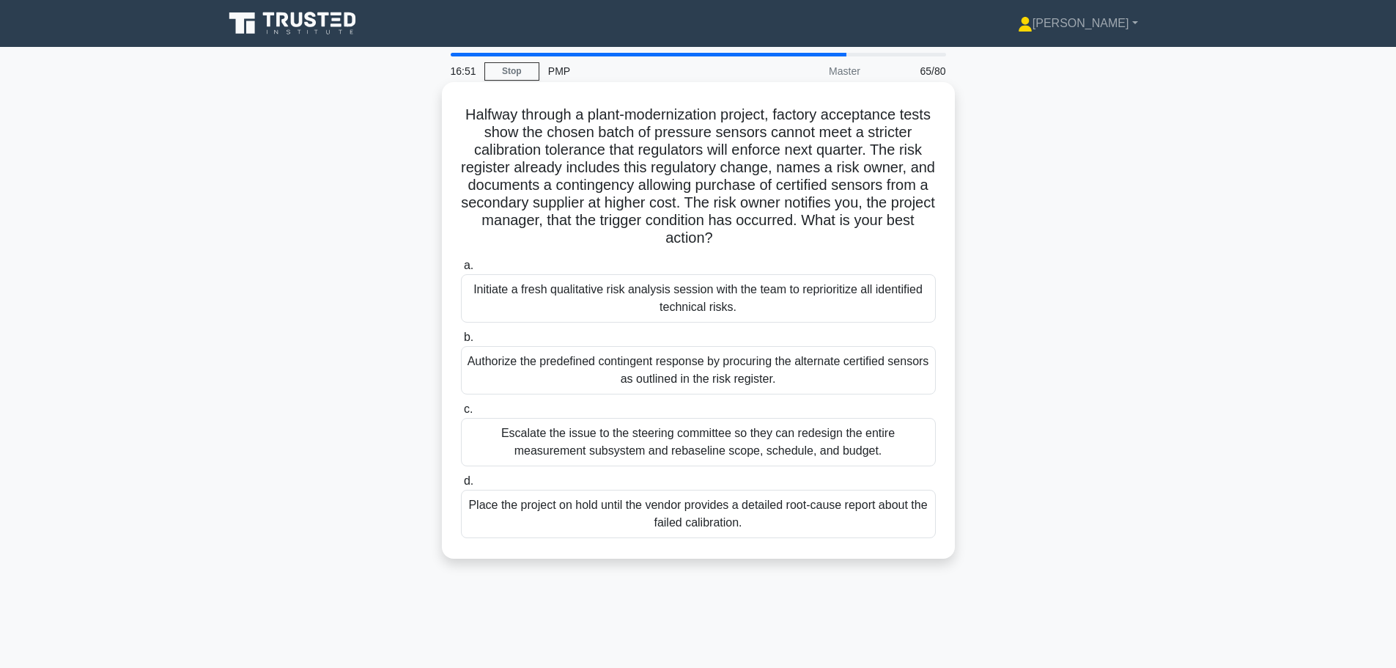
click at [650, 381] on div "Authorize the predefined contingent response by procuring the alternate certifi…" at bounding box center [698, 370] width 475 height 48
click at [461, 342] on input "b. Authorize the predefined contingent response by procuring the alternate cert…" at bounding box center [461, 338] width 0 height 10
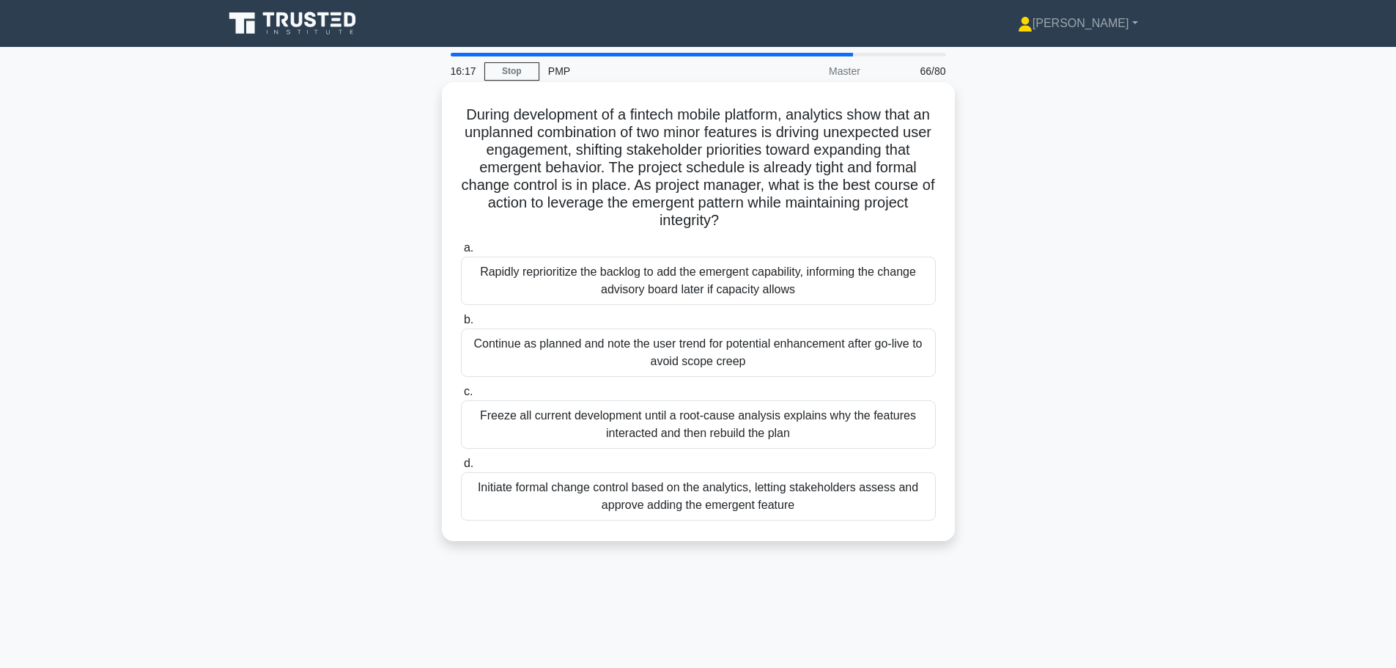
click at [640, 501] on div "Initiate formal change control based on the analytics, letting stakeholders ass…" at bounding box center [698, 496] width 475 height 48
click at [461, 468] on input "d. Initiate formal change control based on the analytics, letting stakeholders …" at bounding box center [461, 464] width 0 height 10
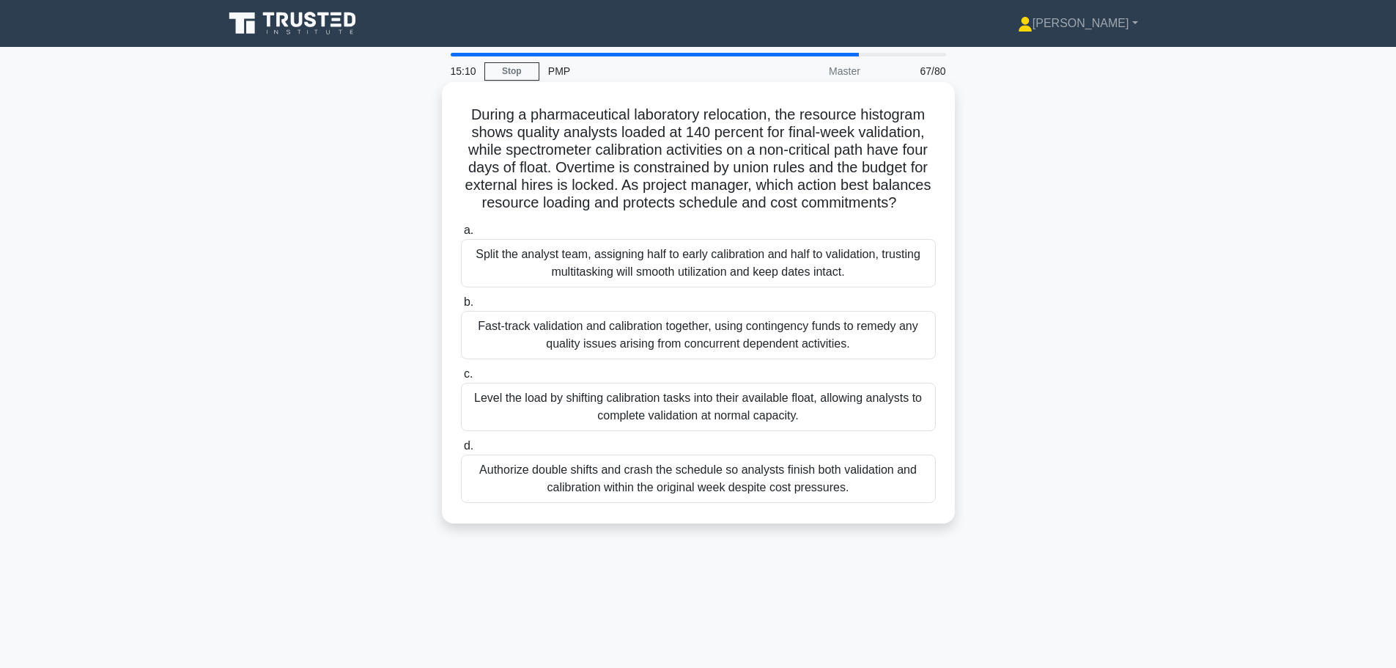
click at [650, 426] on div "Level the load by shifting calibration tasks into their available float, allowi…" at bounding box center [698, 406] width 475 height 48
click at [461, 379] on input "c. Level the load by shifting calibration tasks into their available float, all…" at bounding box center [461, 374] width 0 height 10
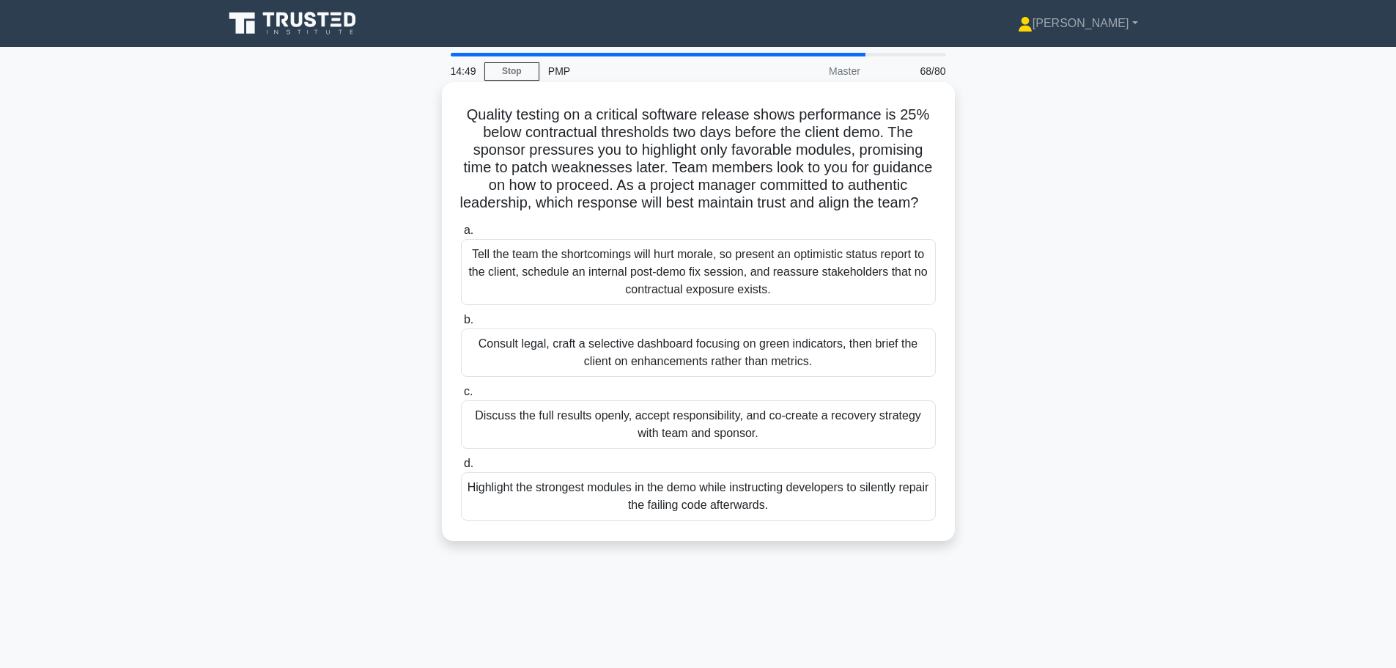
click at [808, 437] on div "Discuss the full results openly, accept responsibility, and co-create a recover…" at bounding box center [698, 424] width 475 height 48
click at [461, 396] on input "c. Discuss the full results openly, accept responsibility, and co-create a reco…" at bounding box center [461, 392] width 0 height 10
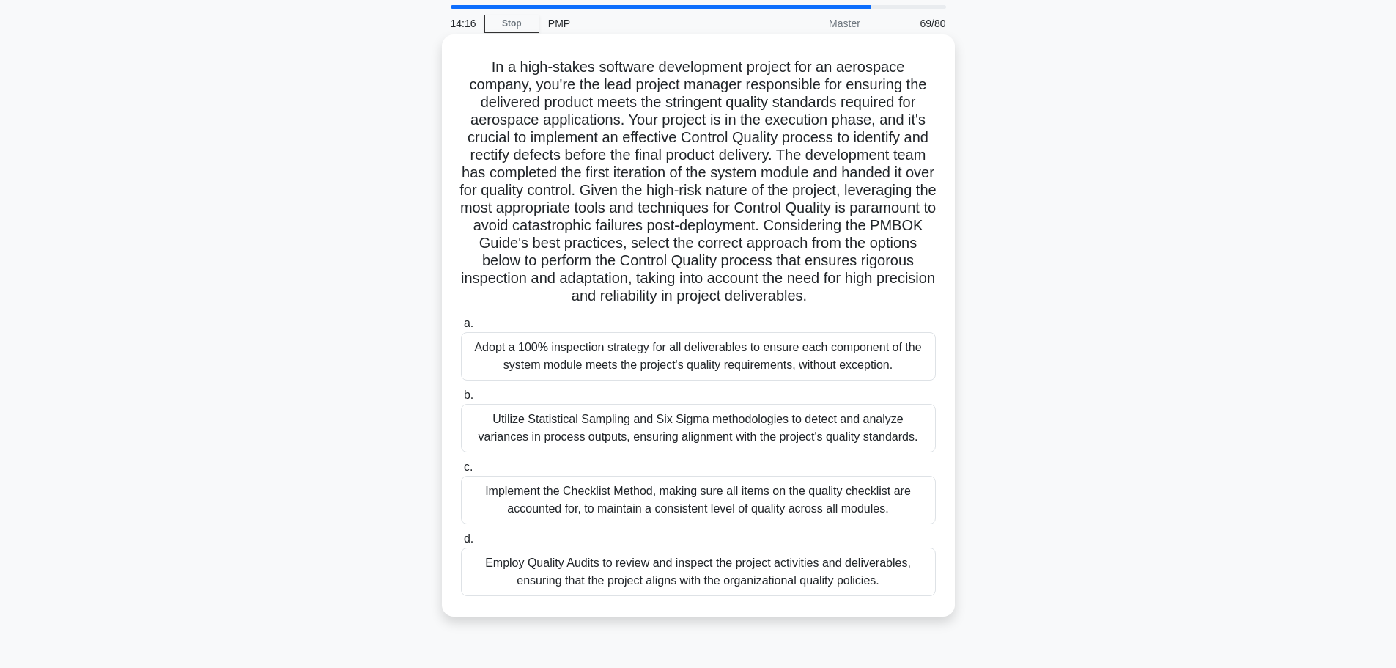
scroll to position [73, 0]
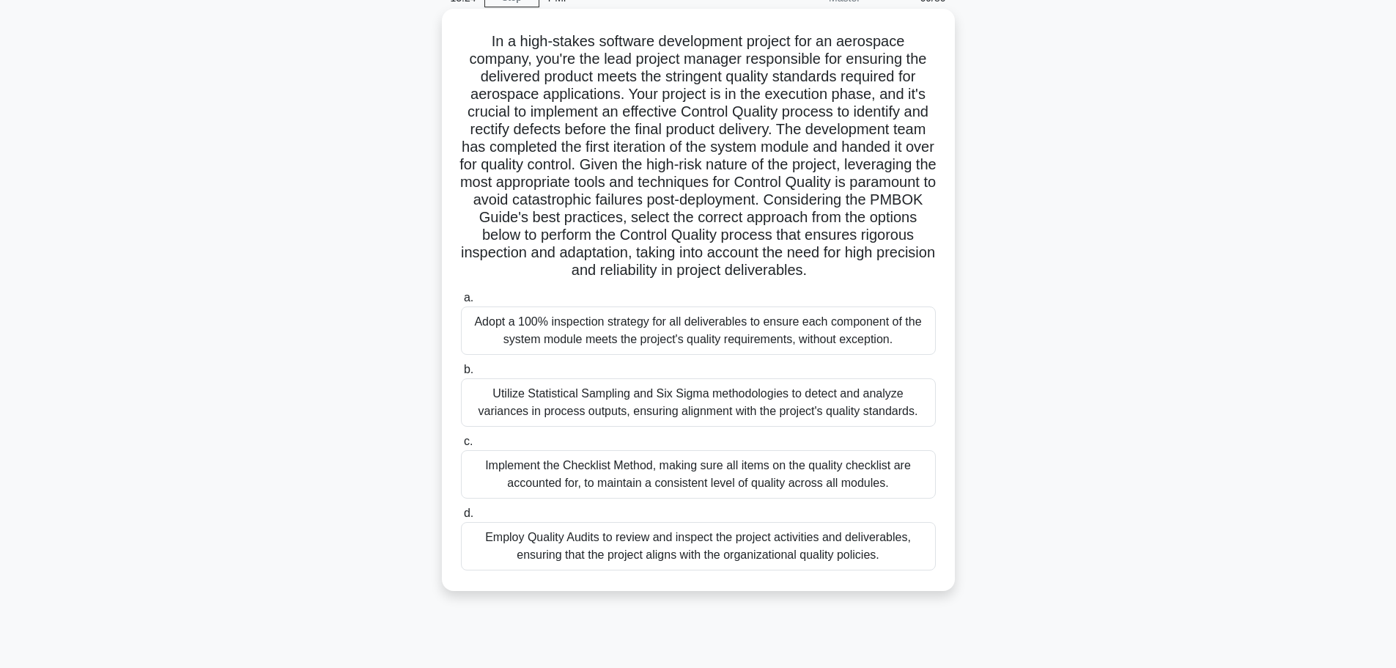
click at [544, 410] on div "Utilize Statistical Sampling and Six Sigma methodologies to detect and analyze …" at bounding box center [698, 402] width 475 height 48
click at [461, 374] on input "b. Utilize Statistical Sampling and Six Sigma methodologies to detect and analy…" at bounding box center [461, 370] width 0 height 10
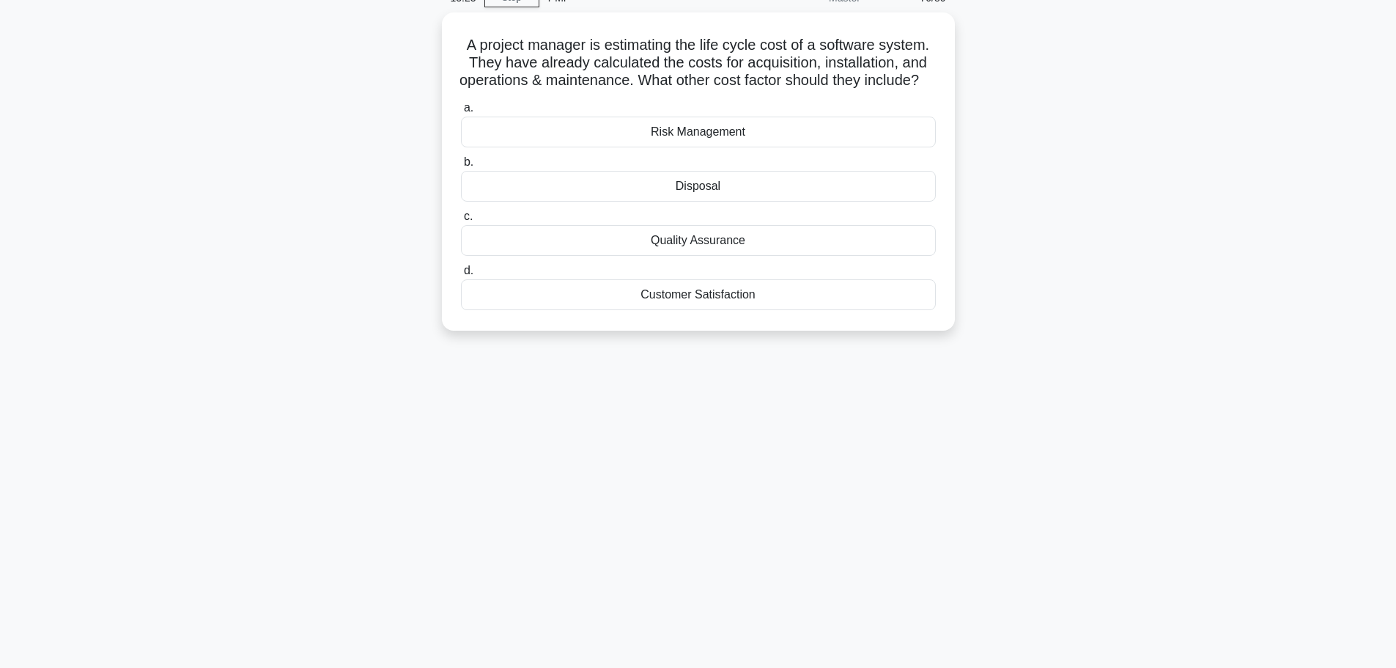
scroll to position [0, 0]
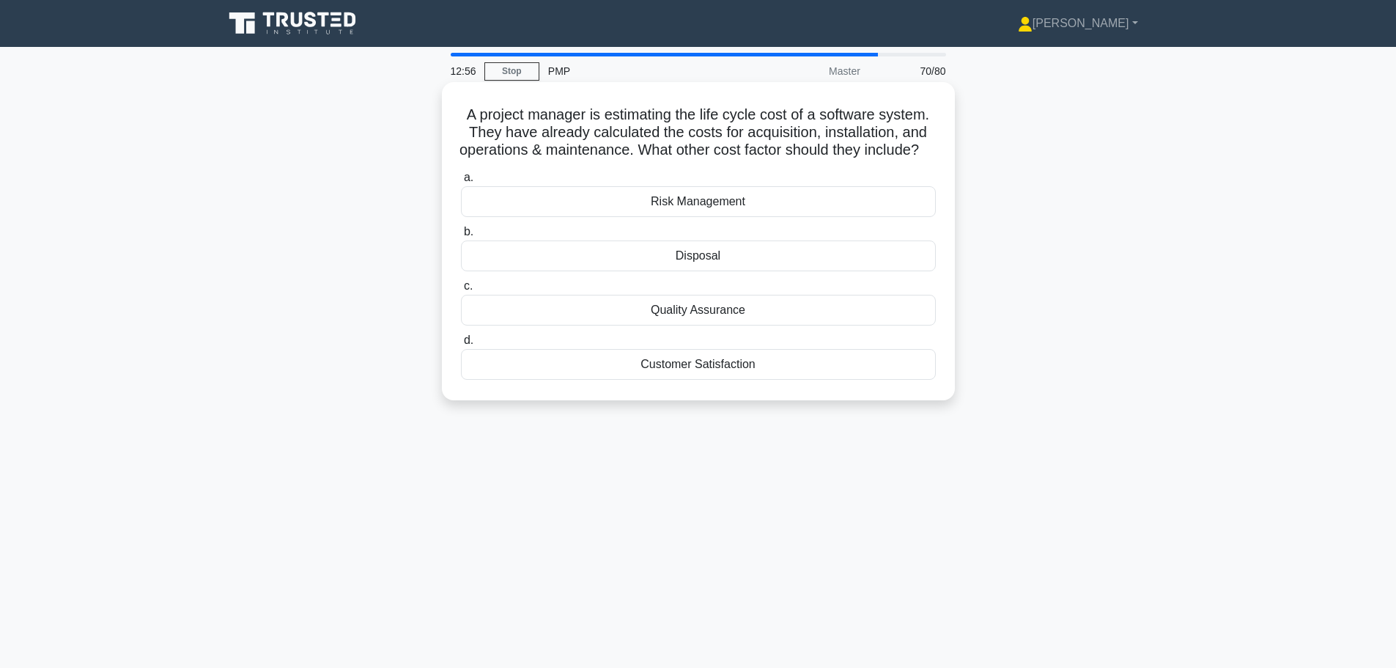
click at [613, 271] on div "Disposal" at bounding box center [698, 255] width 475 height 31
click at [461, 237] on input "b. Disposal" at bounding box center [461, 232] width 0 height 10
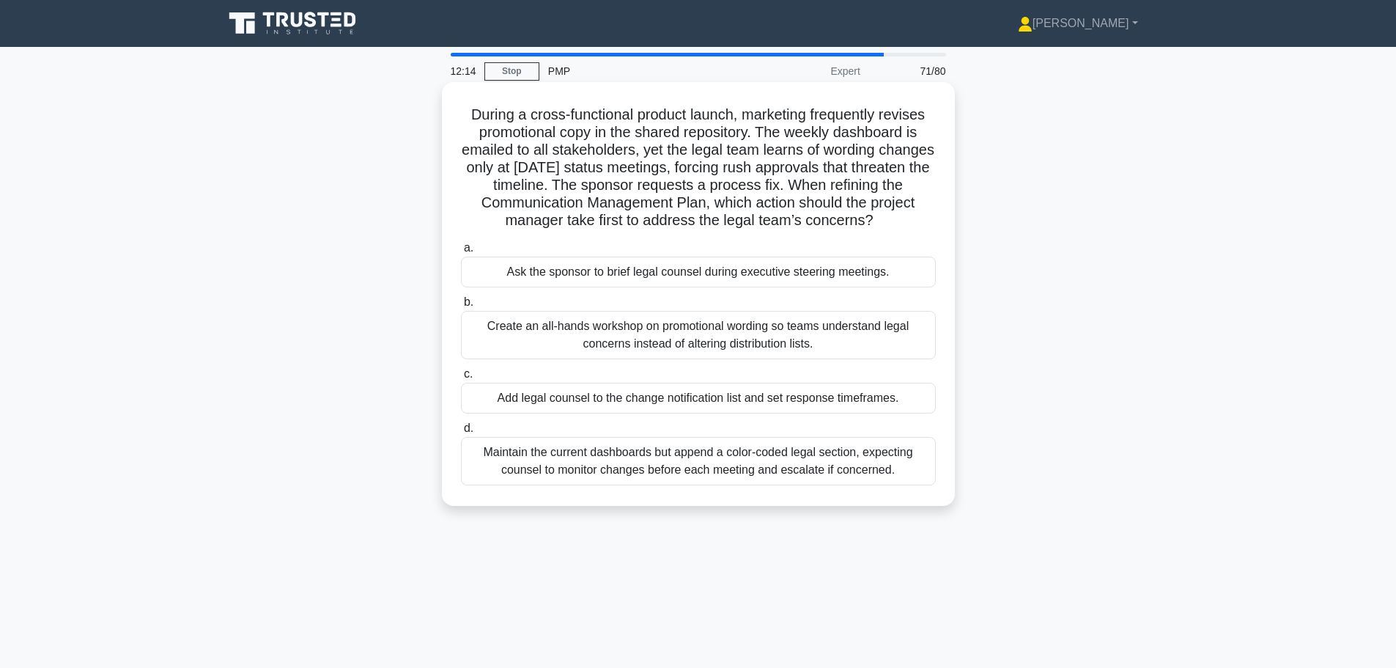
click at [597, 402] on div "Add legal counsel to the change notification list and set response timeframes." at bounding box center [698, 397] width 475 height 31
click at [461, 379] on input "c. Add legal counsel to the change notification list and set response timeframe…" at bounding box center [461, 374] width 0 height 10
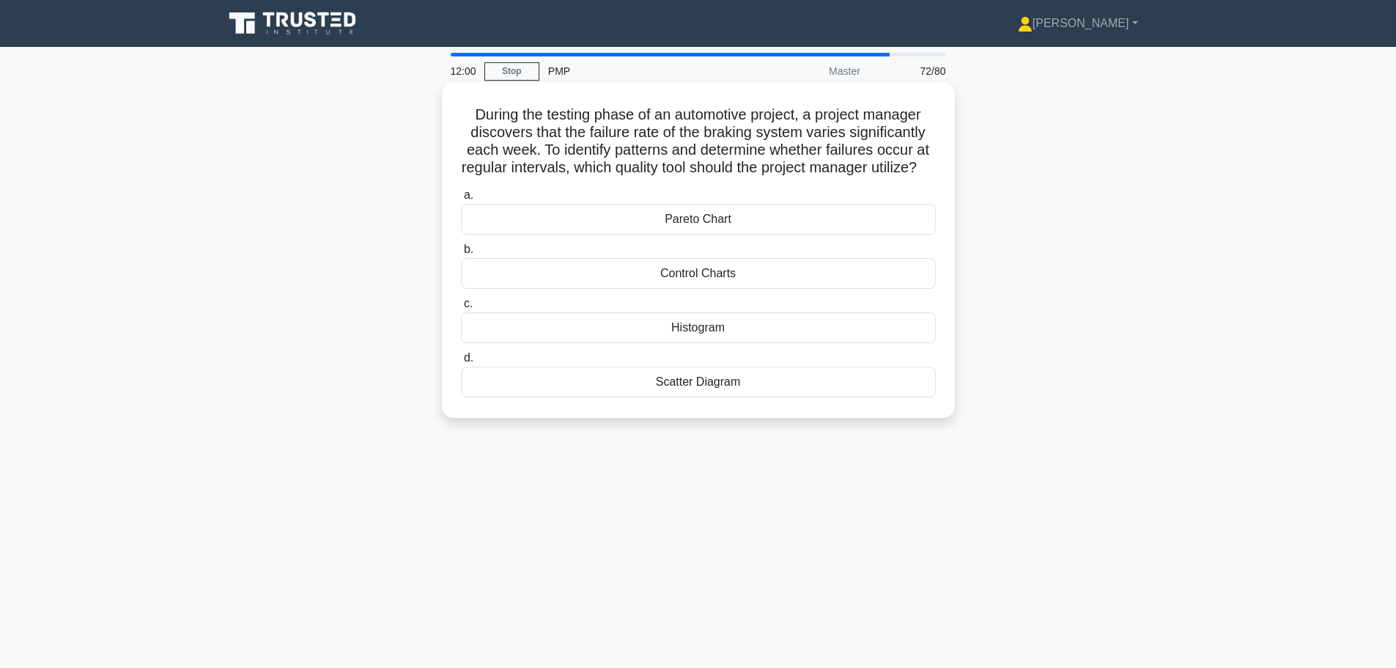
click at [686, 234] on div "Pareto Chart" at bounding box center [698, 219] width 475 height 31
click at [461, 200] on input "a. Pareto Chart" at bounding box center [461, 196] width 0 height 10
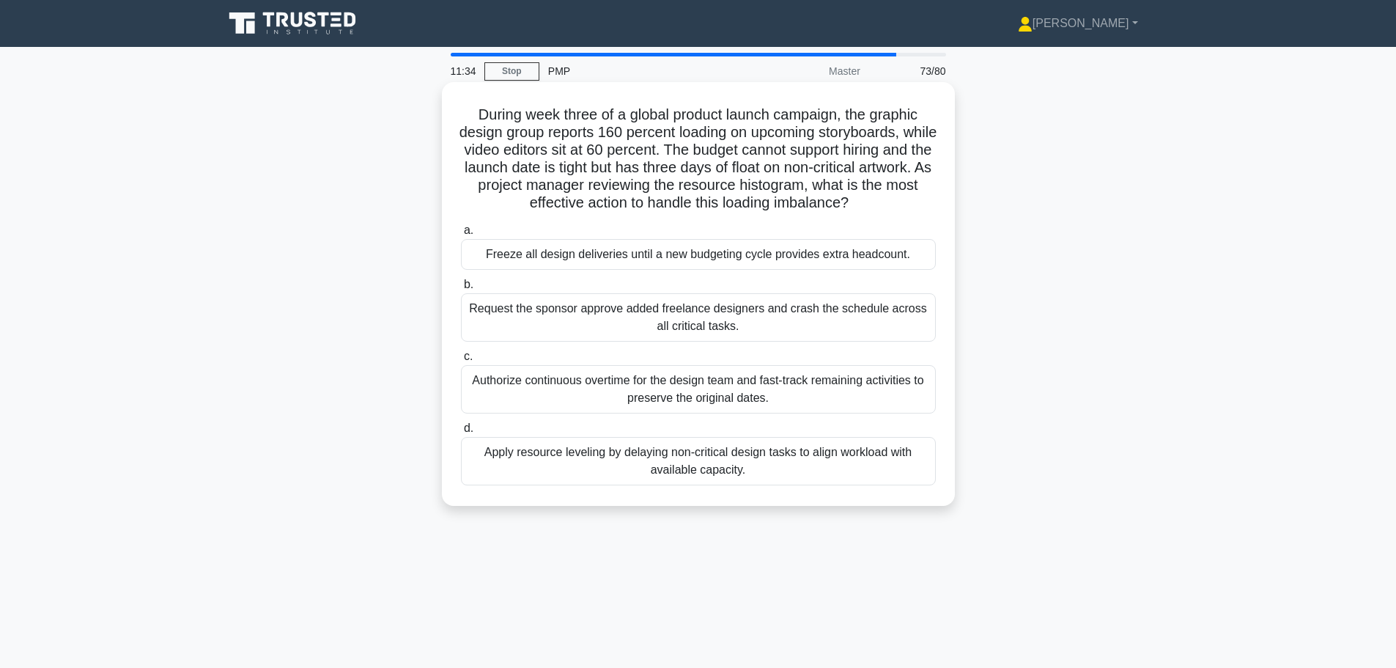
click at [631, 460] on div "Apply resource leveling by delaying non-critical design tasks to align workload…" at bounding box center [698, 461] width 475 height 48
click at [461, 433] on input "d. Apply resource leveling by delaying non-critical design tasks to align workl…" at bounding box center [461, 429] width 0 height 10
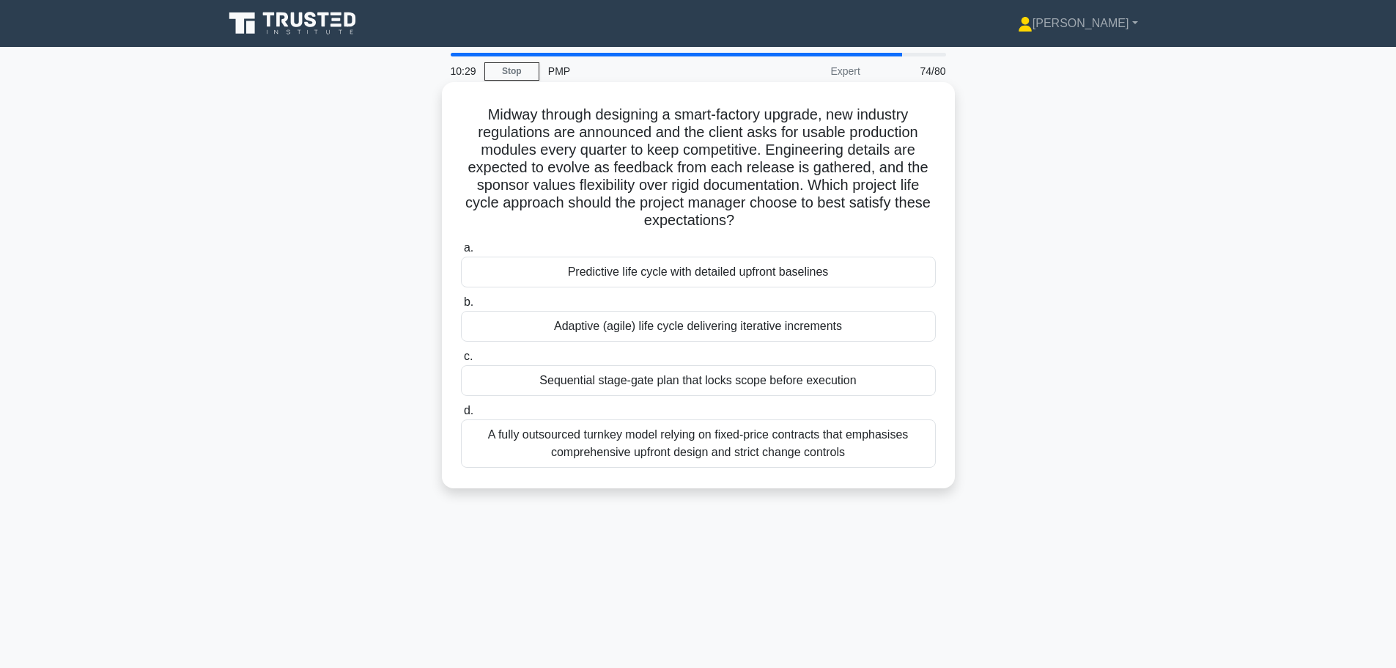
click at [807, 331] on div "Adaptive (agile) life cycle delivering iterative increments" at bounding box center [698, 326] width 475 height 31
click at [461, 307] on input "b. Adaptive (agile) life cycle delivering iterative increments" at bounding box center [461, 302] width 0 height 10
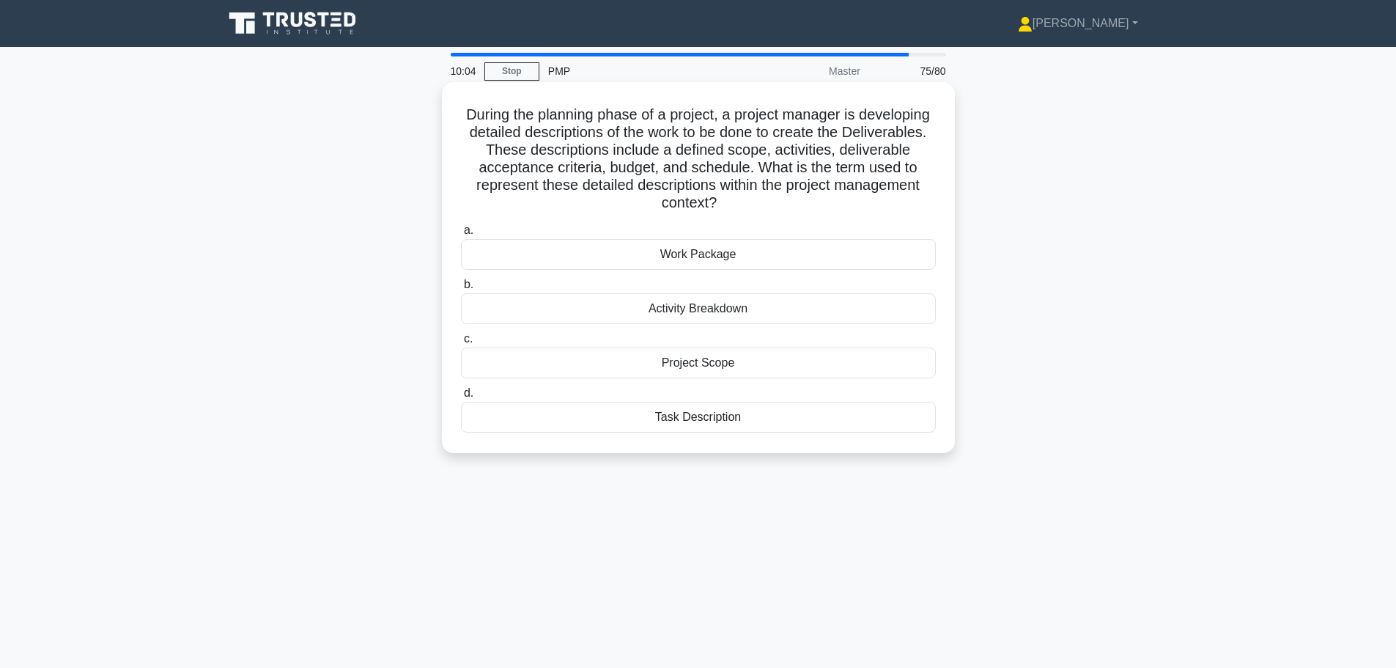
click at [776, 363] on div "Project Scope" at bounding box center [698, 362] width 475 height 31
click at [461, 344] on input "c. Project Scope" at bounding box center [461, 339] width 0 height 10
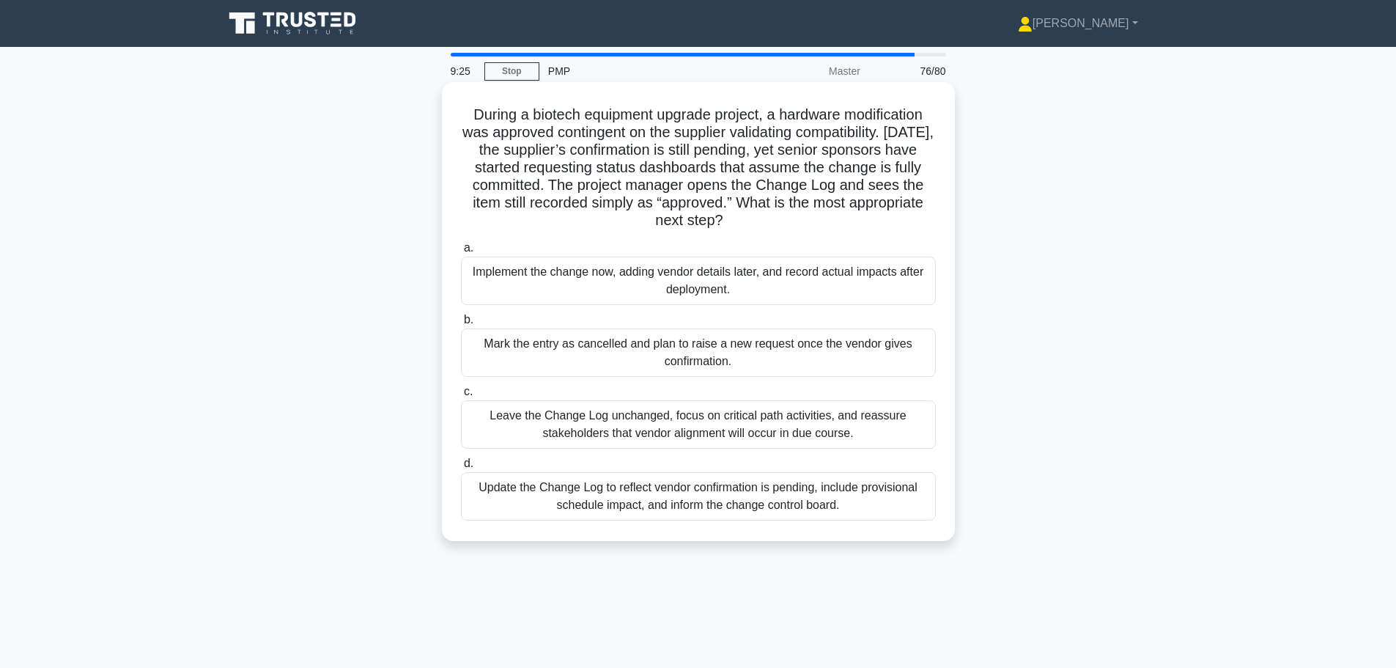
click at [772, 498] on div "Update the Change Log to reflect vendor confirmation is pending, include provis…" at bounding box center [698, 496] width 475 height 48
click at [461, 468] on input "d. Update the Change Log to reflect vendor confirmation is pending, include pro…" at bounding box center [461, 464] width 0 height 10
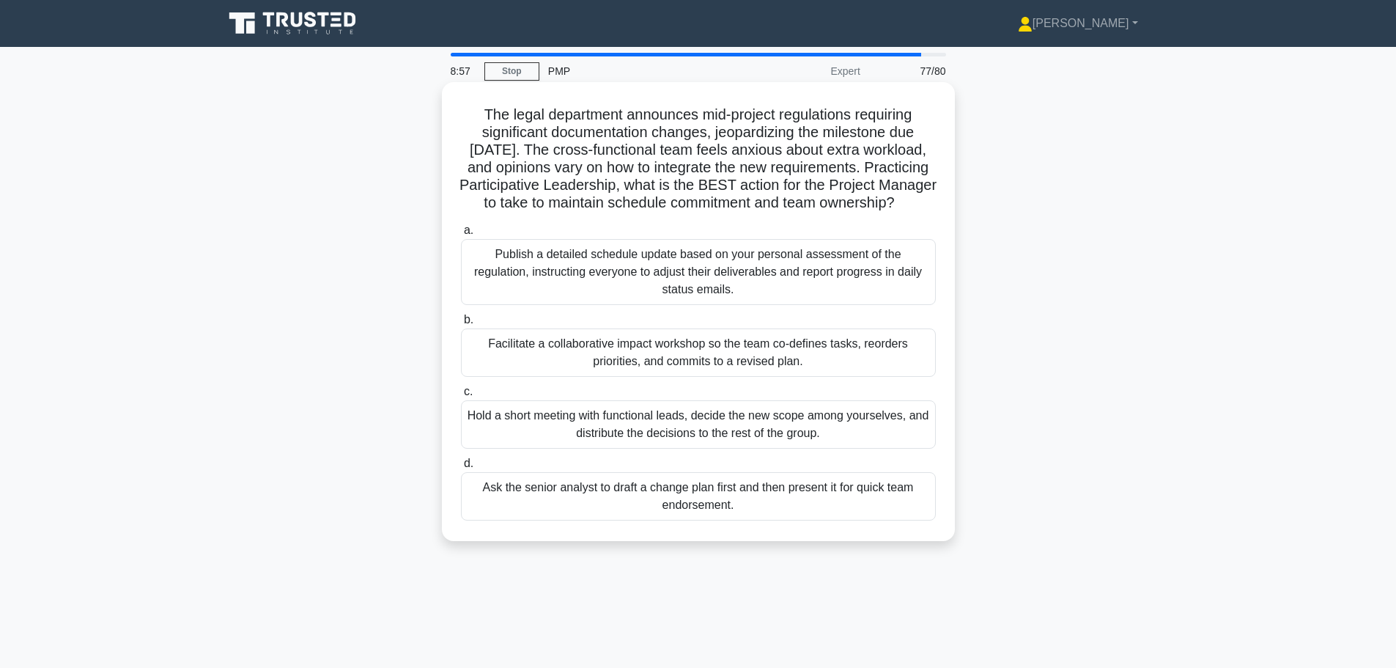
click at [769, 377] on div "Facilitate a collaborative impact workshop so the team co-defines tasks, reorde…" at bounding box center [698, 352] width 475 height 48
click at [461, 325] on input "b. Facilitate a collaborative impact workshop so the team co-defines tasks, reo…" at bounding box center [461, 320] width 0 height 10
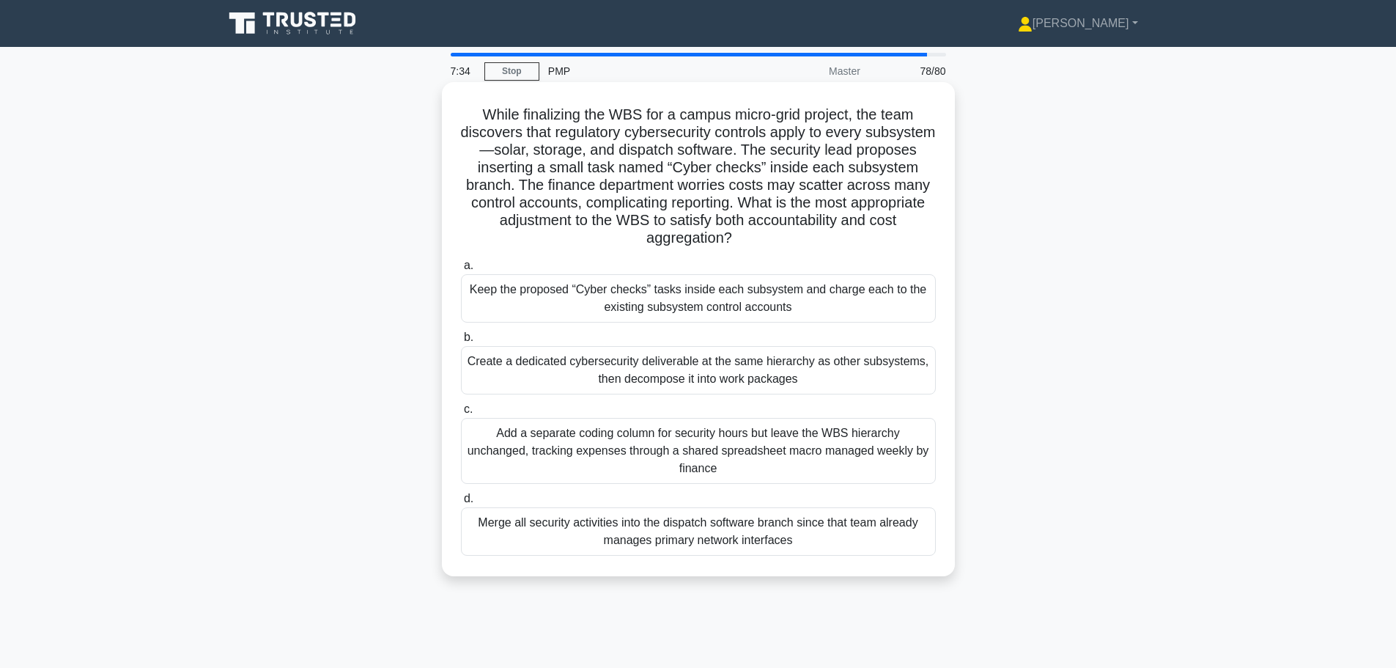
click at [753, 366] on div "Create a dedicated cybersecurity deliverable at the same hierarchy as other sub…" at bounding box center [698, 370] width 475 height 48
click at [461, 342] on input "b. Create a dedicated cybersecurity deliverable at the same hierarchy as other …" at bounding box center [461, 338] width 0 height 10
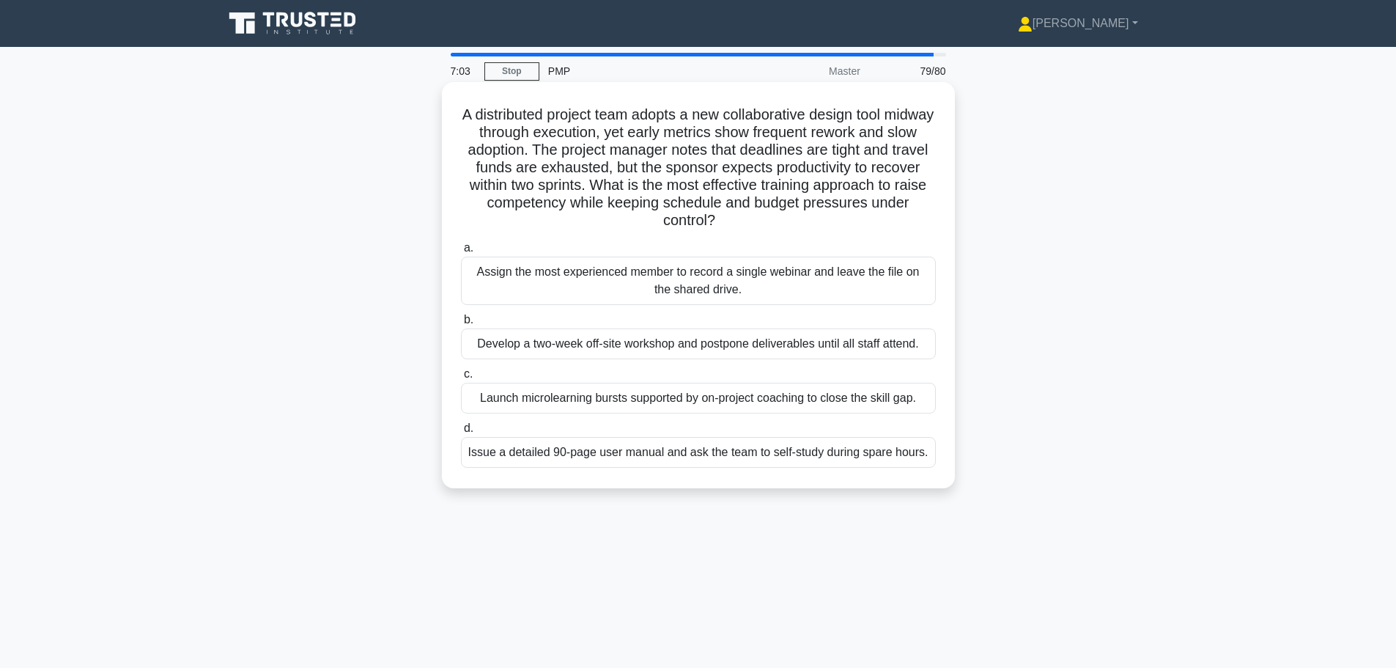
click at [748, 395] on div "Launch microlearning bursts supported by on-project coaching to close the skill…" at bounding box center [698, 397] width 475 height 31
click at [461, 379] on input "c. Launch microlearning bursts supported by on-project coaching to close the sk…" at bounding box center [461, 374] width 0 height 10
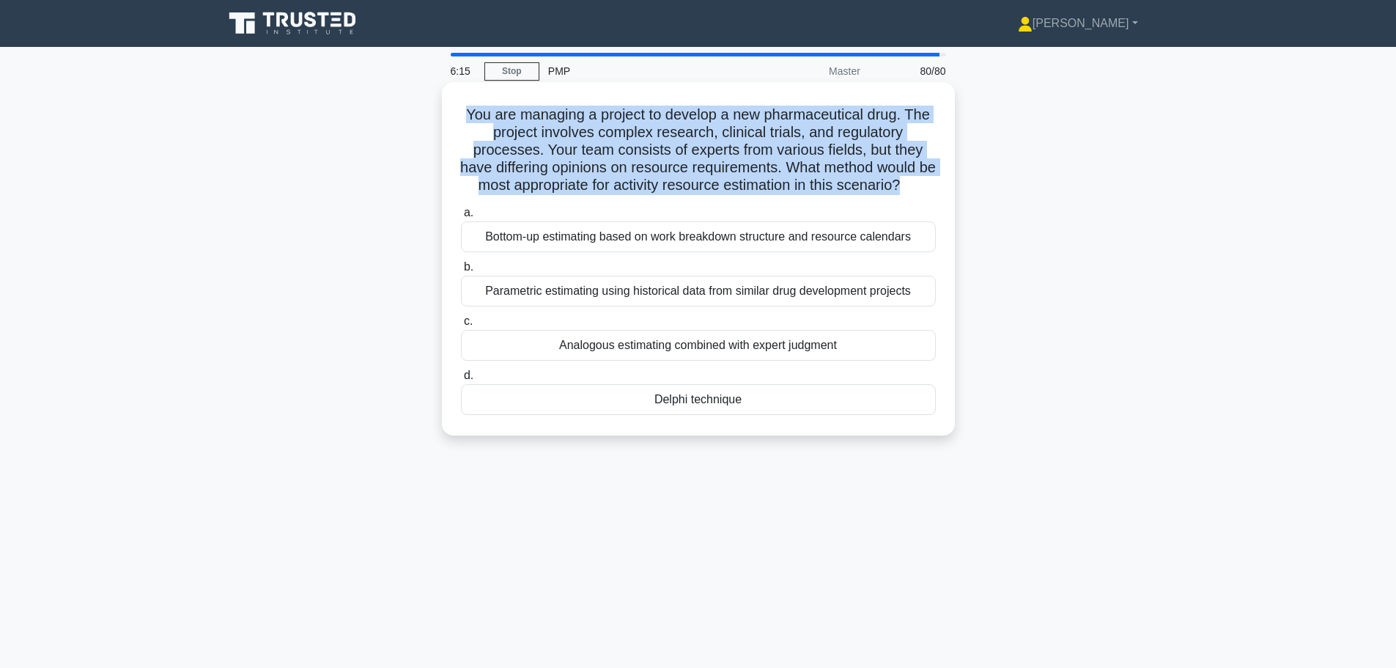
drag, startPoint x: 462, startPoint y: 112, endPoint x: 935, endPoint y: 193, distance: 480.1
click at [935, 193] on h5 "You are managing a project to develop a new pharmaceutical drug. The project in…" at bounding box center [698, 150] width 478 height 89
copy h5 "You are managing a project to develop a new pharmaceutical drug. The project in…"
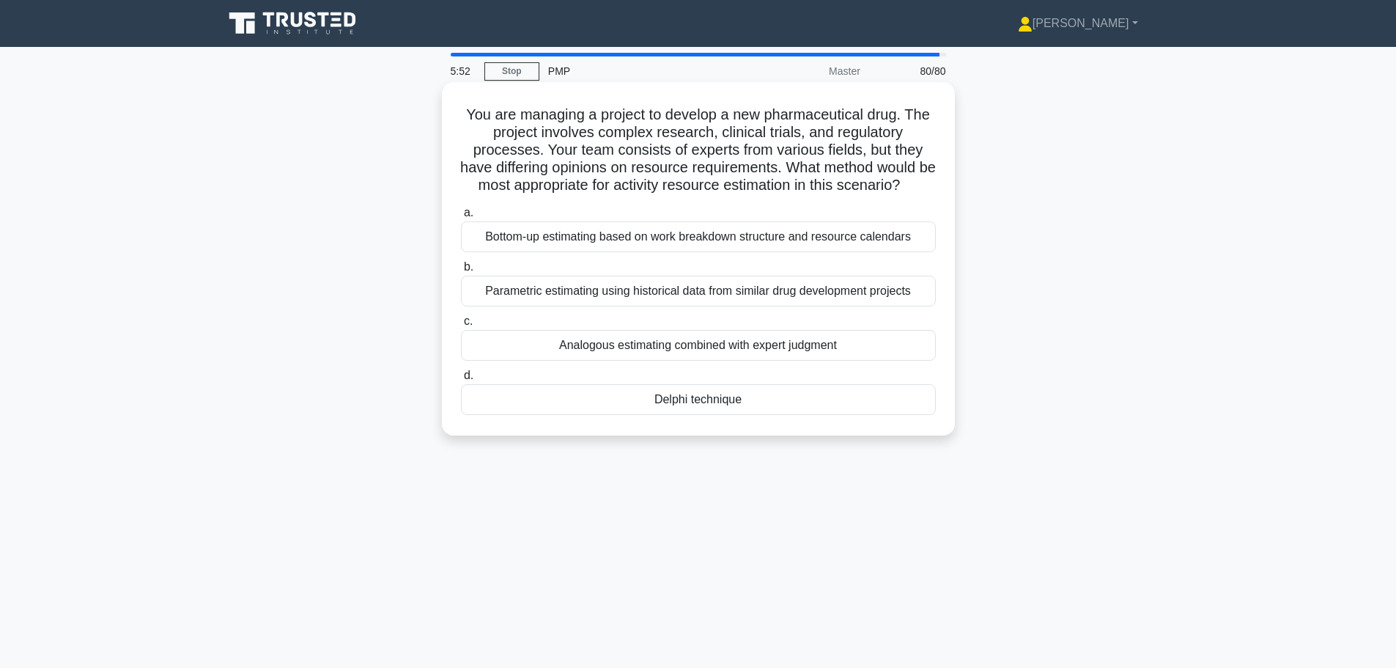
click at [684, 415] on div "Delphi technique" at bounding box center [698, 399] width 475 height 31
click at [461, 380] on input "d. Delphi technique" at bounding box center [461, 376] width 0 height 10
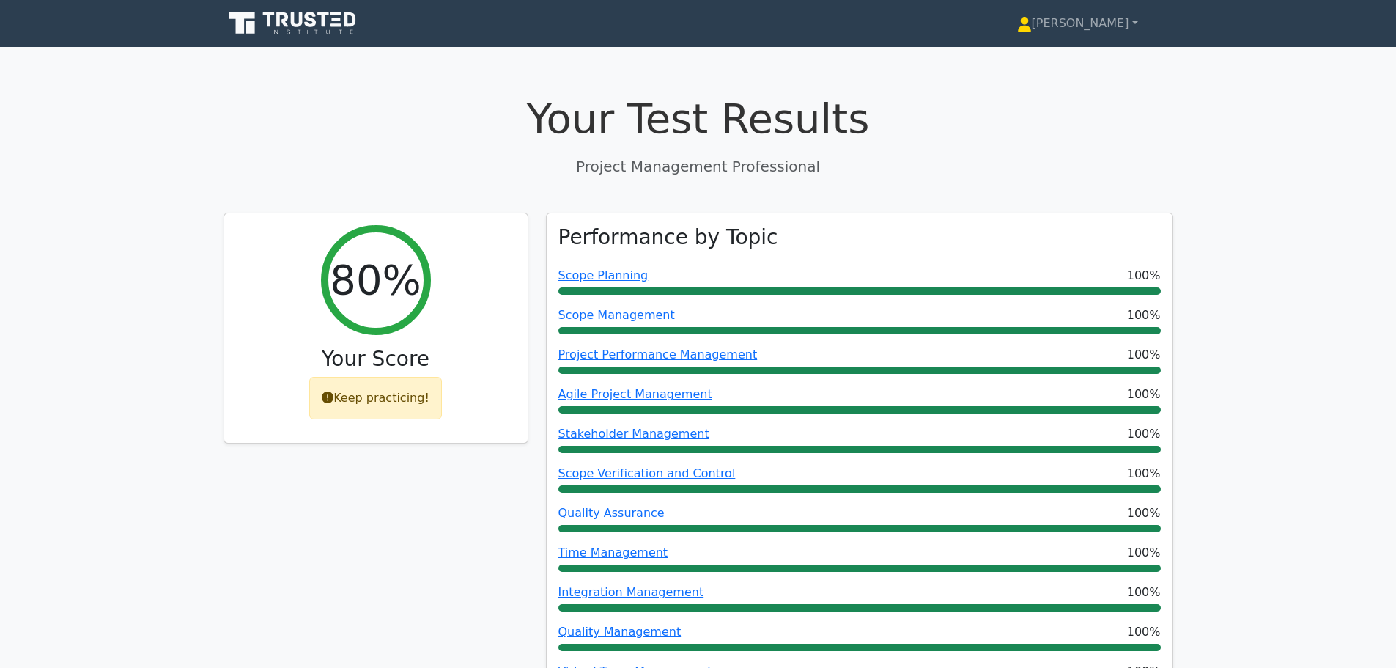
drag, startPoint x: 1403, startPoint y: 56, endPoint x: 1406, endPoint y: 20, distance: 36.0
